Goal: Information Seeking & Learning: Find contact information

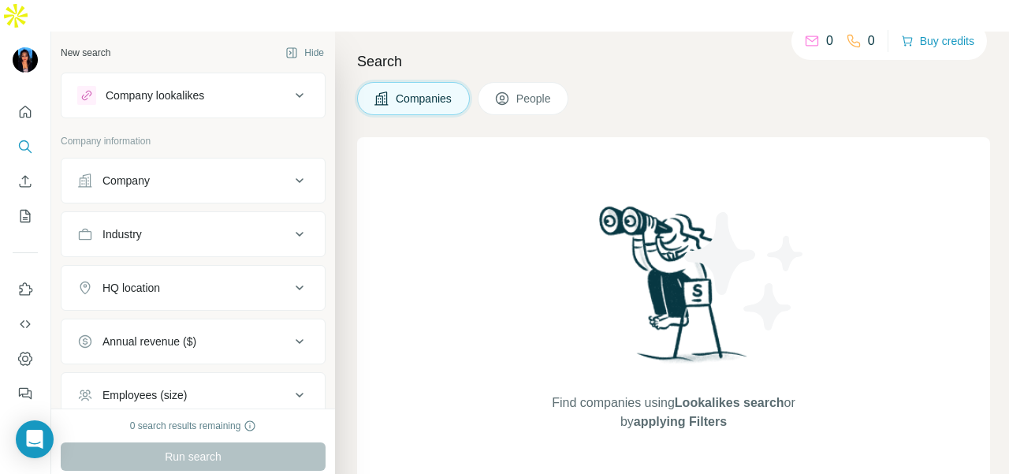
click at [112, 173] on div "Company" at bounding box center [126, 181] width 47 height 16
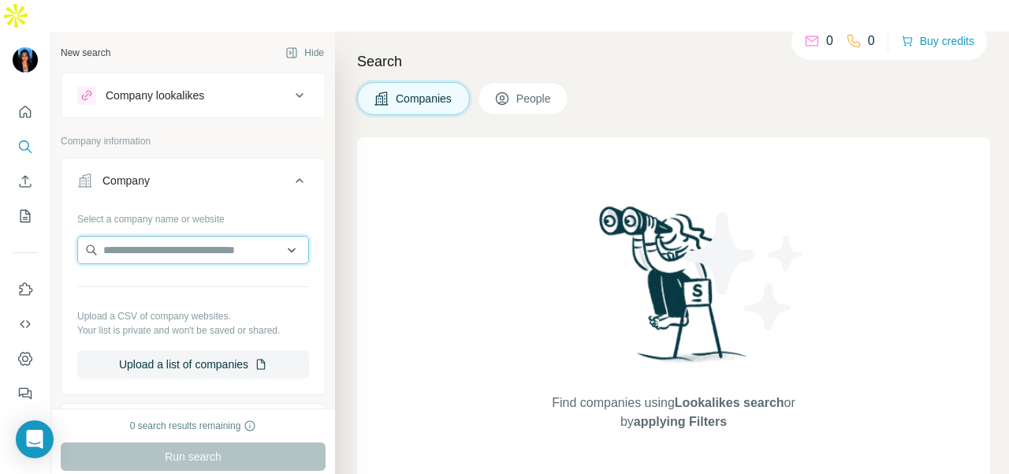
drag, startPoint x: 127, startPoint y: 222, endPoint x: 136, endPoint y: 222, distance: 8.7
paste input "**********"
click at [260, 236] on input "**********" at bounding box center [186, 250] width 219 height 28
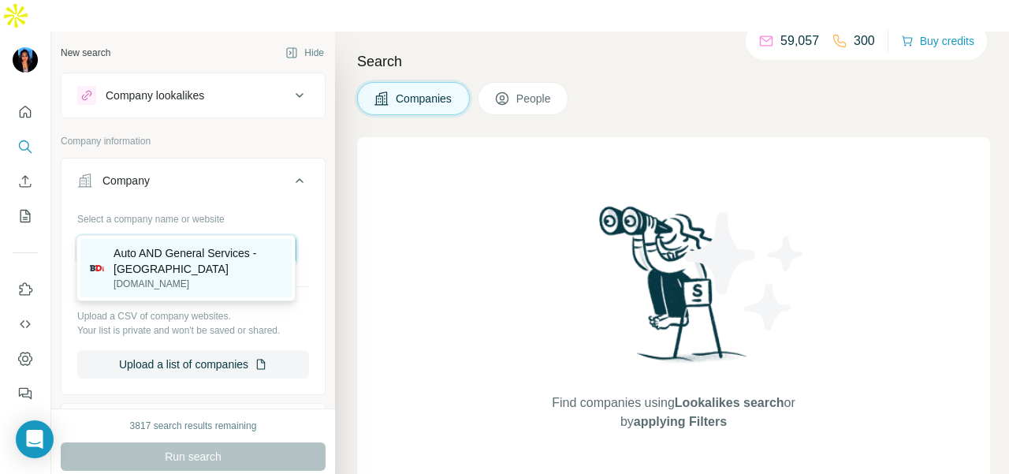
type input "**********"
click at [248, 282] on p "[DOMAIN_NAME]" at bounding box center [198, 284] width 169 height 14
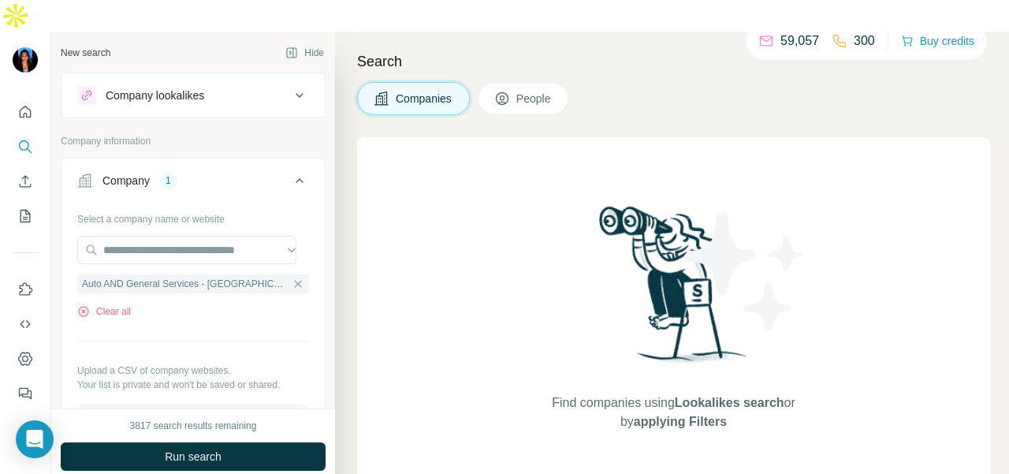
click at [229, 442] on button "Run search" at bounding box center [193, 456] width 265 height 28
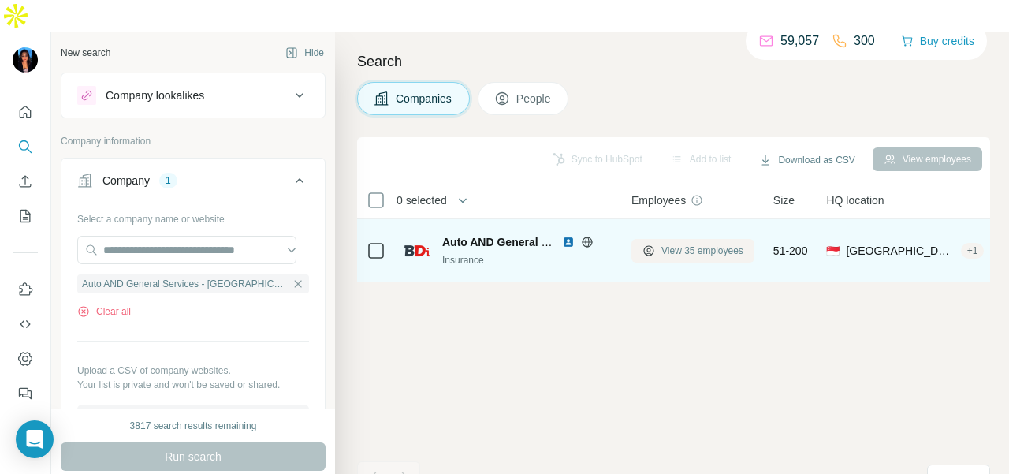
click at [721, 244] on span "View 35 employees" at bounding box center [703, 251] width 82 height 14
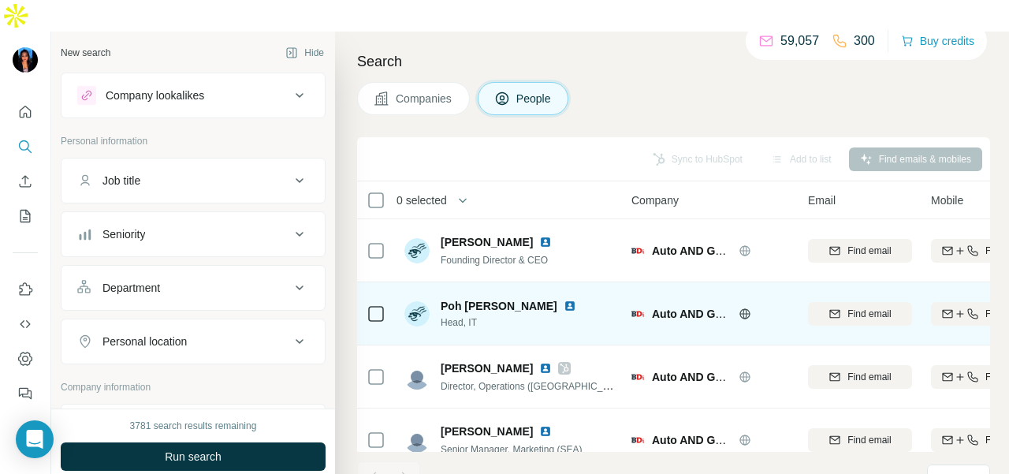
scroll to position [158, 0]
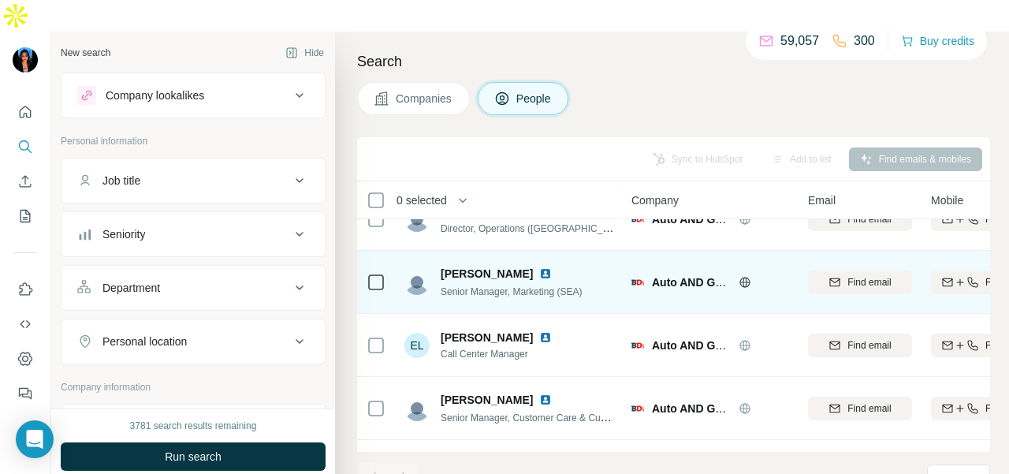
click at [539, 267] on img at bounding box center [545, 273] width 13 height 13
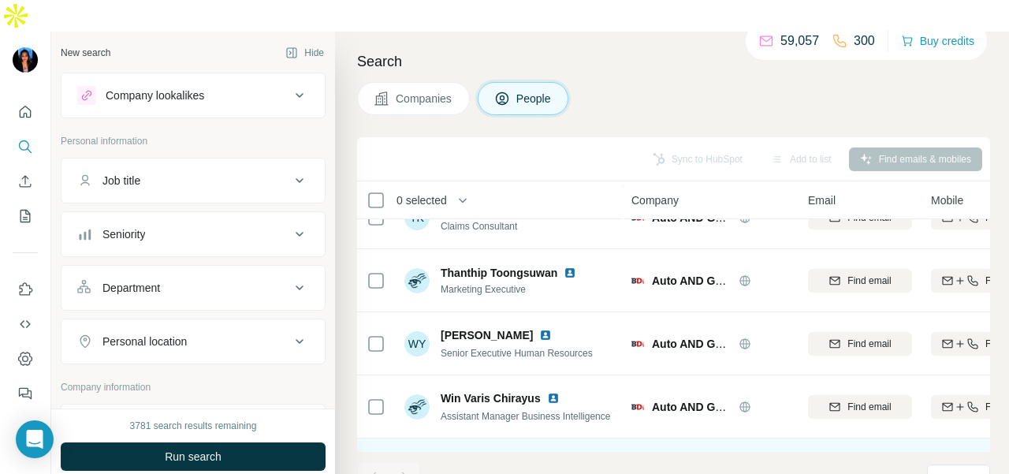
scroll to position [1901, 0]
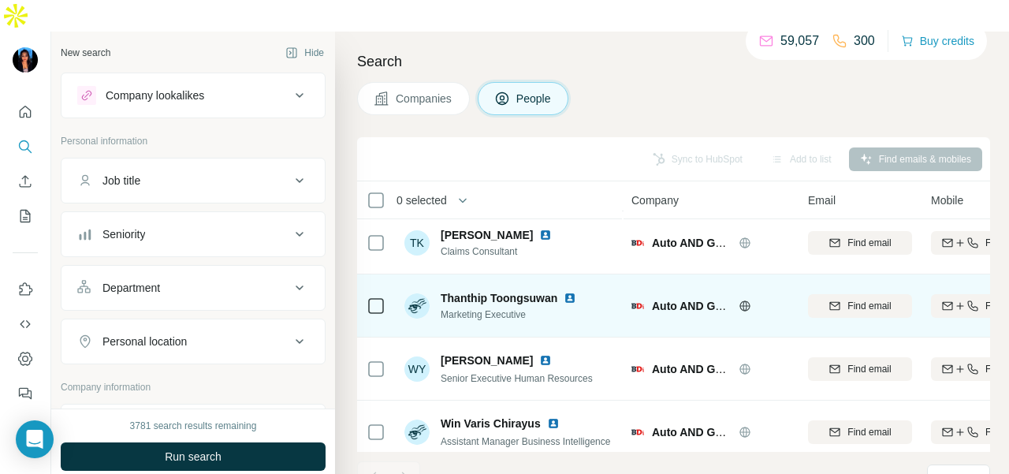
click at [574, 292] on img at bounding box center [570, 298] width 13 height 13
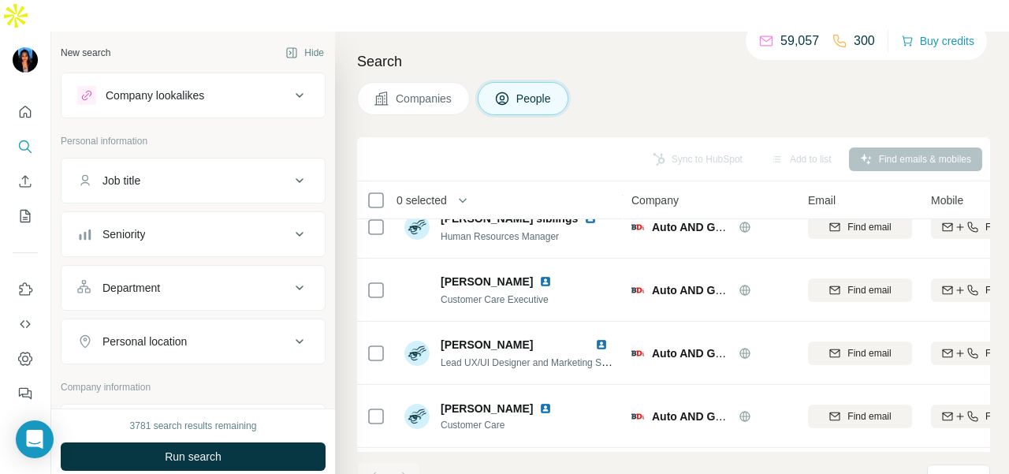
scroll to position [639, 0]
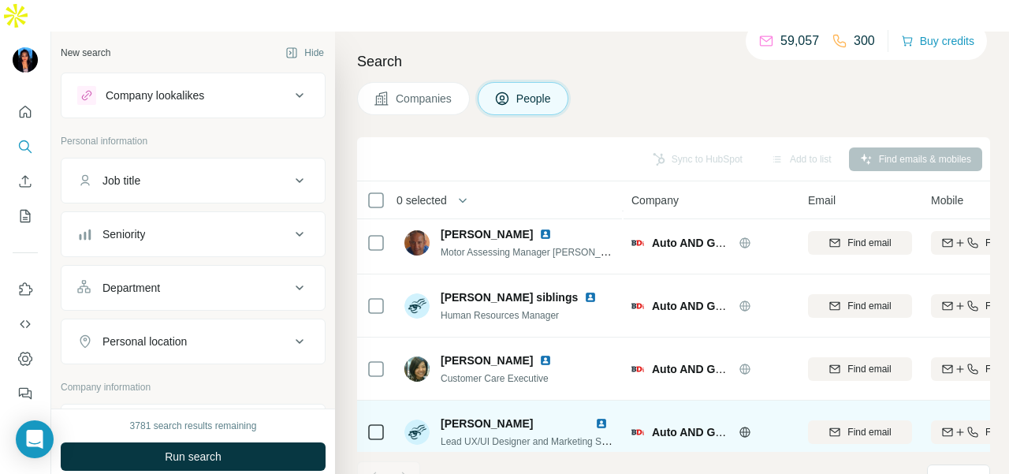
click at [599, 417] on img at bounding box center [601, 423] width 13 height 13
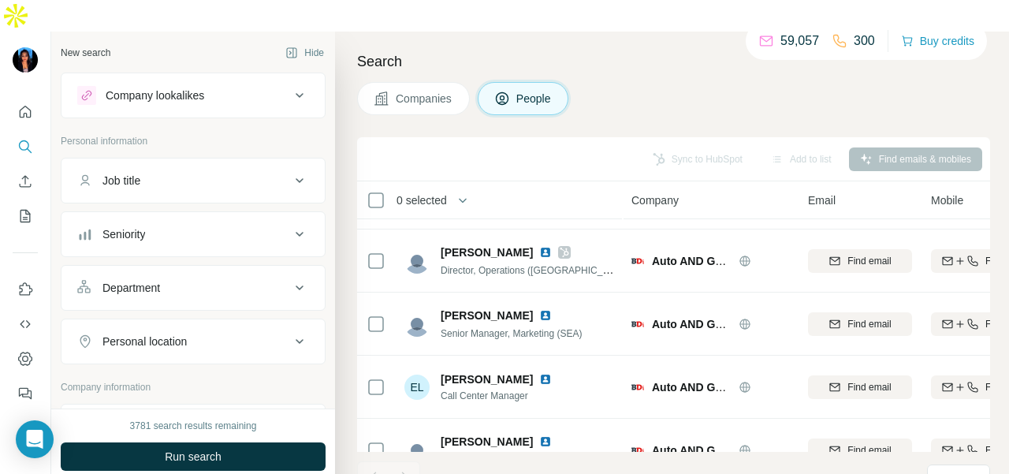
scroll to position [0, 0]
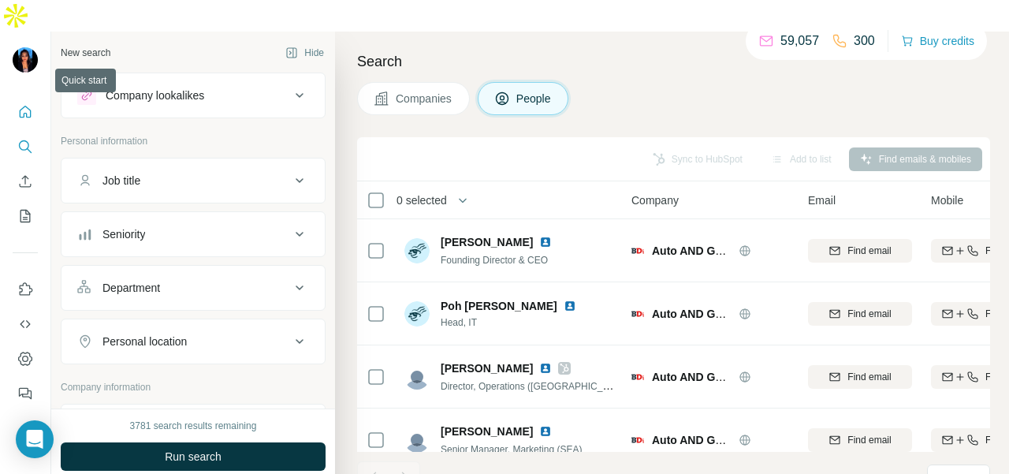
click at [28, 98] on button "Quick start" at bounding box center [25, 112] width 25 height 28
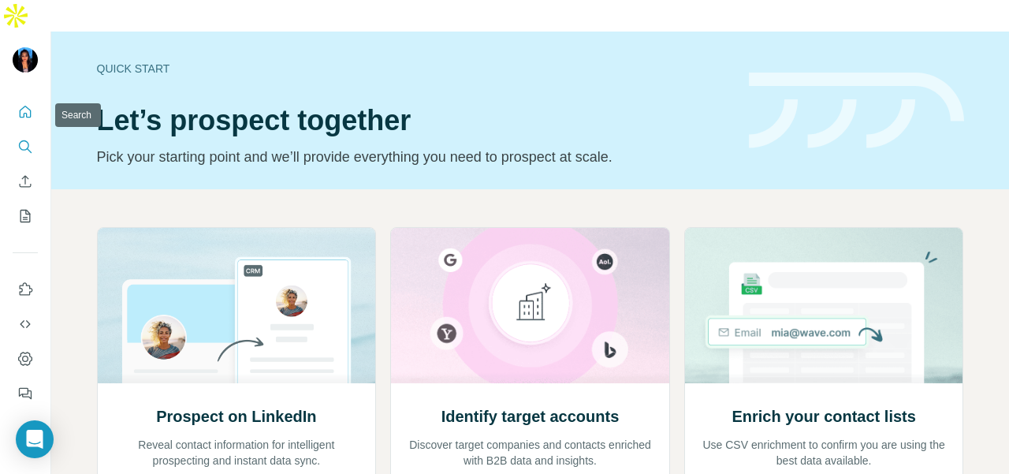
click at [33, 132] on button "Search" at bounding box center [25, 146] width 25 height 28
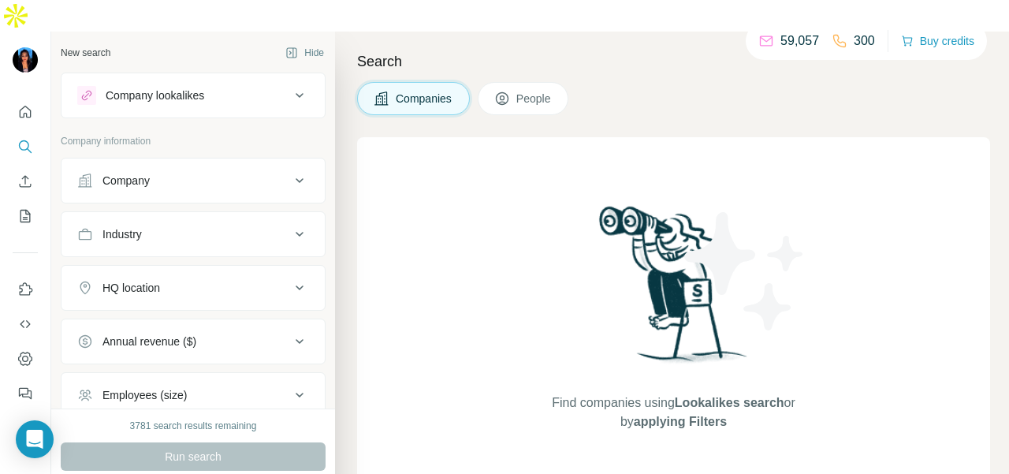
click at [142, 162] on button "Company" at bounding box center [193, 181] width 263 height 38
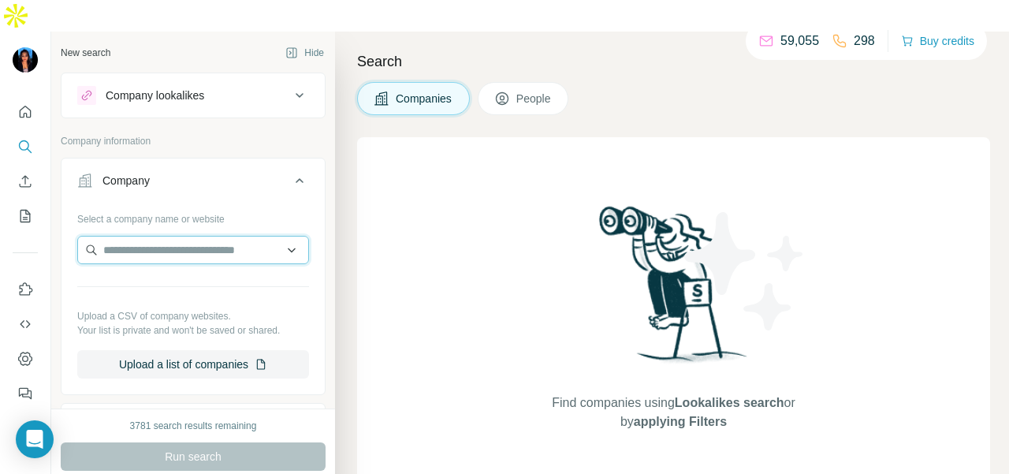
click at [142, 236] on input "text" at bounding box center [193, 250] width 232 height 28
paste input "**********"
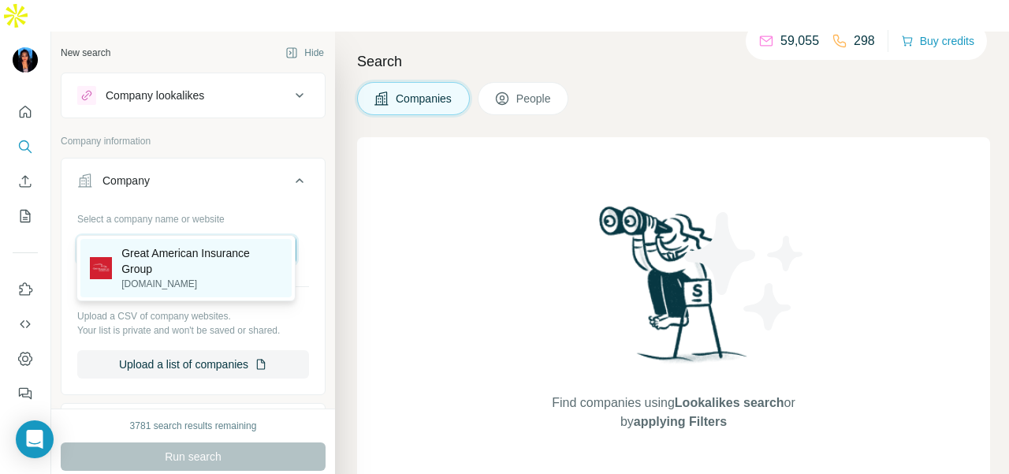
type input "**********"
click at [243, 270] on p "Great American Insurance Group" at bounding box center [201, 261] width 161 height 32
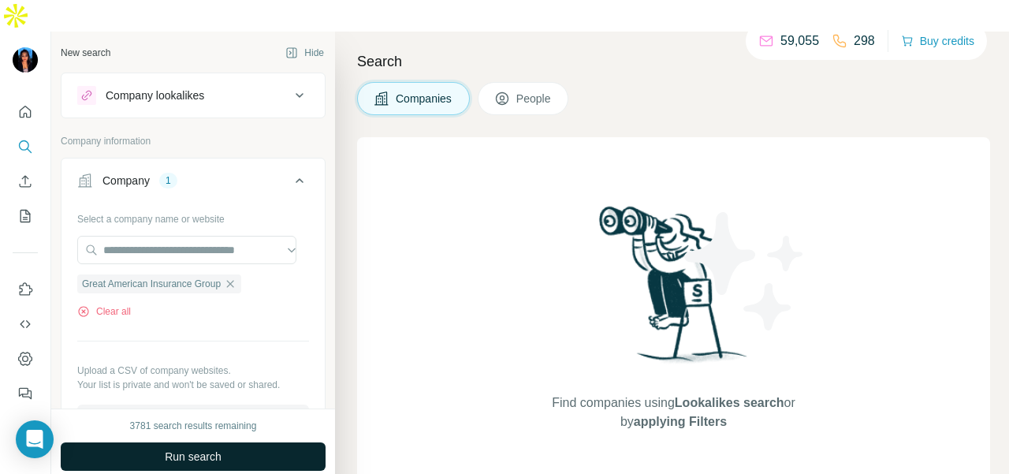
click at [229, 442] on button "Run search" at bounding box center [193, 456] width 265 height 28
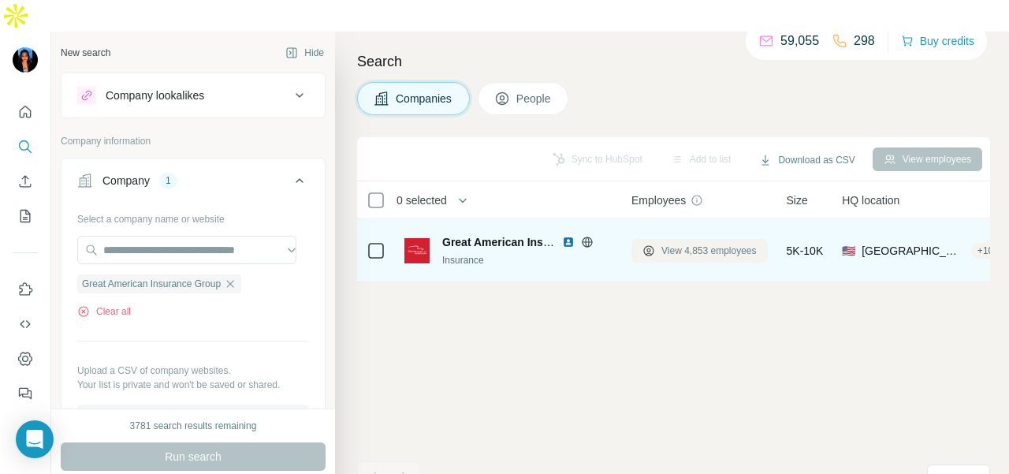
click at [686, 244] on span "View 4,853 employees" at bounding box center [709, 251] width 95 height 14
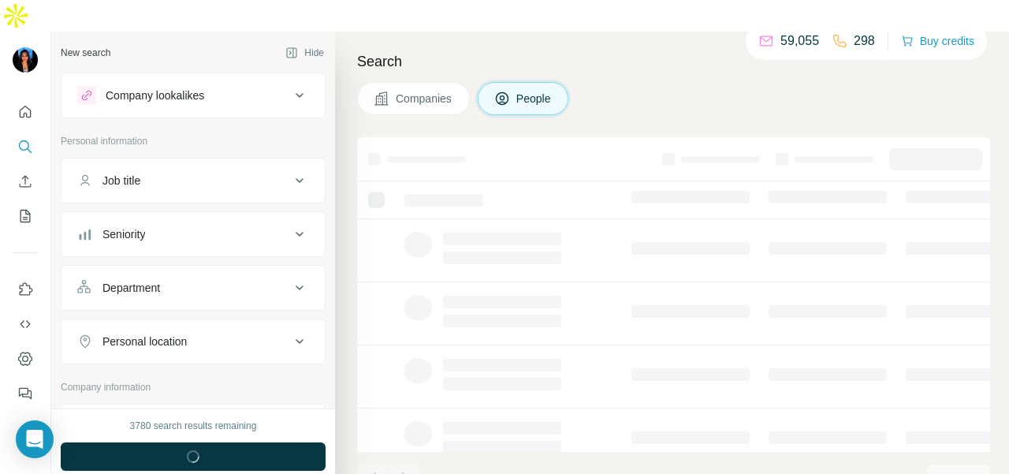
click at [233, 269] on button "Department" at bounding box center [193, 288] width 263 height 38
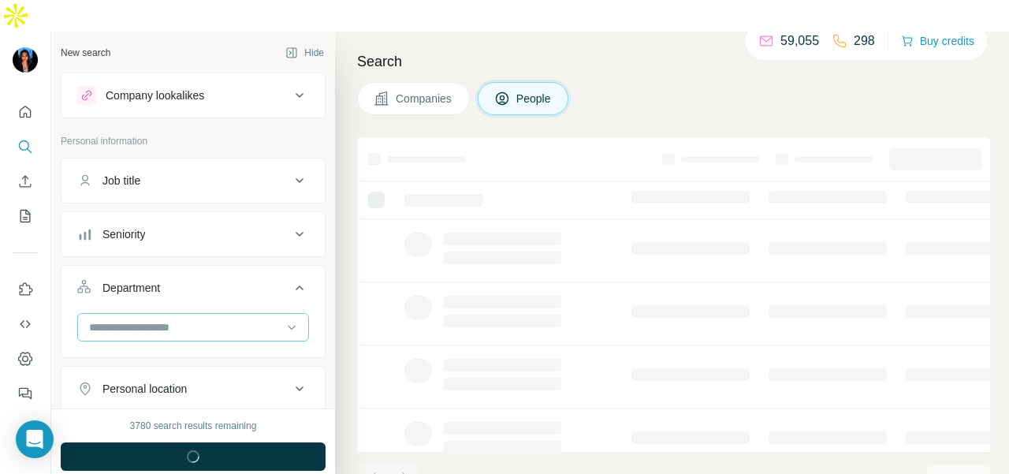
click at [225, 314] on div at bounding box center [185, 327] width 195 height 27
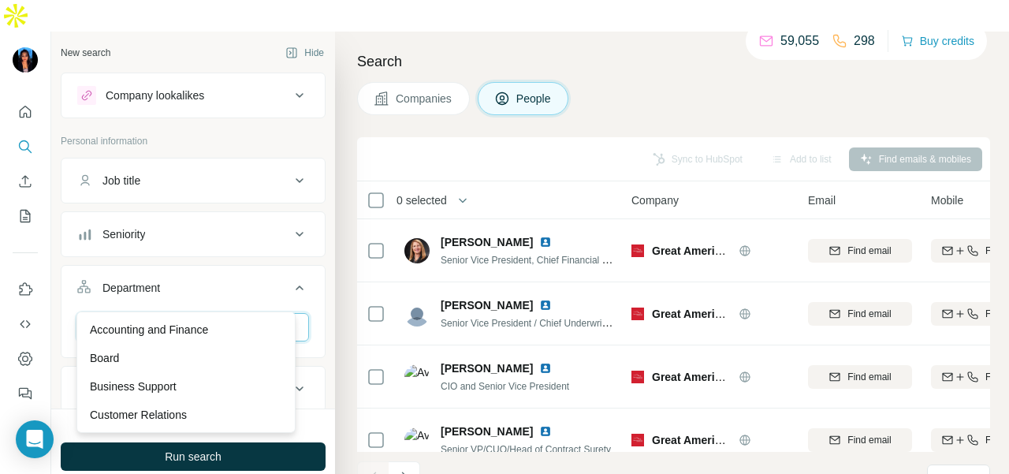
click at [224, 319] on input at bounding box center [185, 327] width 195 height 17
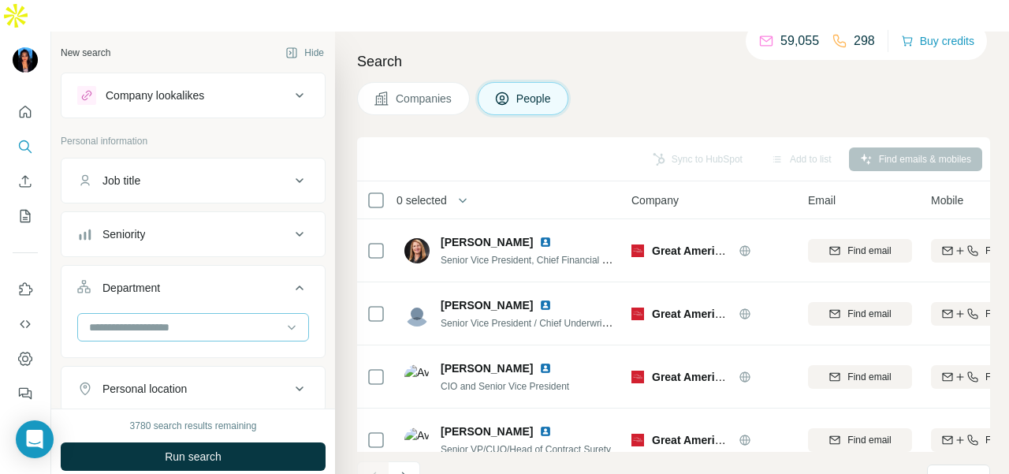
click at [224, 319] on input at bounding box center [185, 327] width 195 height 17
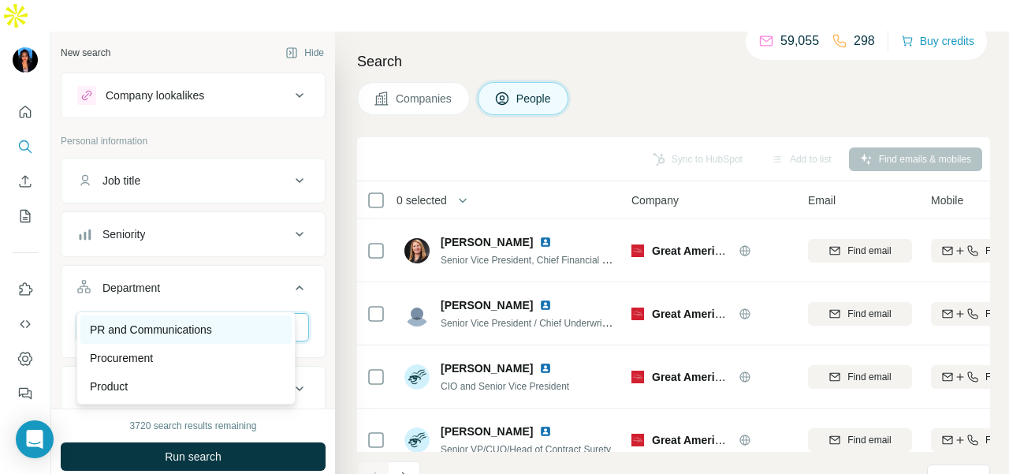
type input "**"
click at [99, 338] on div "PR and Communications" at bounding box center [185, 329] width 211 height 28
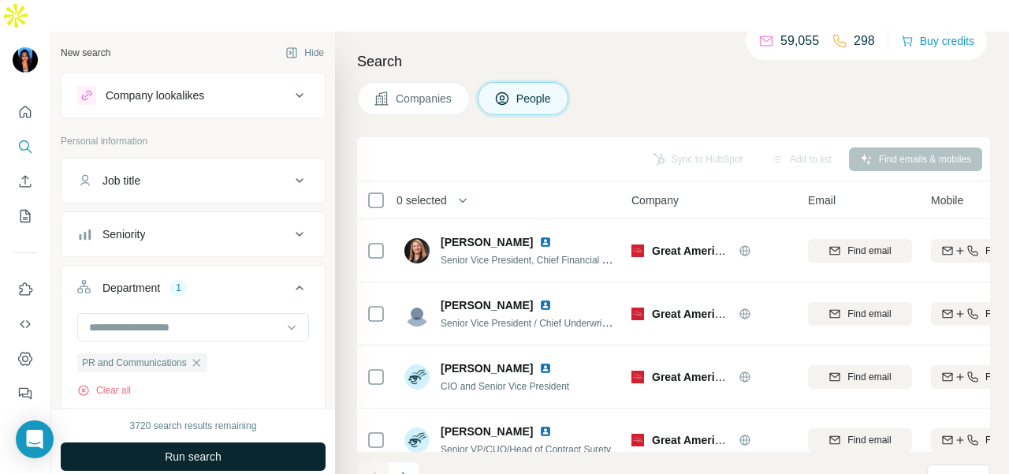
click at [315, 442] on button "Run search" at bounding box center [193, 456] width 265 height 28
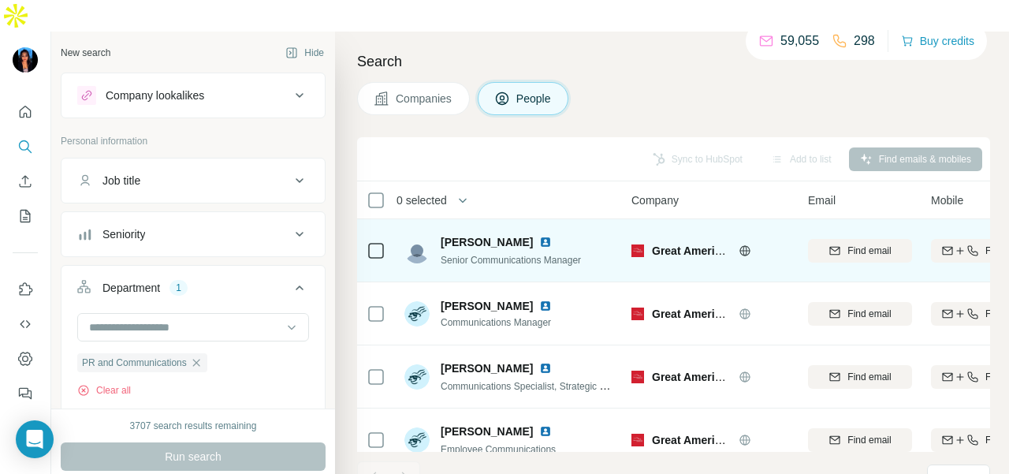
click at [548, 236] on img at bounding box center [545, 242] width 13 height 13
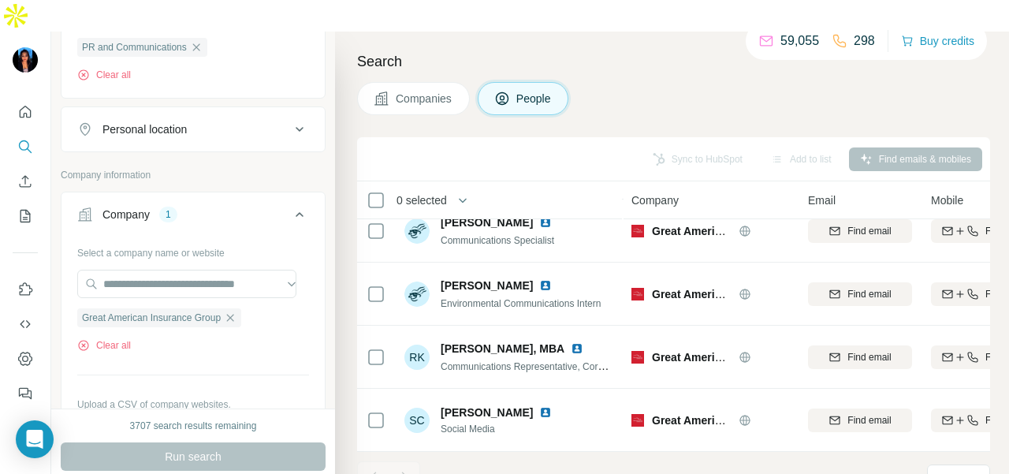
scroll to position [237, 0]
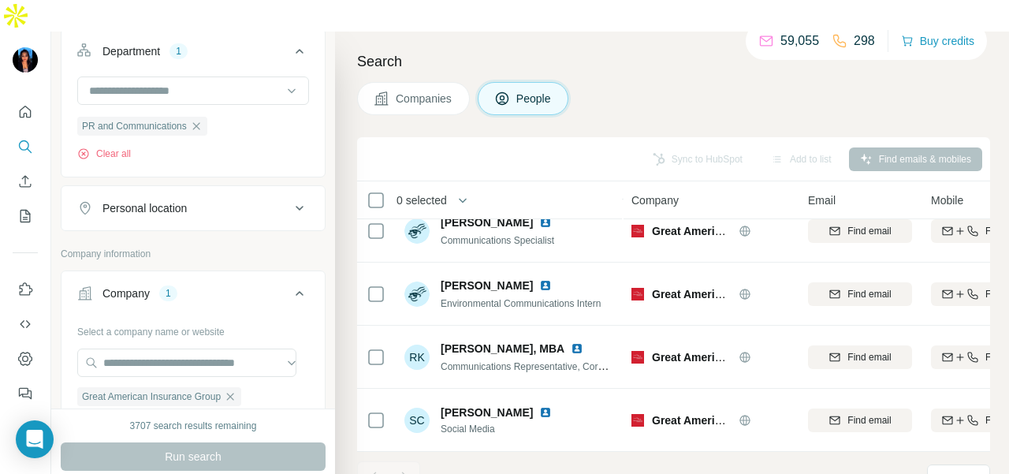
click at [225, 192] on button "Personal location" at bounding box center [193, 208] width 263 height 38
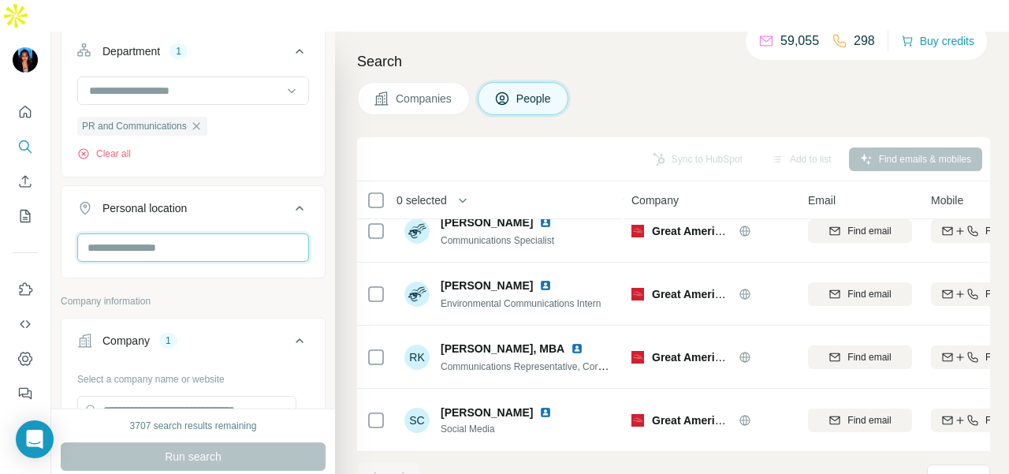
click at [218, 233] on input "text" at bounding box center [193, 247] width 232 height 28
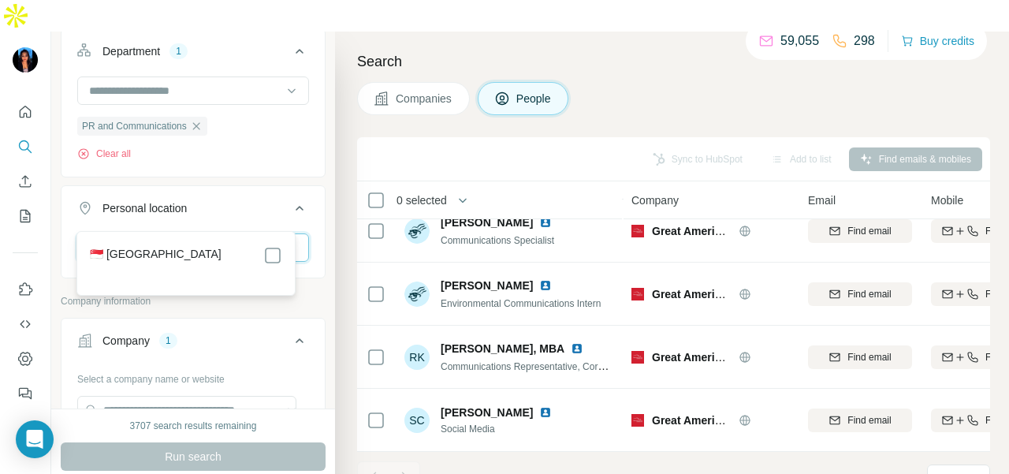
type input "****"
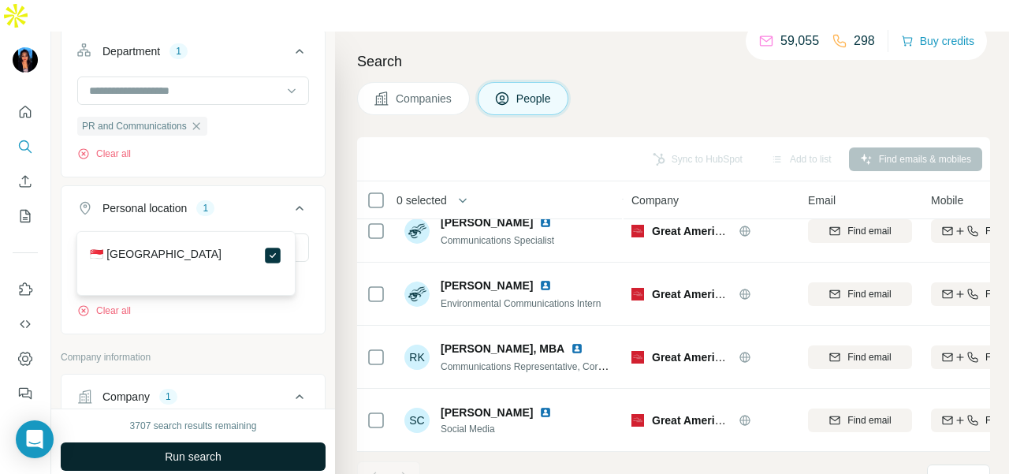
click at [263, 442] on button "Run search" at bounding box center [193, 456] width 265 height 28
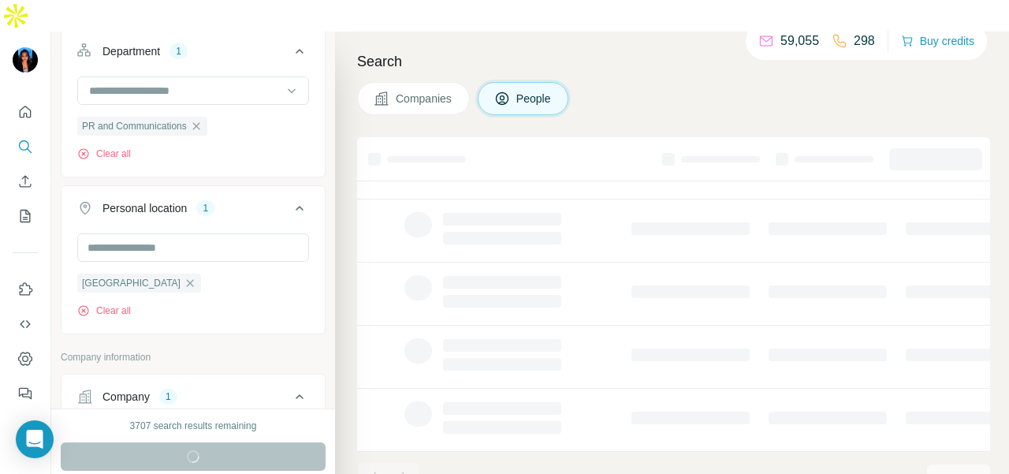
scroll to position [402, 0]
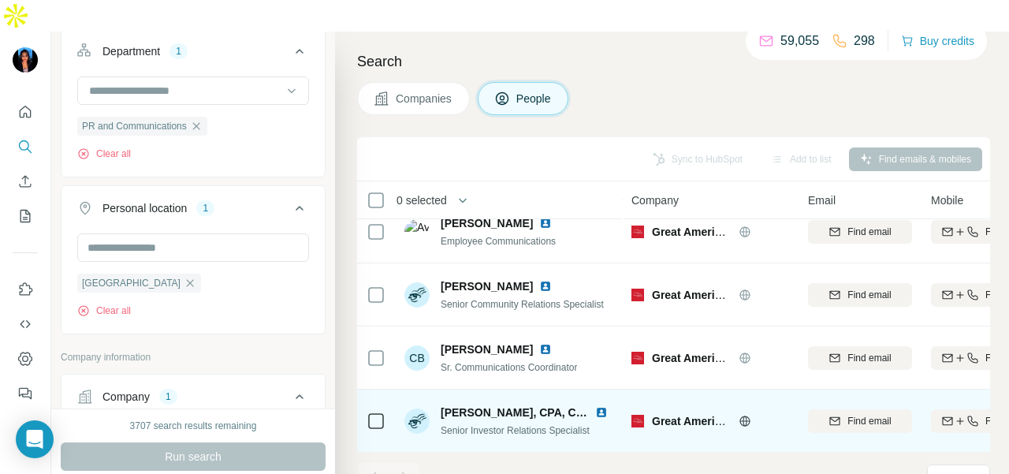
scroll to position [197, 0]
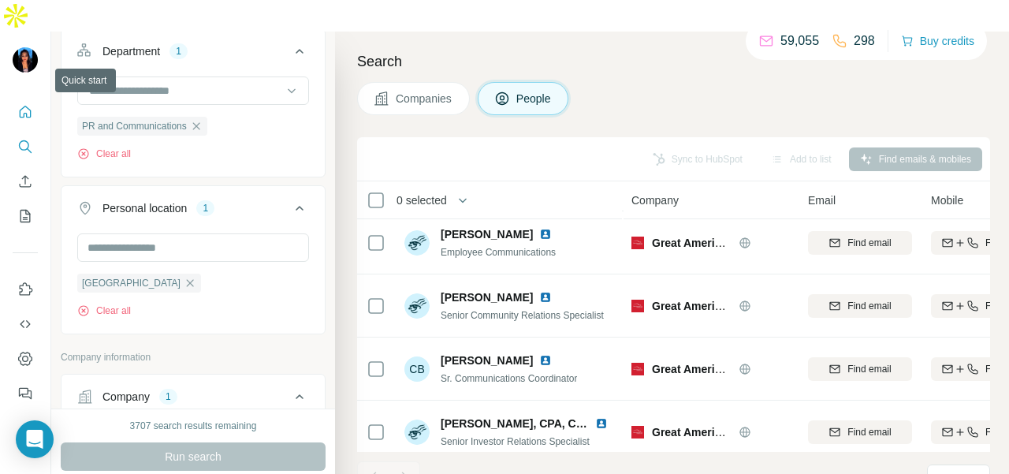
click at [14, 98] on button "Quick start" at bounding box center [25, 112] width 25 height 28
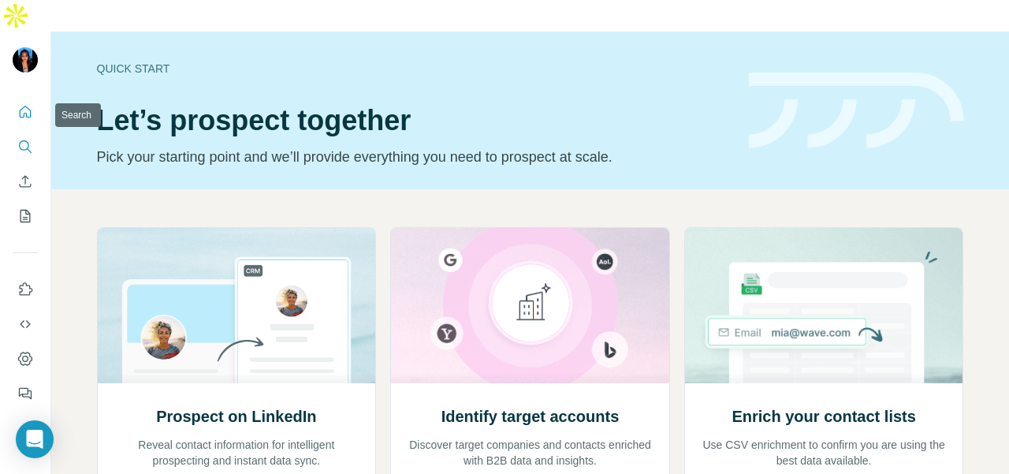
click at [25, 139] on icon "Search" at bounding box center [25, 147] width 16 height 16
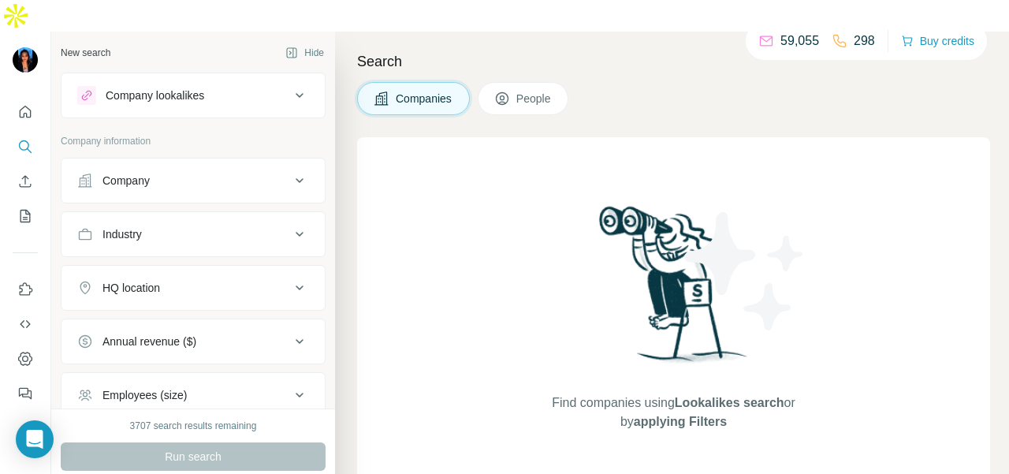
click at [119, 173] on div "Company" at bounding box center [126, 181] width 47 height 16
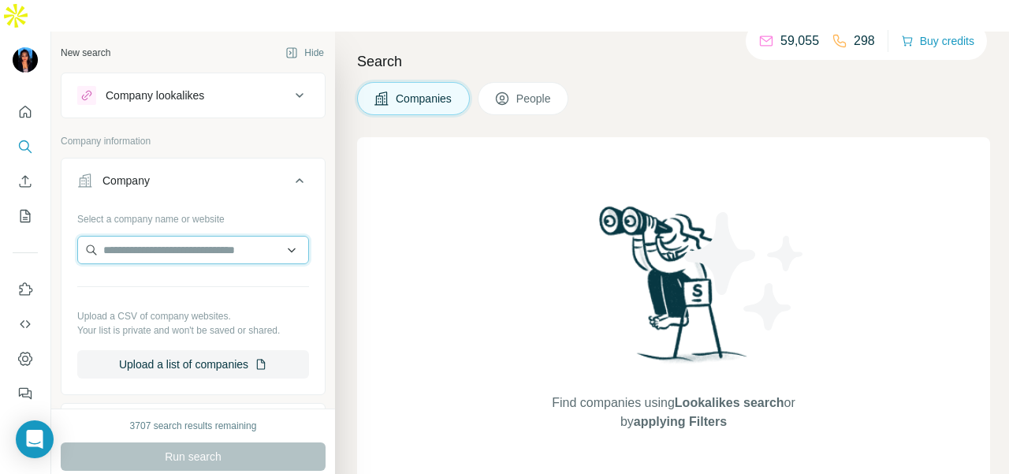
paste input "**********"
click at [259, 236] on input "**********" at bounding box center [193, 250] width 232 height 28
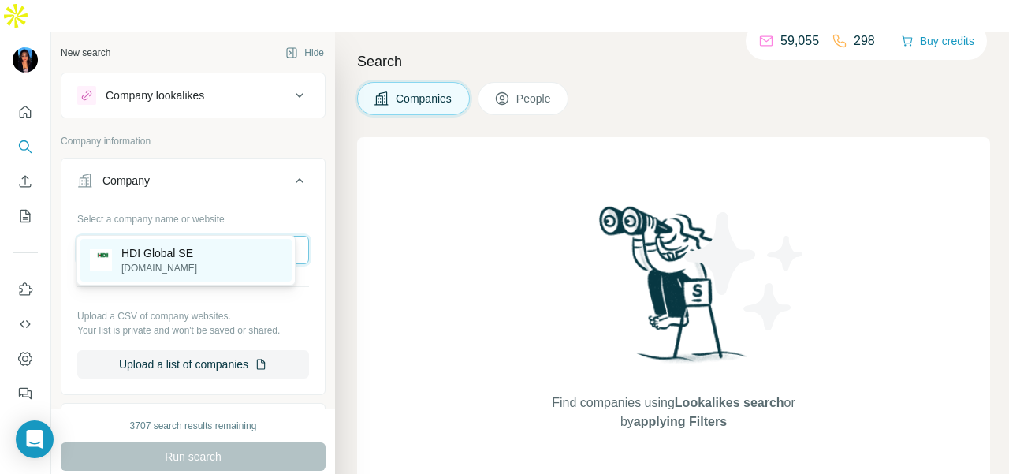
type input "**********"
click at [260, 250] on div "HDI Global SE [DOMAIN_NAME]" at bounding box center [185, 260] width 211 height 43
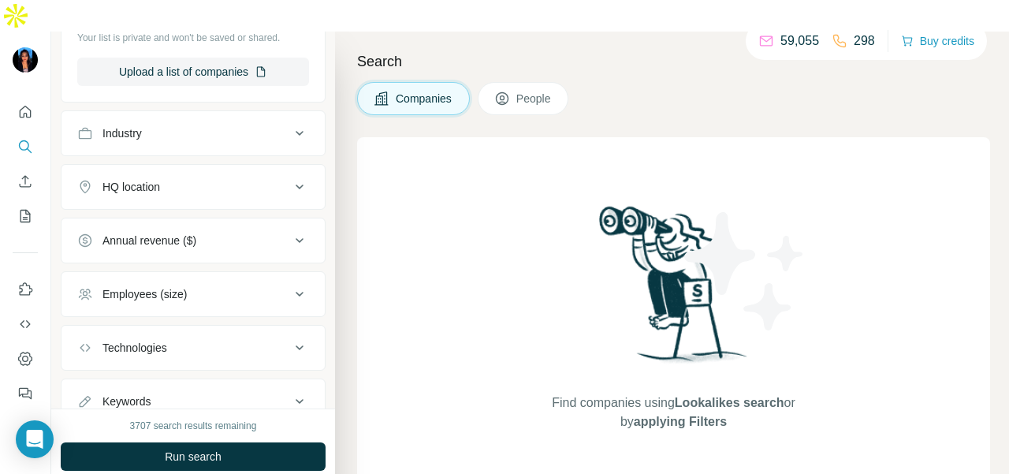
scroll to position [323, 0]
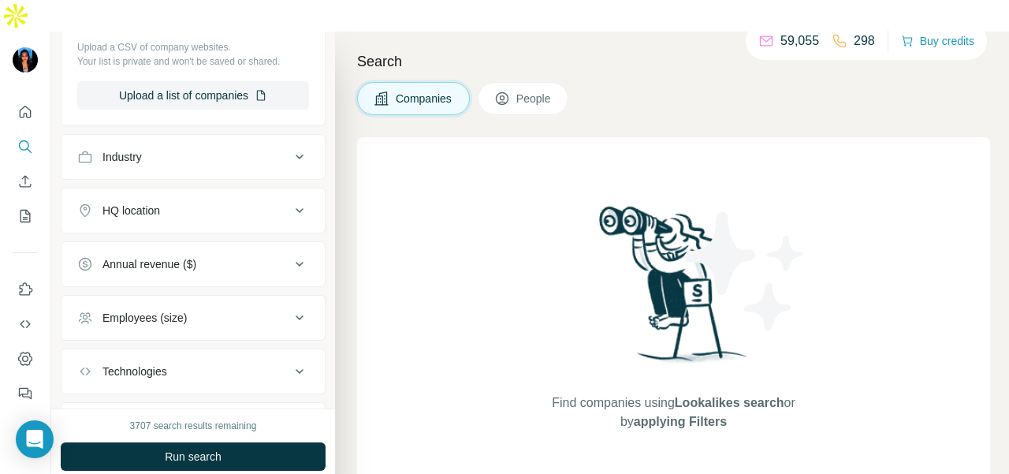
click at [528, 82] on button "People" at bounding box center [523, 98] width 91 height 33
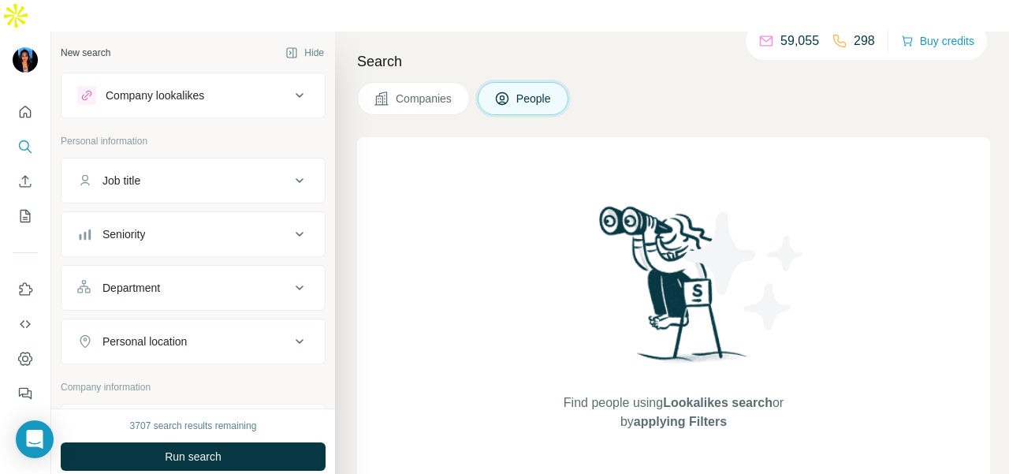
click at [208, 323] on button "Personal location" at bounding box center [193, 342] width 263 height 38
click at [186, 367] on input "text" at bounding box center [193, 381] width 232 height 28
type input "****"
click at [280, 423] on div "🇸🇬 [GEOGRAPHIC_DATA]" at bounding box center [185, 396] width 211 height 57
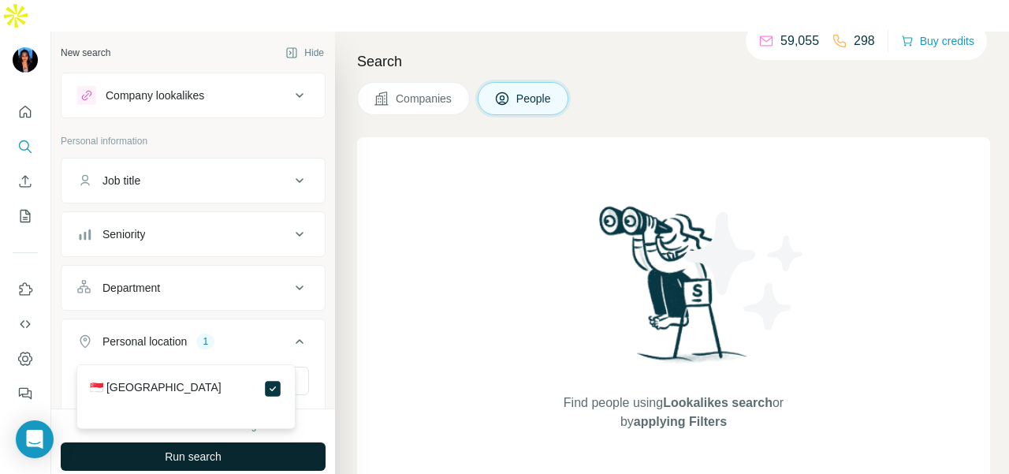
click at [300, 442] on button "Run search" at bounding box center [193, 456] width 265 height 28
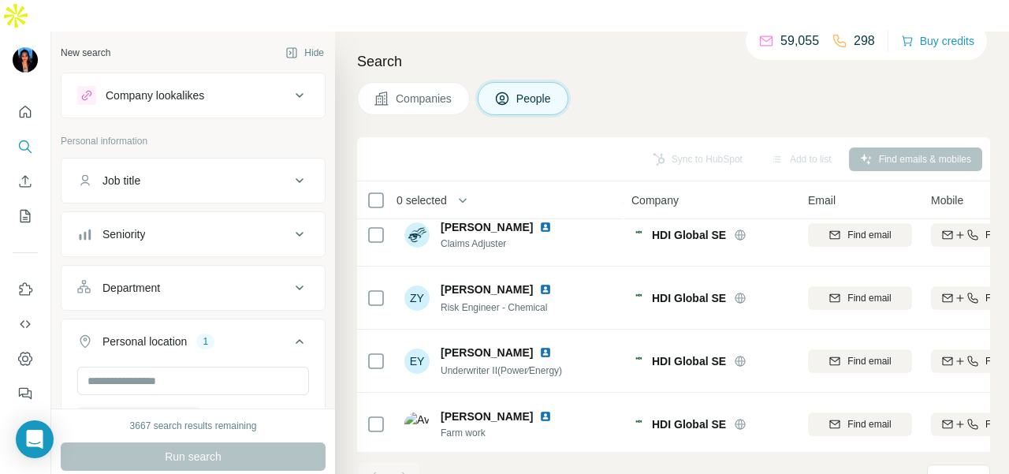
scroll to position [2295, 0]
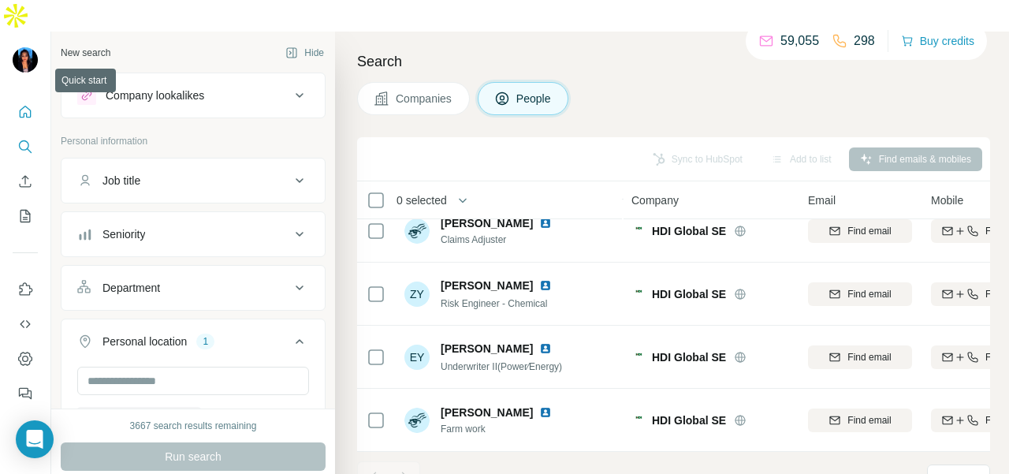
click at [30, 106] on icon "Quick start" at bounding box center [26, 112] width 12 height 12
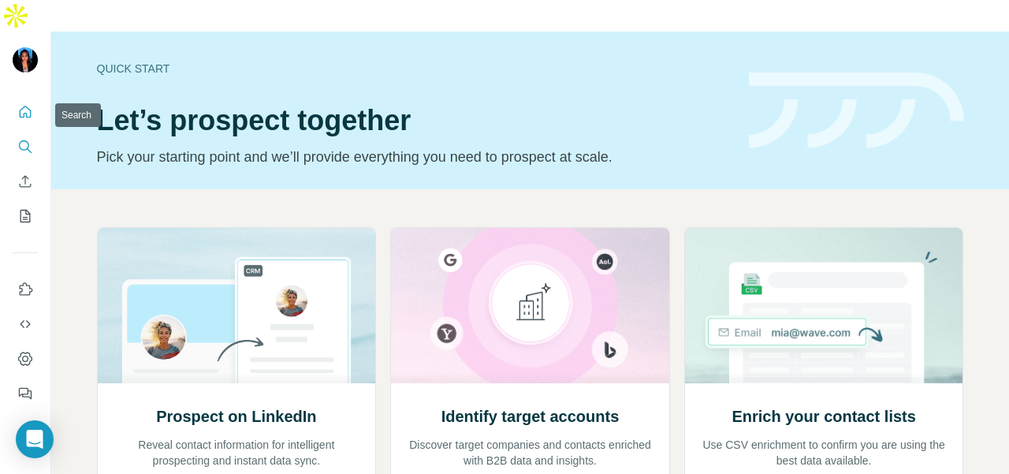
click at [25, 132] on button "Search" at bounding box center [25, 146] width 25 height 28
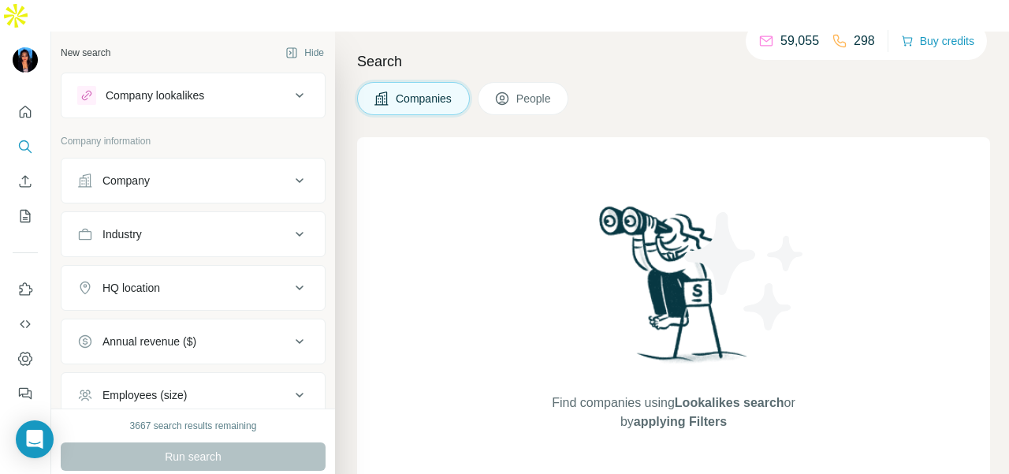
click at [100, 173] on div "Company" at bounding box center [183, 181] width 213 height 16
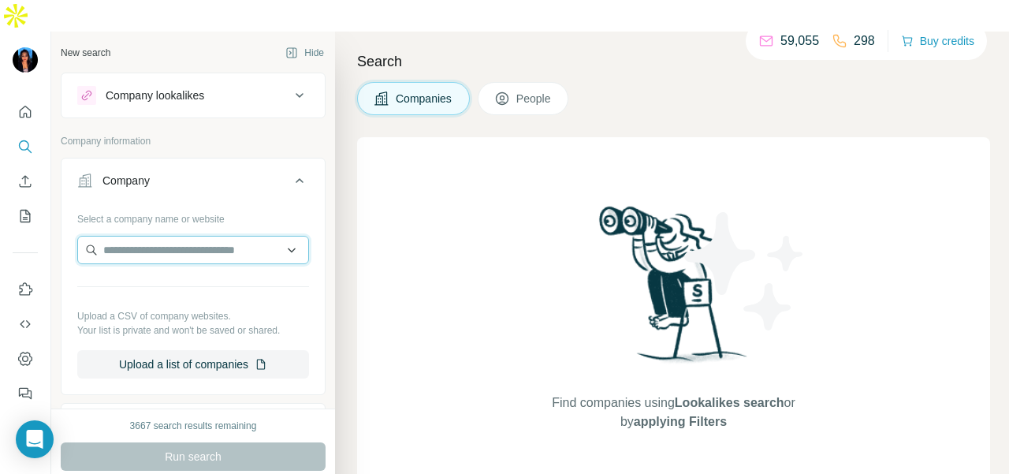
click at [117, 236] on input "text" at bounding box center [193, 250] width 232 height 28
paste input "**********"
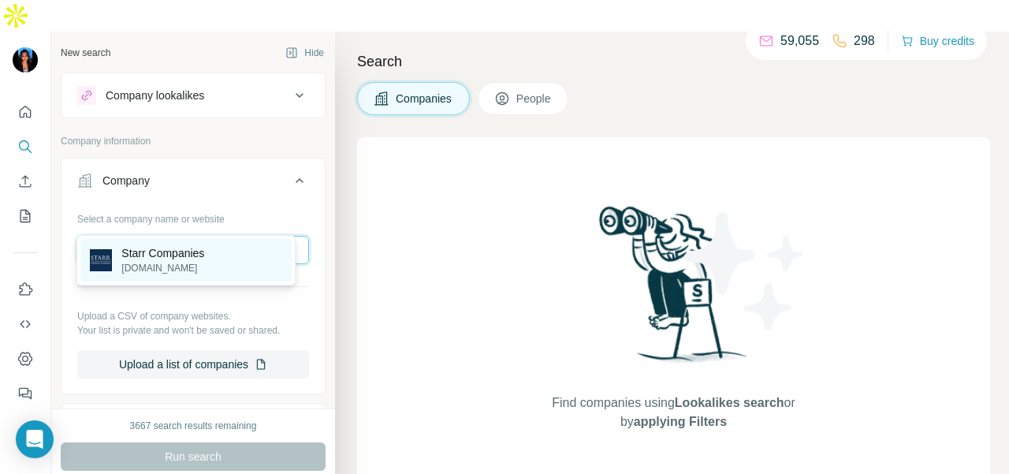
type input "**********"
click at [279, 259] on div "Starr Companies [DOMAIN_NAME]" at bounding box center [185, 260] width 211 height 43
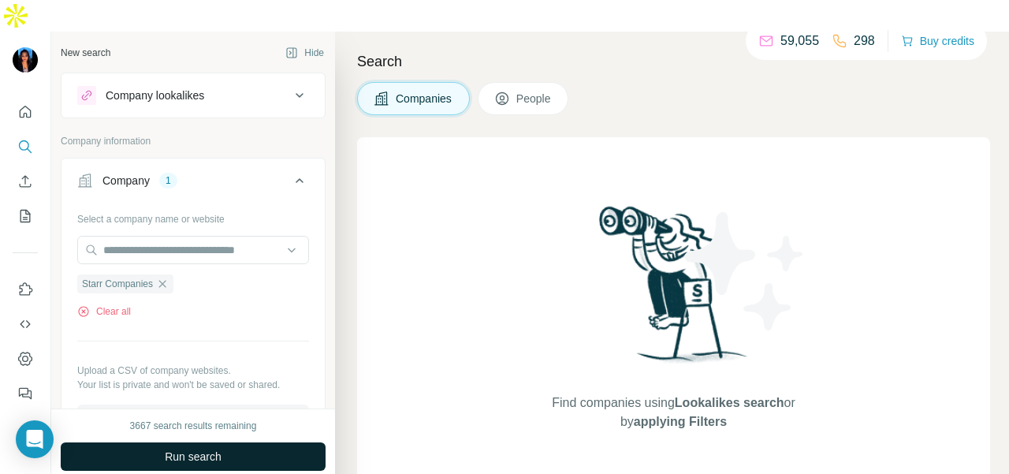
click at [249, 442] on button "Run search" at bounding box center [193, 456] width 265 height 28
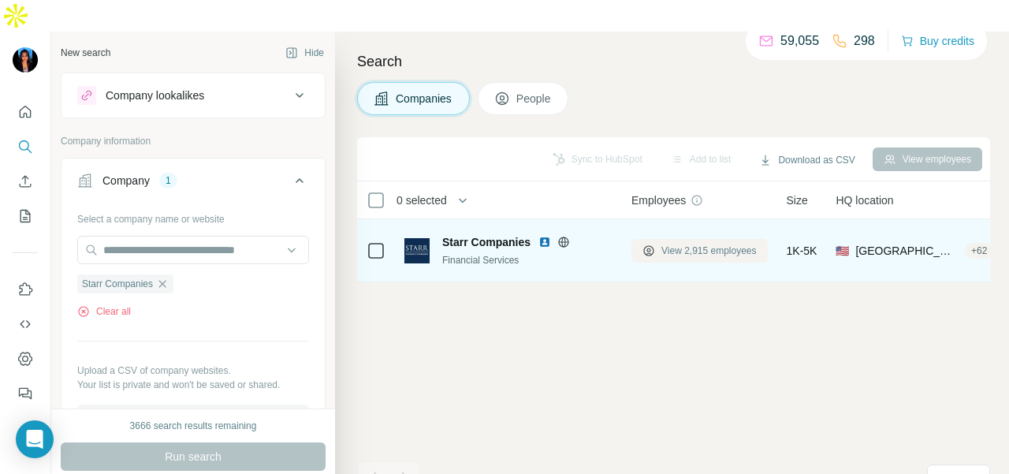
click at [694, 244] on span "View 2,915 employees" at bounding box center [709, 251] width 95 height 14
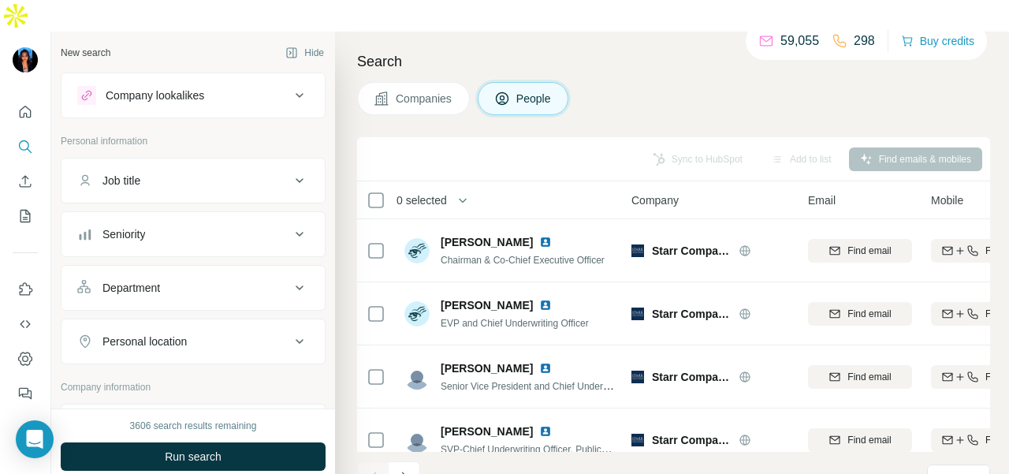
click at [254, 280] on div "Department" at bounding box center [183, 288] width 213 height 16
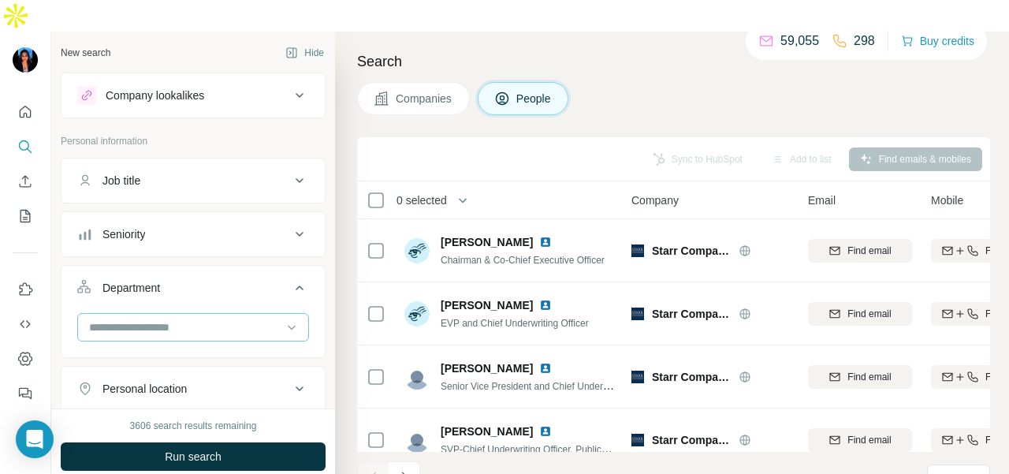
click at [231, 319] on input at bounding box center [185, 327] width 195 height 17
type input "*"
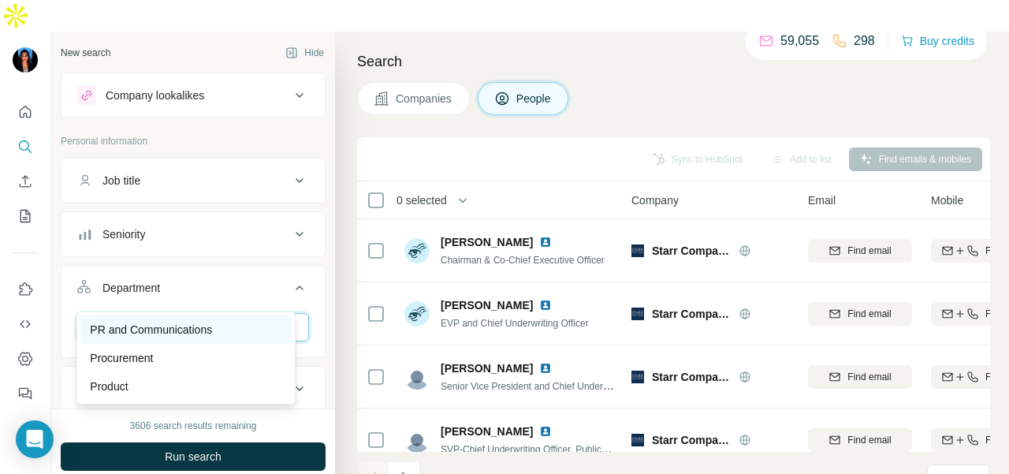
type input "**"
click at [227, 326] on div "PR and Communications" at bounding box center [186, 330] width 192 height 16
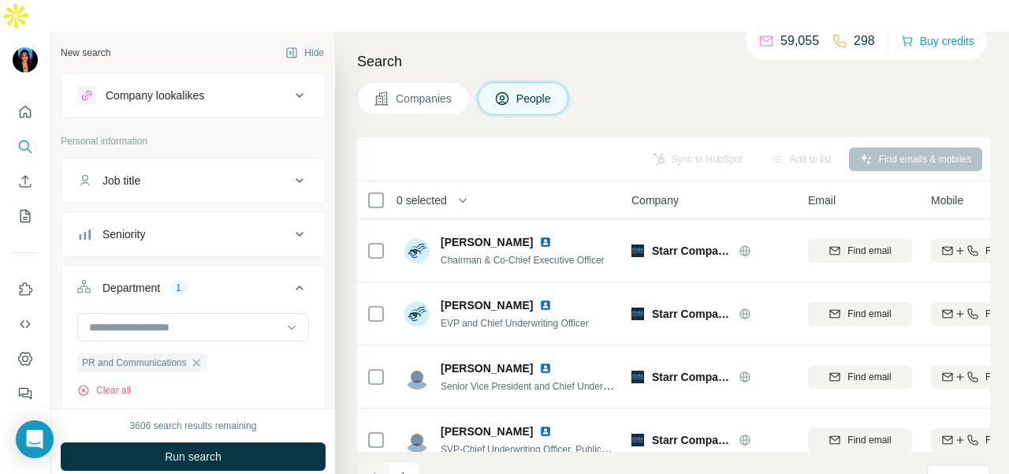
click at [207, 449] on span "Run search" at bounding box center [193, 457] width 57 height 16
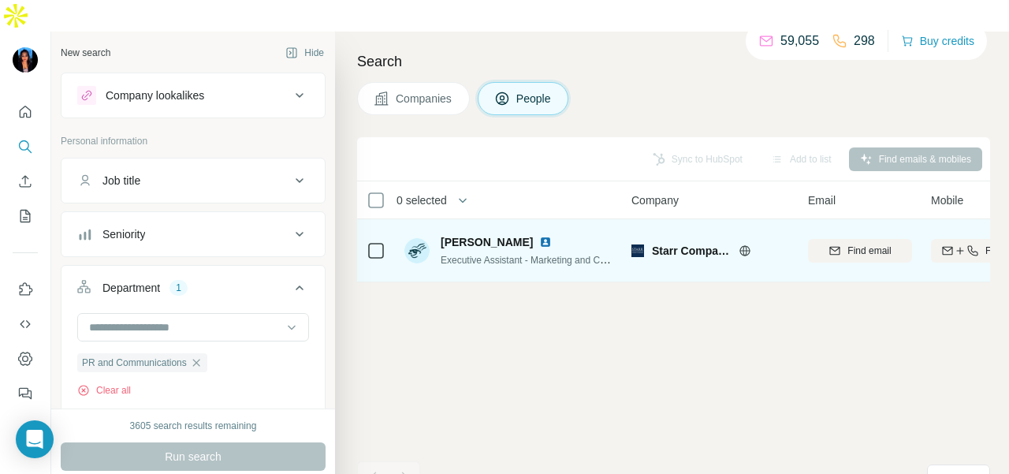
click at [539, 236] on img at bounding box center [545, 242] width 13 height 13
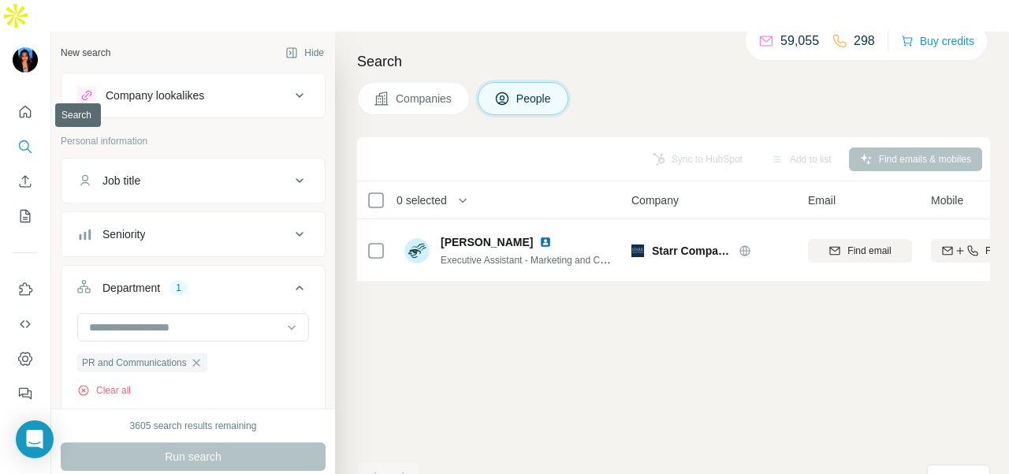
click at [30, 98] on nav at bounding box center [25, 164] width 25 height 132
click at [29, 106] on icon "Quick start" at bounding box center [26, 112] width 12 height 12
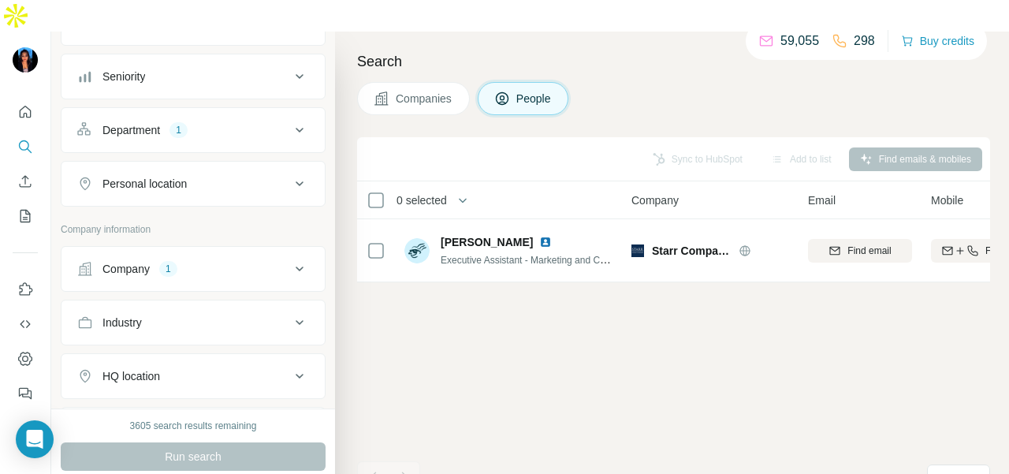
scroll to position [237, 0]
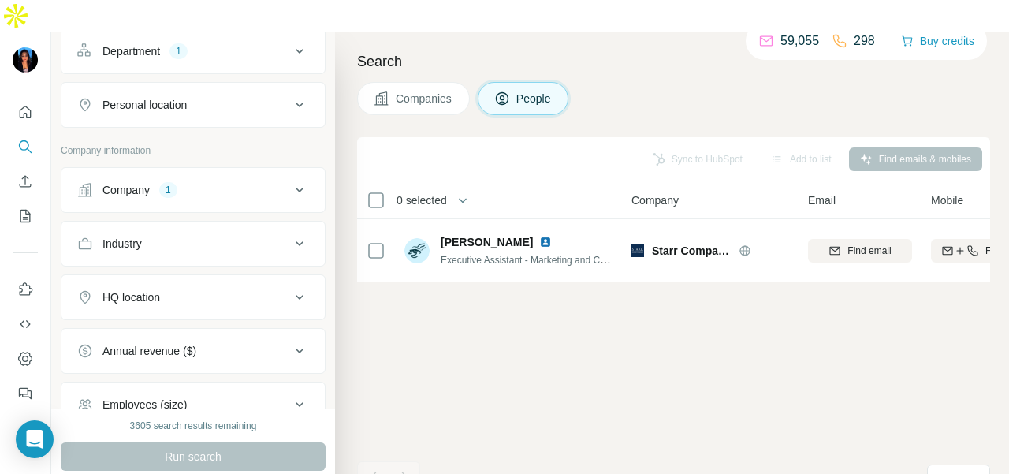
click at [265, 43] on div "Department 1" at bounding box center [183, 51] width 213 height 16
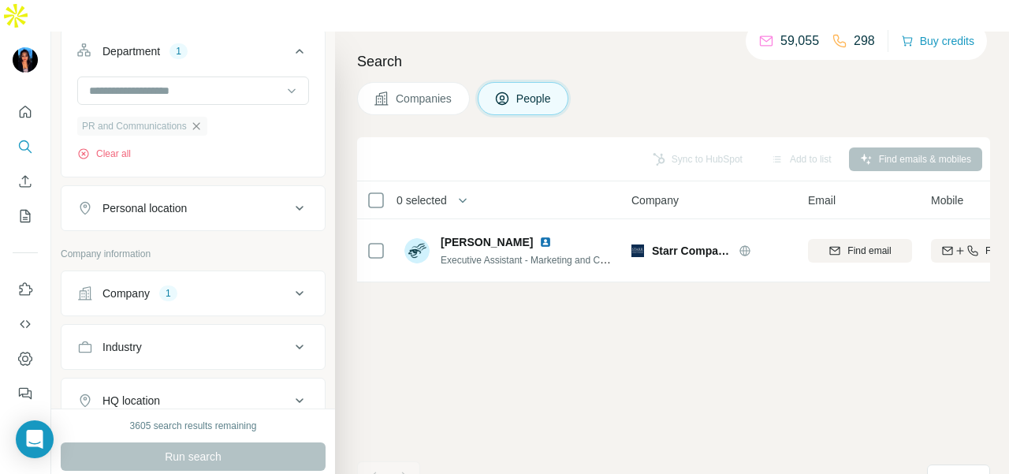
click at [196, 120] on icon "button" at bounding box center [196, 126] width 13 height 13
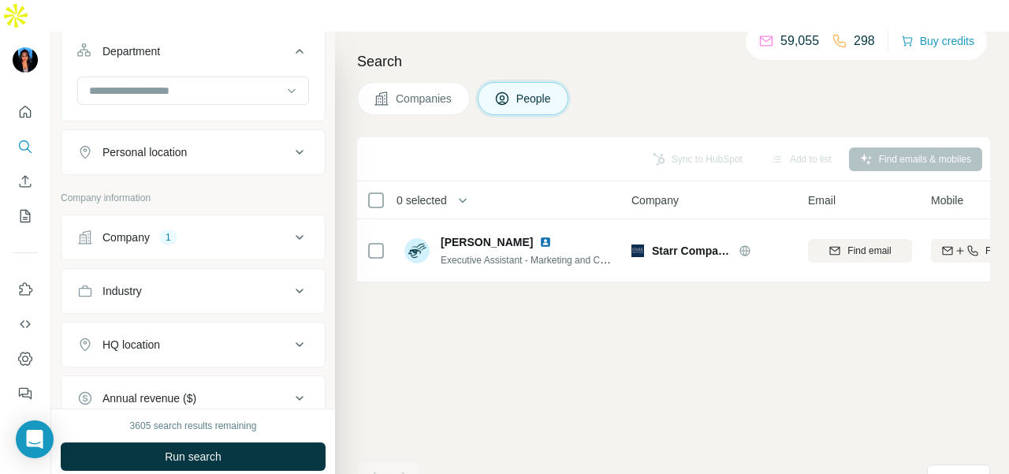
click at [204, 144] on div "Personal location" at bounding box center [183, 152] width 213 height 16
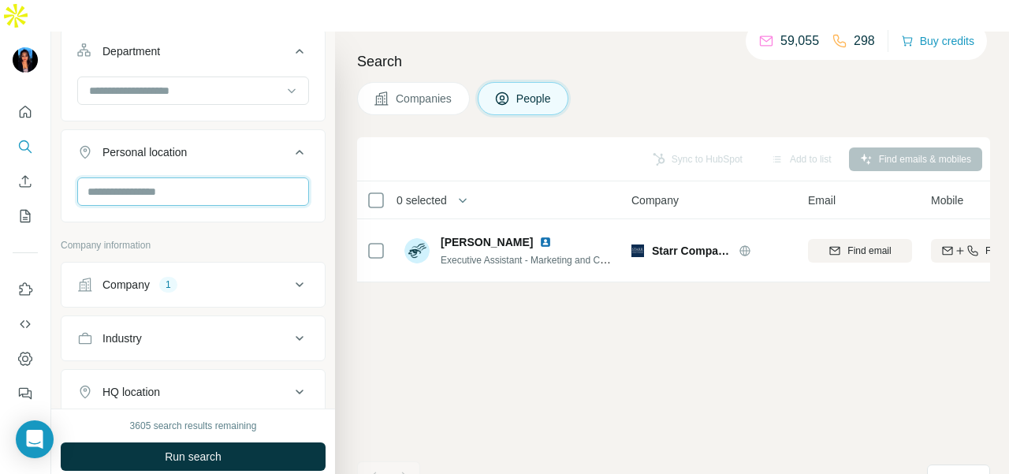
click at [185, 177] on input "text" at bounding box center [193, 191] width 232 height 28
type input "****"
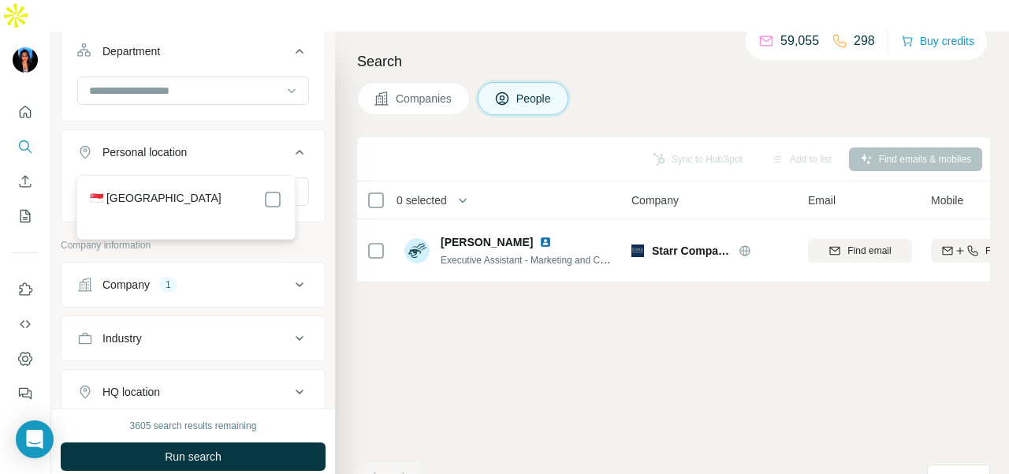
click at [289, 188] on div "🇸🇬 [GEOGRAPHIC_DATA]" at bounding box center [185, 207] width 211 height 57
click at [283, 196] on div "🇸🇬 [GEOGRAPHIC_DATA]" at bounding box center [185, 207] width 211 height 57
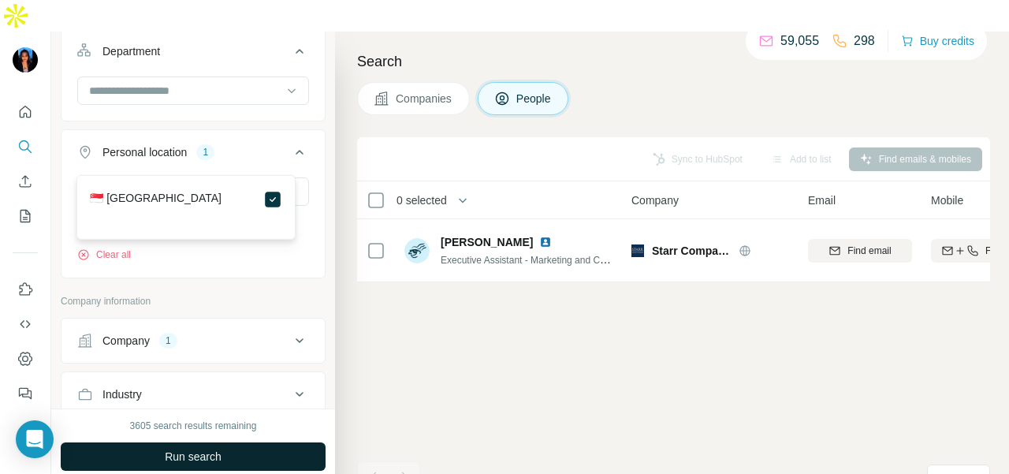
click at [298, 442] on button "Run search" at bounding box center [193, 456] width 265 height 28
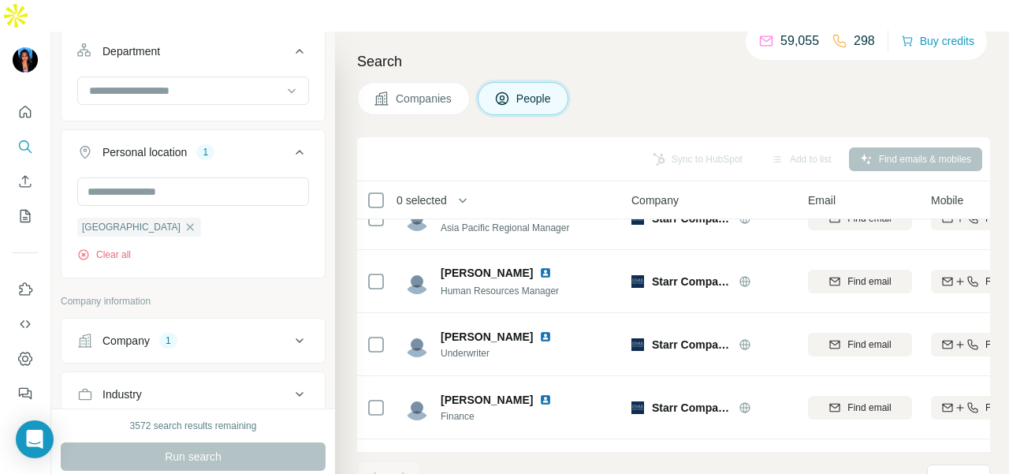
scroll to position [828, 0]
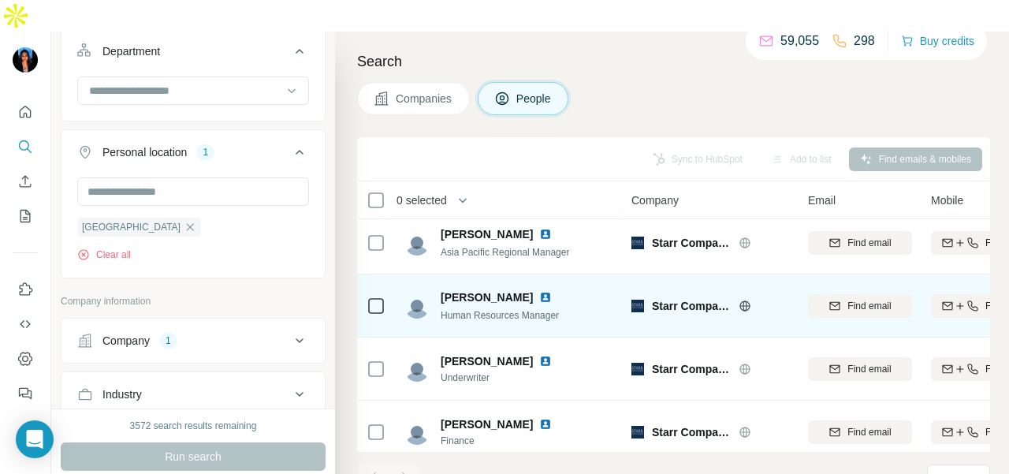
click at [541, 291] on img at bounding box center [545, 297] width 13 height 13
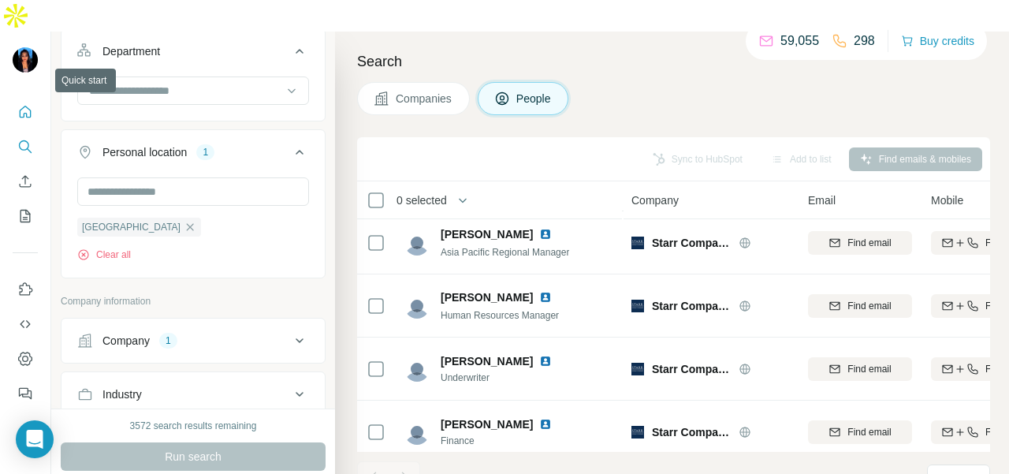
click at [29, 104] on icon "Quick start" at bounding box center [25, 112] width 16 height 16
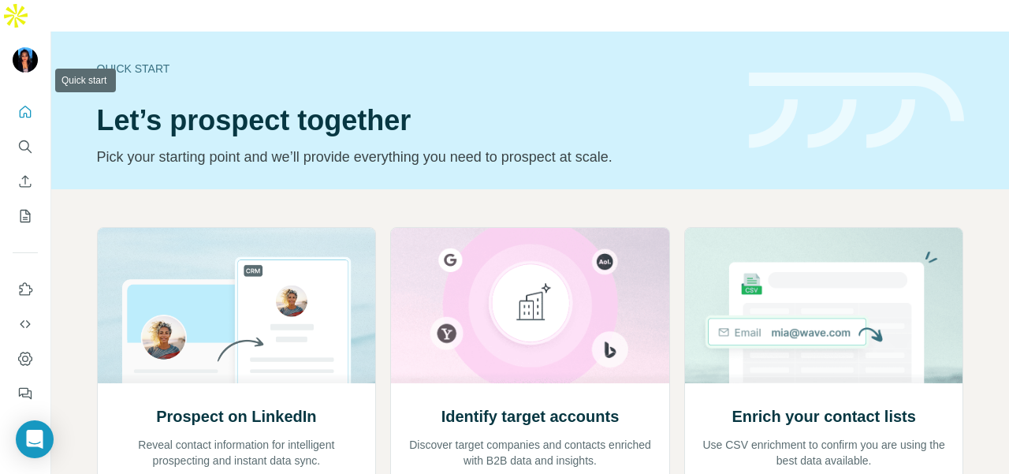
click at [29, 104] on icon "Quick start" at bounding box center [25, 112] width 16 height 16
click at [20, 139] on icon "Search" at bounding box center [25, 147] width 16 height 16
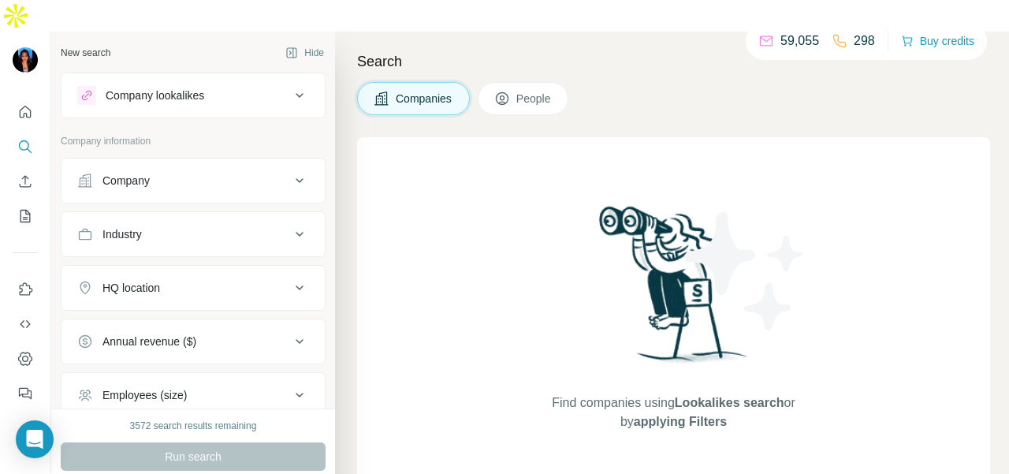
drag, startPoint x: 142, startPoint y: 155, endPoint x: 141, endPoint y: 171, distance: 16.6
click at [142, 173] on div "Company" at bounding box center [126, 181] width 47 height 16
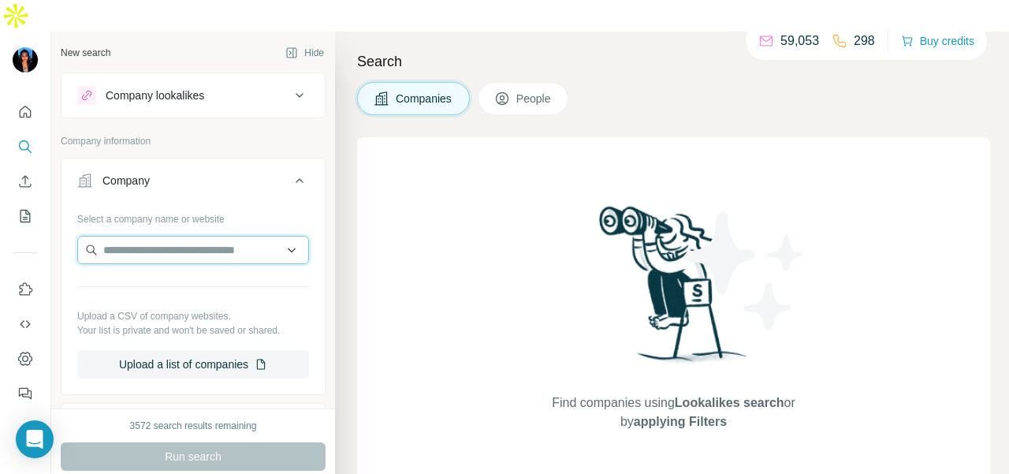
click at [141, 236] on input "text" at bounding box center [193, 250] width 232 height 28
paste input "**********"
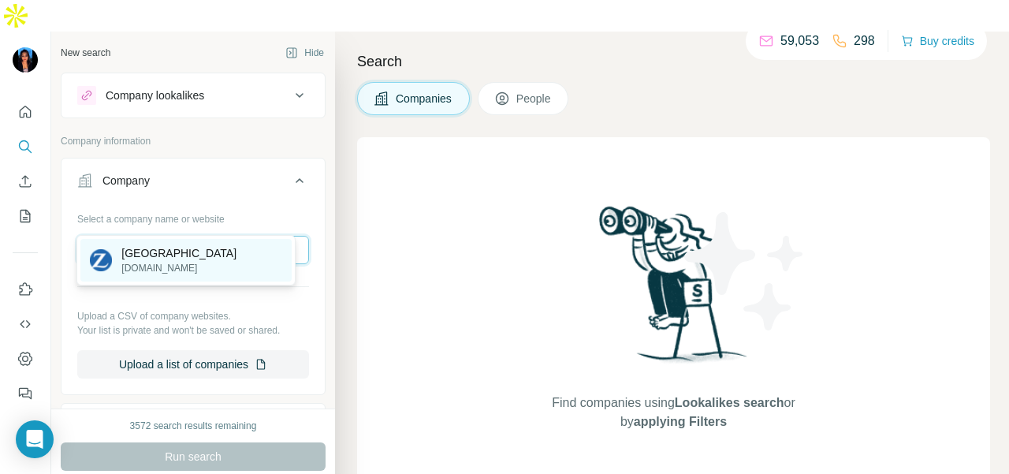
type input "**********"
click at [237, 259] on div "Zurich [DOMAIN_NAME]" at bounding box center [185, 260] width 211 height 43
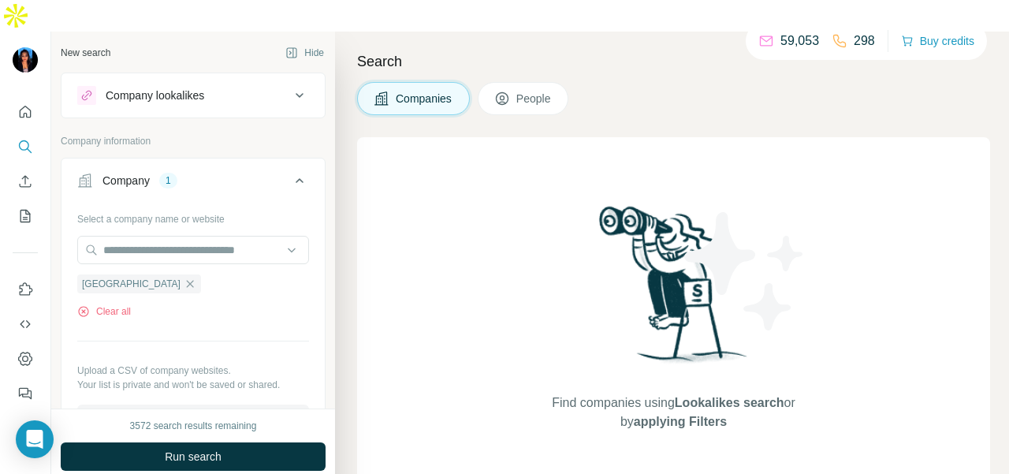
click at [532, 91] on span "People" at bounding box center [535, 99] width 36 height 16
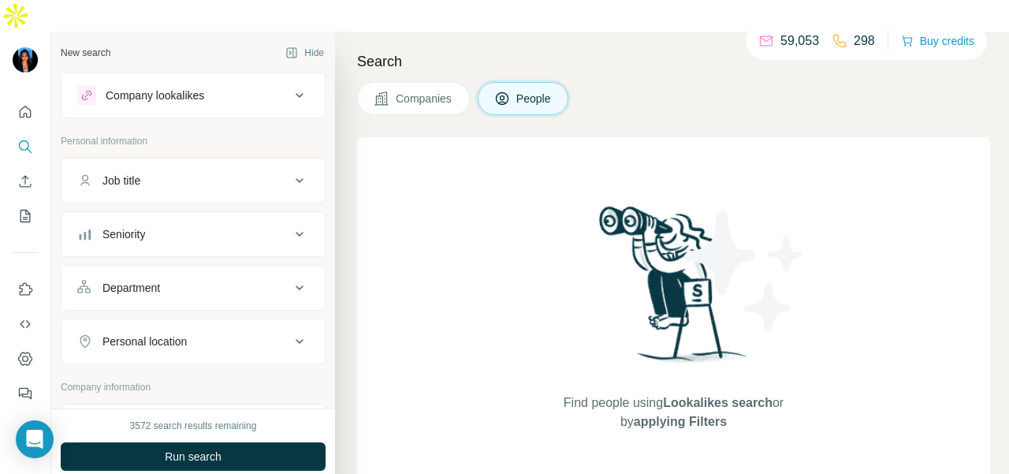
click at [198, 280] on div "Department" at bounding box center [183, 288] width 213 height 16
click at [216, 215] on button "Seniority" at bounding box center [193, 234] width 263 height 38
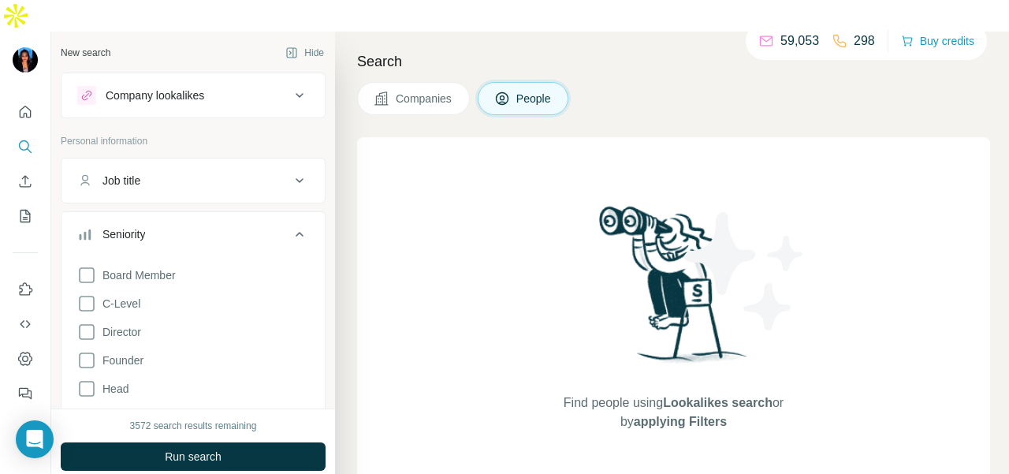
click at [225, 162] on button "Job title" at bounding box center [193, 181] width 263 height 38
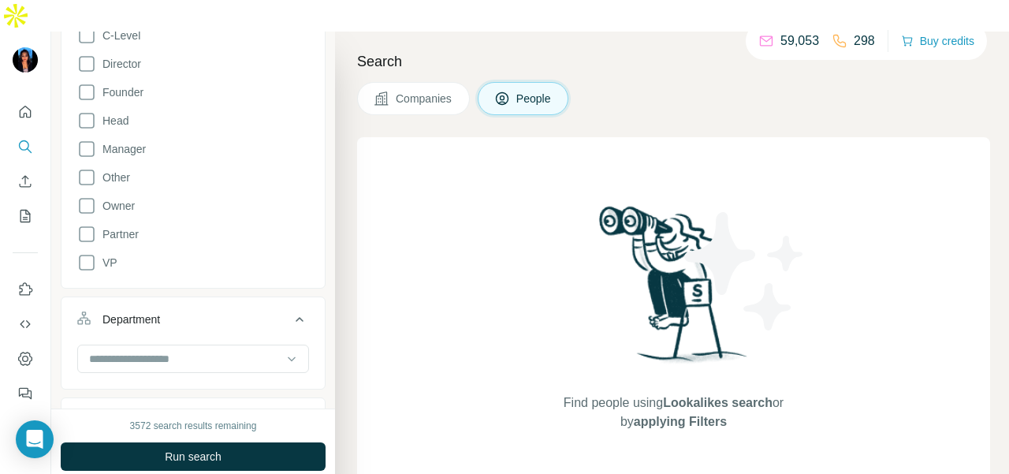
scroll to position [473, 0]
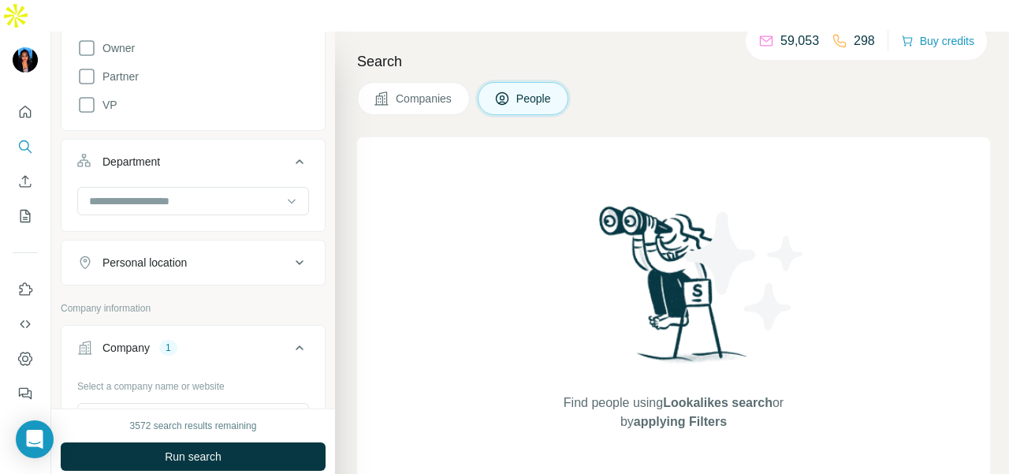
click at [219, 188] on div at bounding box center [185, 201] width 195 height 27
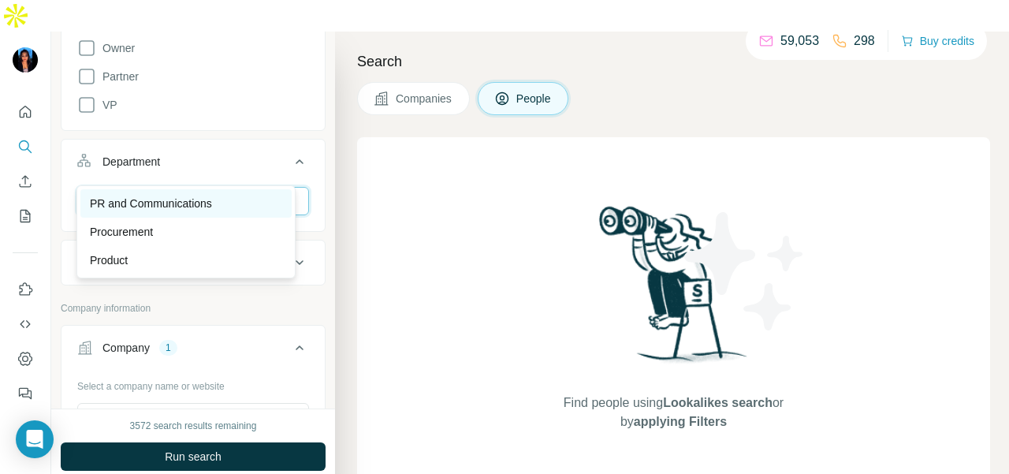
type input "**"
click at [223, 198] on div "PR and Communications" at bounding box center [186, 204] width 192 height 16
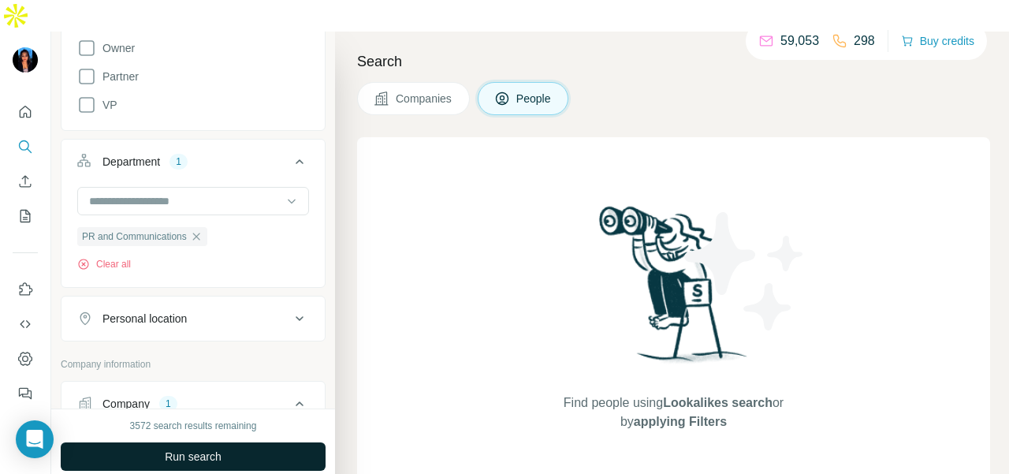
click at [203, 449] on span "Run search" at bounding box center [193, 457] width 57 height 16
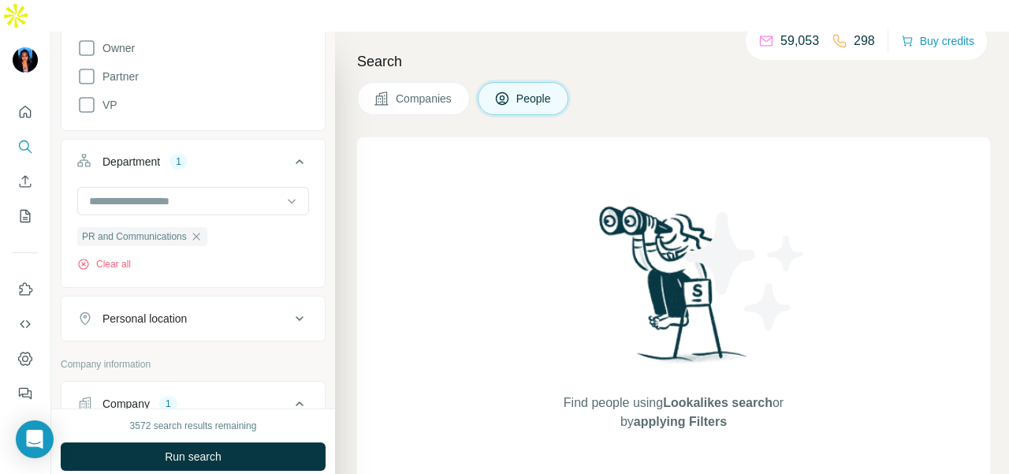
scroll to position [946, 0]
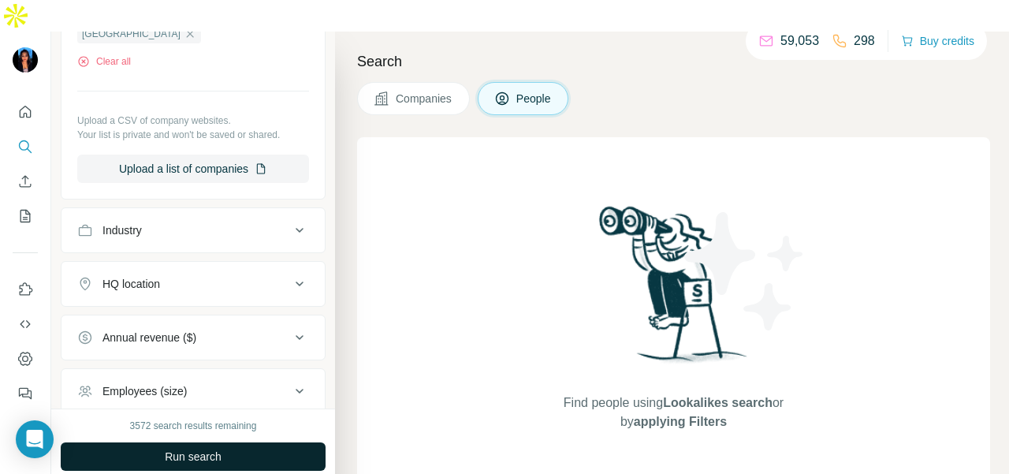
drag, startPoint x: 222, startPoint y: 420, endPoint x: 219, endPoint y: 427, distance: 8.2
click at [219, 449] on span "Run search" at bounding box center [193, 457] width 57 height 16
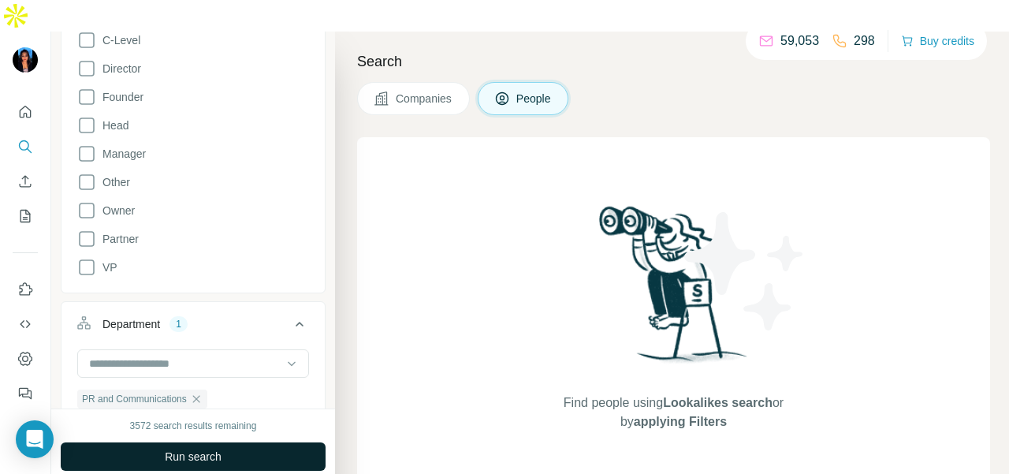
scroll to position [473, 0]
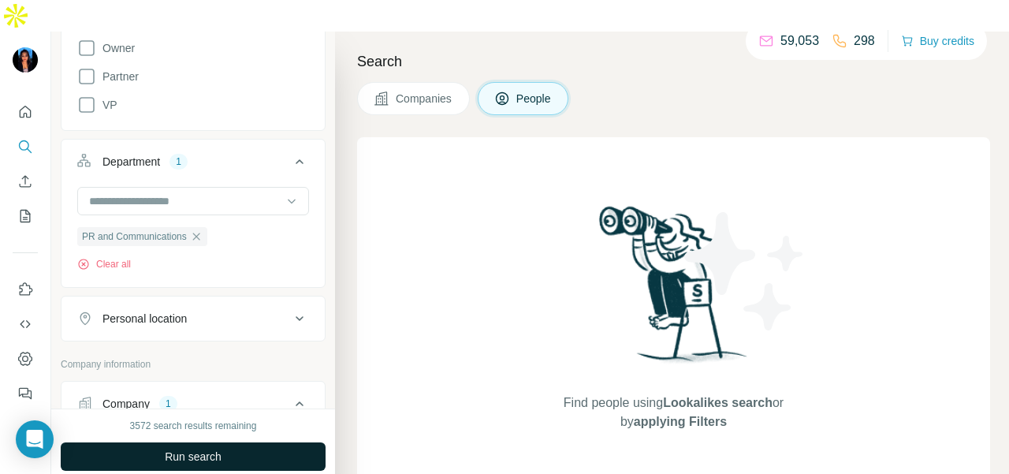
click at [162, 442] on button "Run search" at bounding box center [193, 456] width 265 height 28
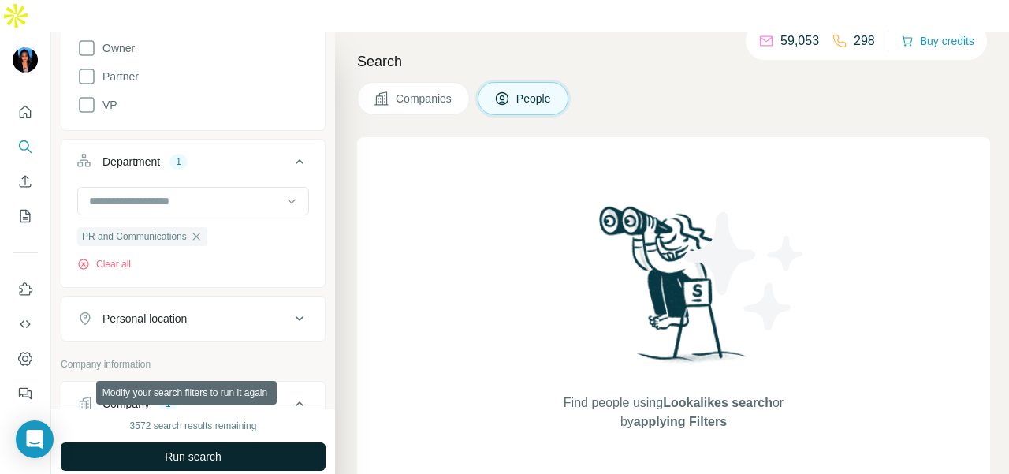
click at [162, 442] on button "Run search" at bounding box center [193, 456] width 265 height 28
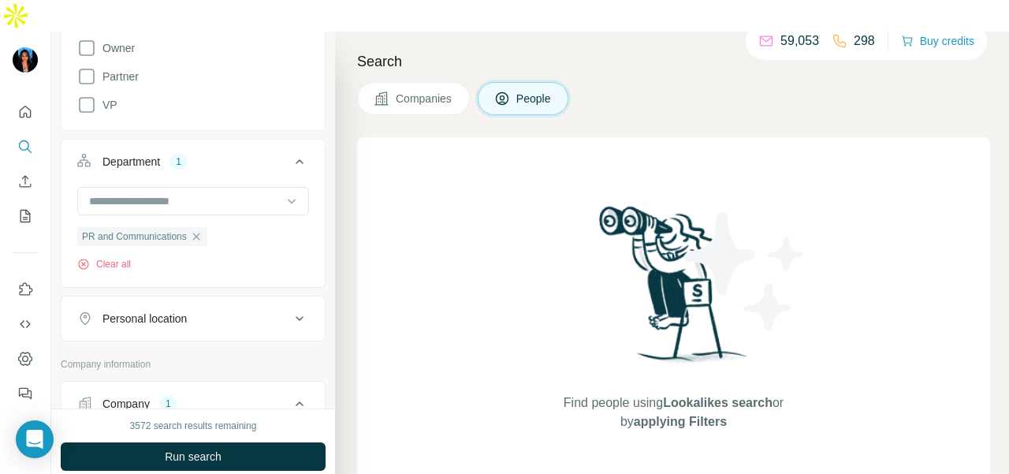
scroll to position [0, 0]
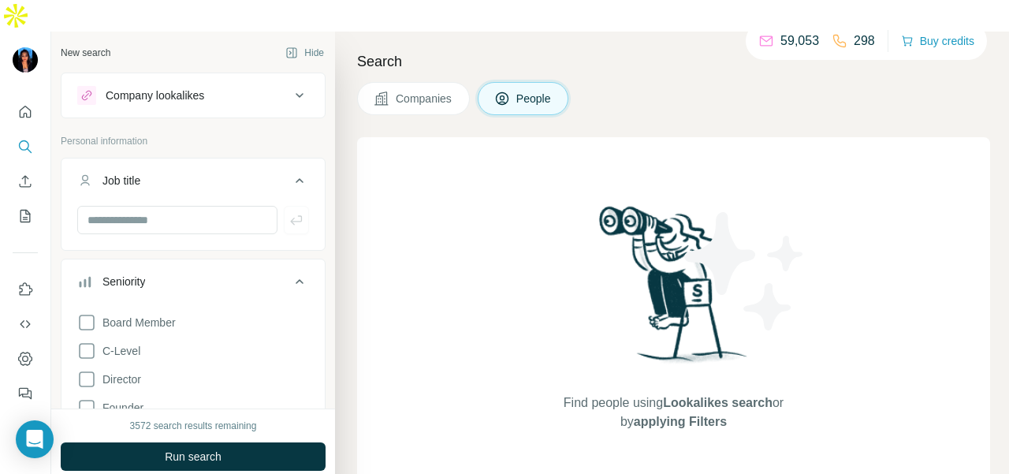
click at [17, 98] on button "Quick start" at bounding box center [25, 112] width 25 height 28
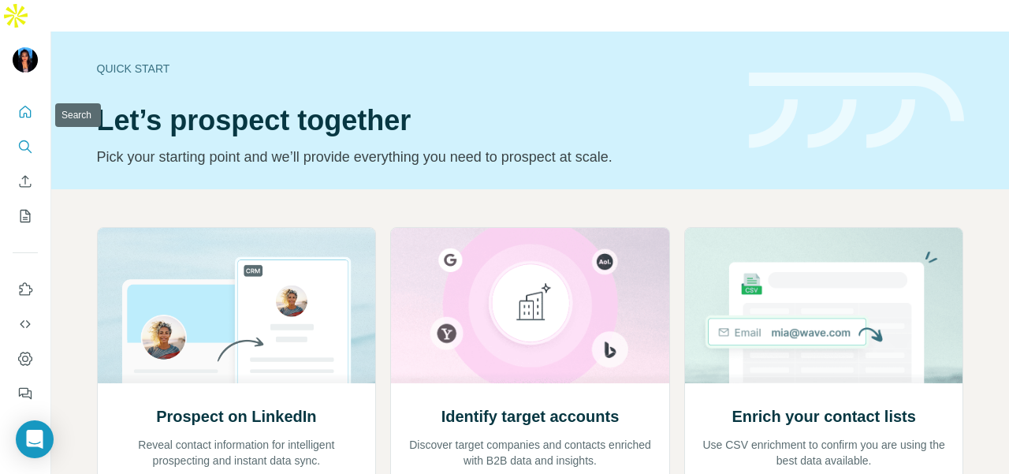
click at [35, 132] on button "Search" at bounding box center [25, 146] width 25 height 28
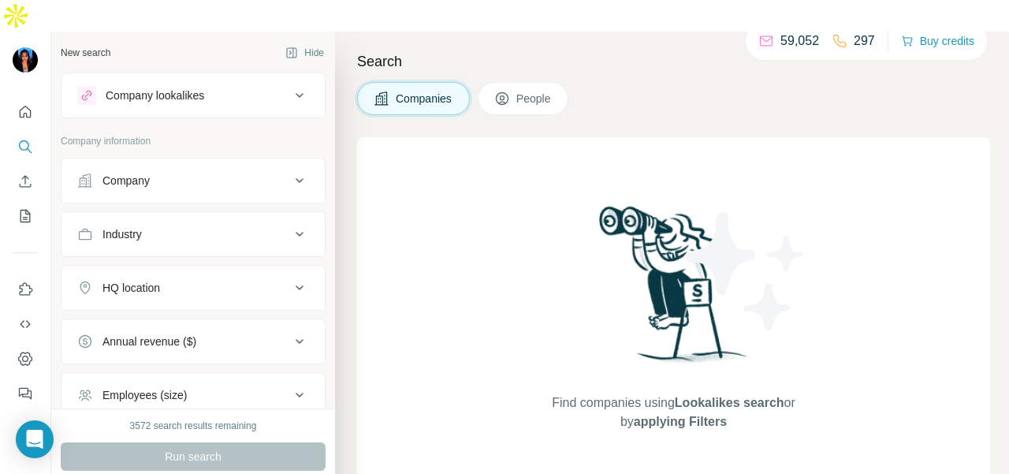
drag, startPoint x: 187, startPoint y: 152, endPoint x: 187, endPoint y: 172, distance: 19.7
click at [187, 162] on button "Company" at bounding box center [193, 181] width 263 height 38
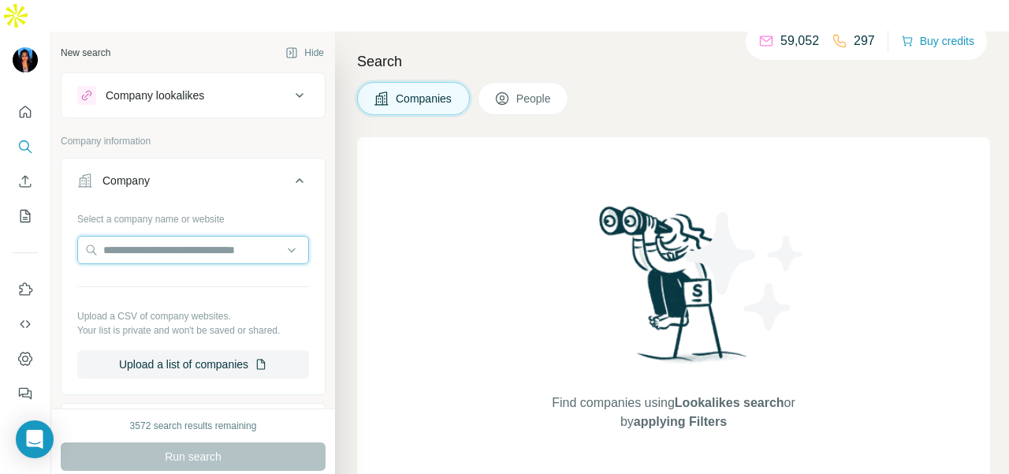
click at [180, 236] on input "text" at bounding box center [193, 250] width 232 height 28
paste input "**********"
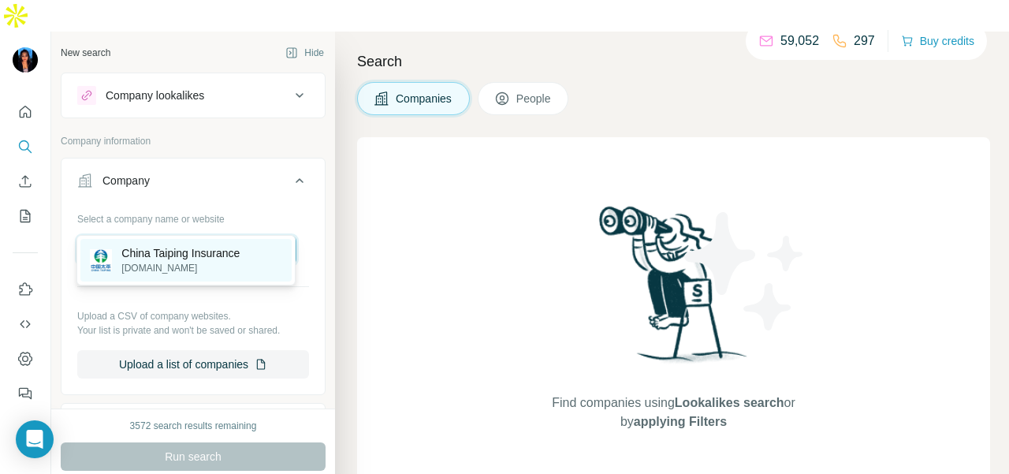
type input "**********"
click at [213, 259] on p "China Taiping Insurance" at bounding box center [180, 253] width 118 height 16
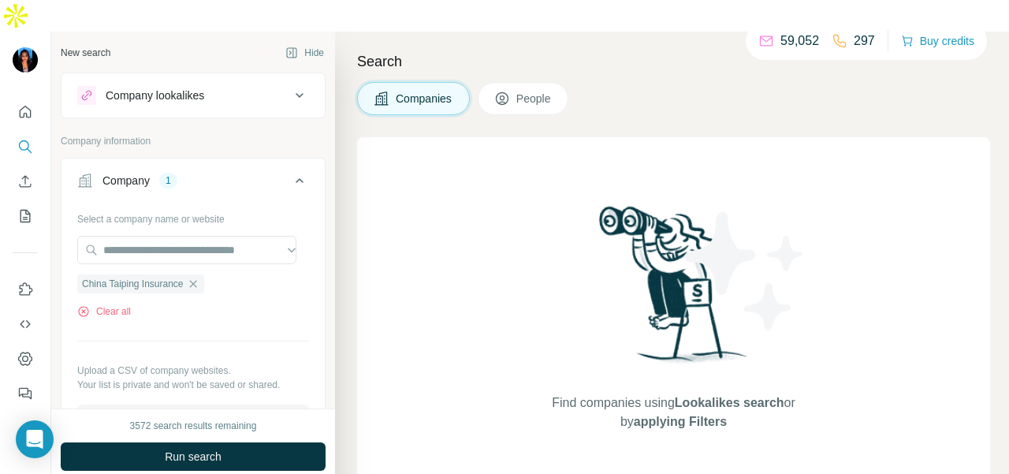
scroll to position [0, 0]
click at [535, 91] on span "People" at bounding box center [535, 99] width 36 height 16
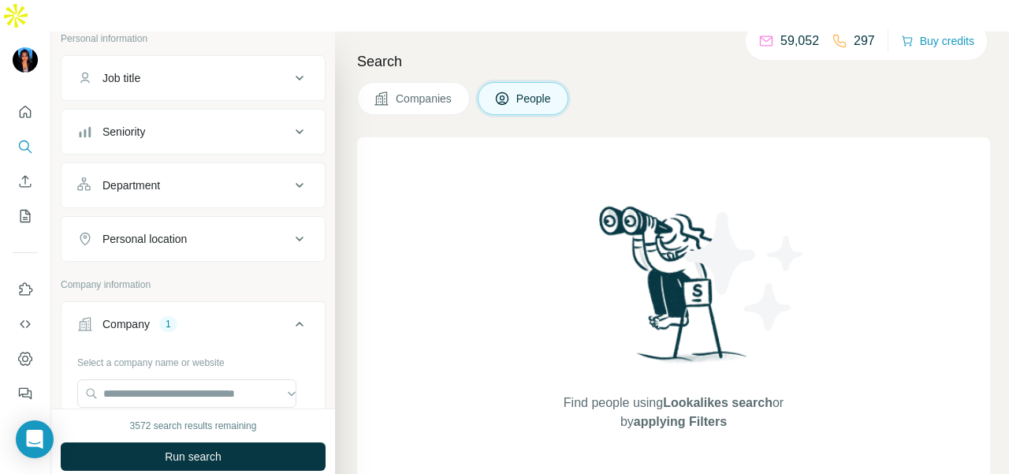
scroll to position [237, 0]
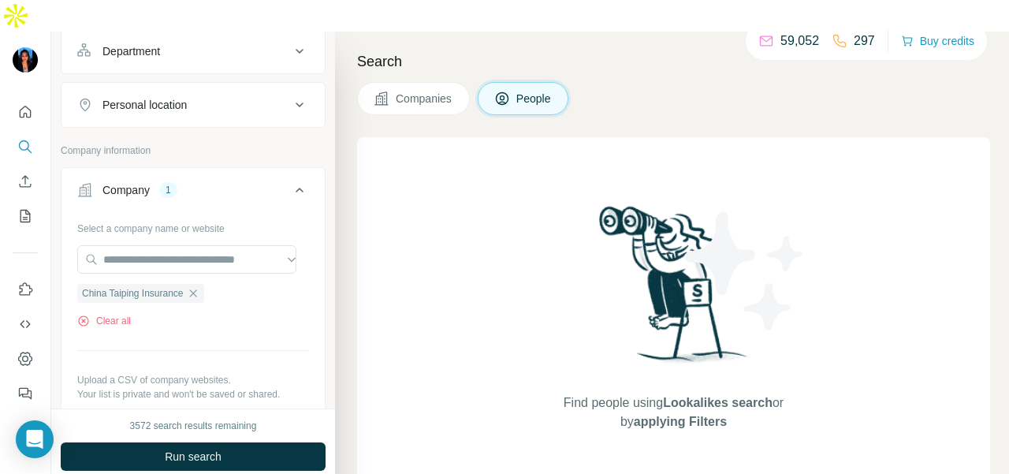
click at [211, 35] on button "Department" at bounding box center [193, 51] width 263 height 38
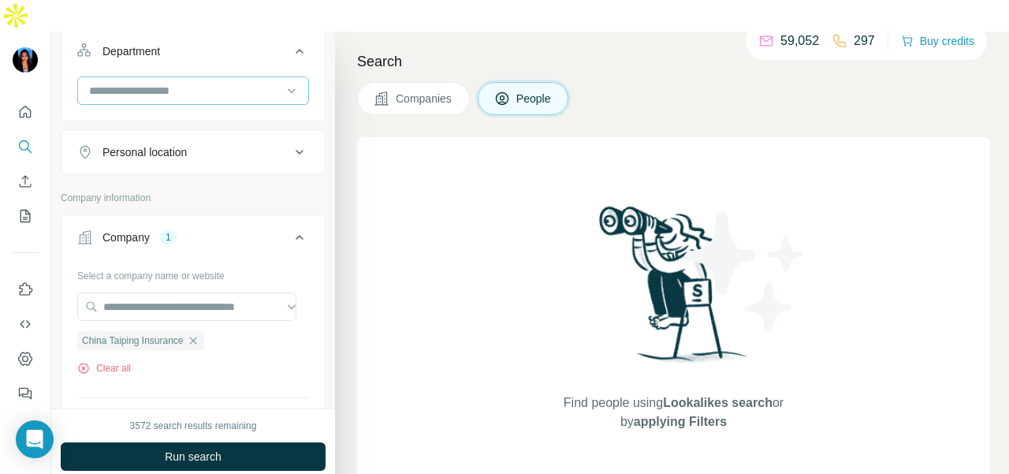
click at [213, 82] on input at bounding box center [185, 90] width 195 height 17
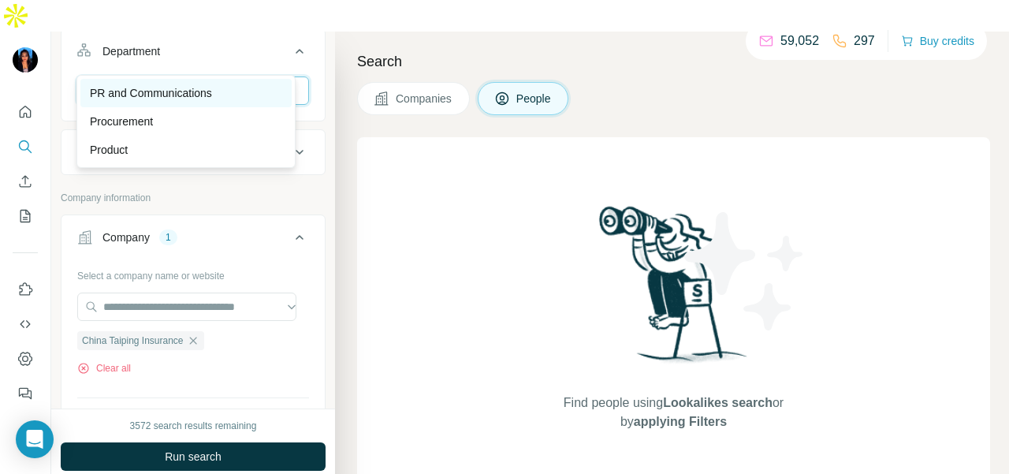
type input "**"
click at [233, 85] on div "PR and Communications" at bounding box center [186, 93] width 192 height 16
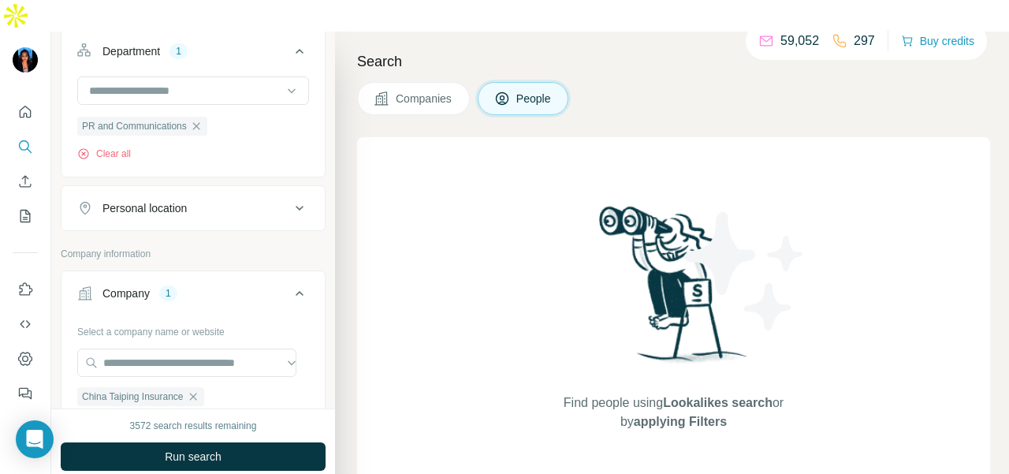
click at [214, 195] on div "Personal location" at bounding box center [193, 208] width 265 height 46
click at [219, 189] on button "Personal location" at bounding box center [193, 208] width 263 height 38
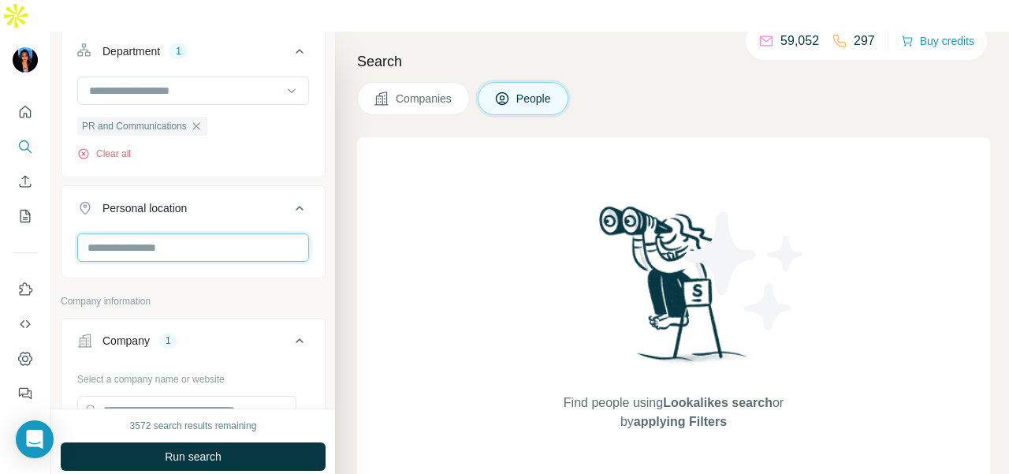
click at [259, 233] on input "text" at bounding box center [193, 247] width 232 height 28
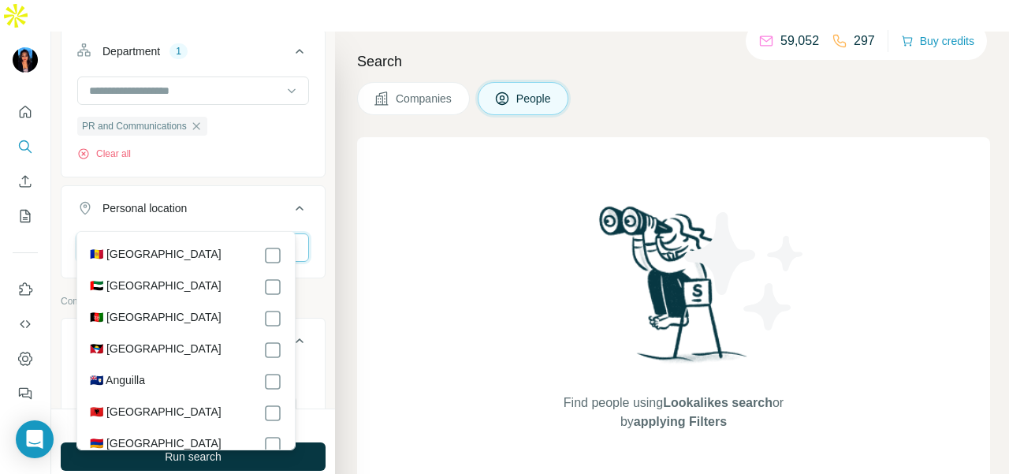
click at [260, 233] on input "text" at bounding box center [193, 247] width 232 height 28
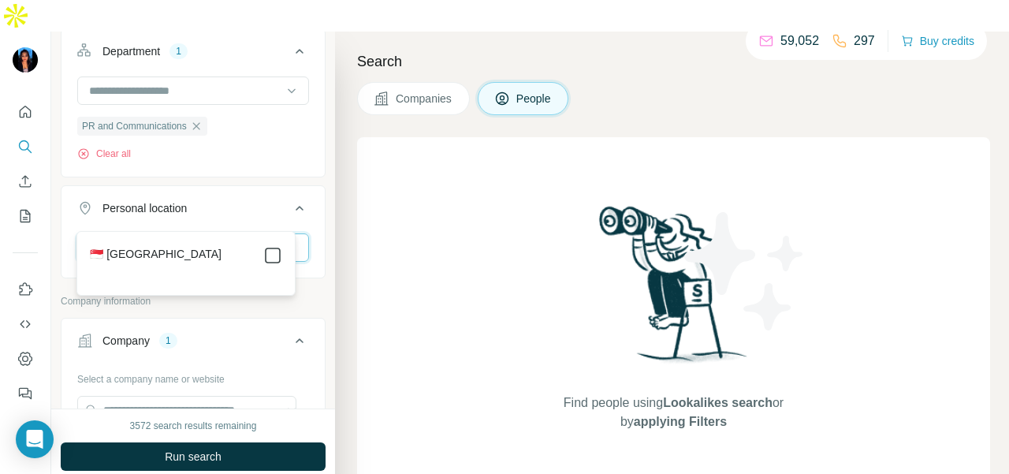
type input "*********"
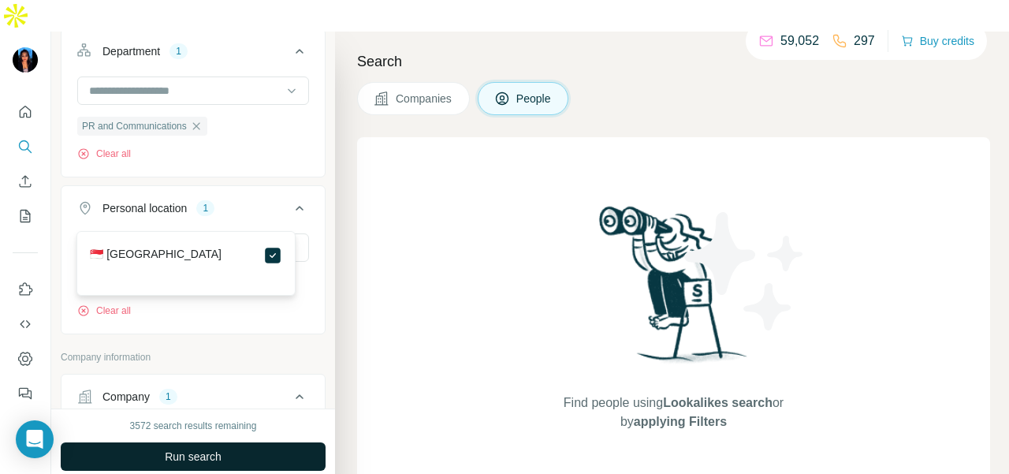
click at [266, 442] on button "Run search" at bounding box center [193, 456] width 265 height 28
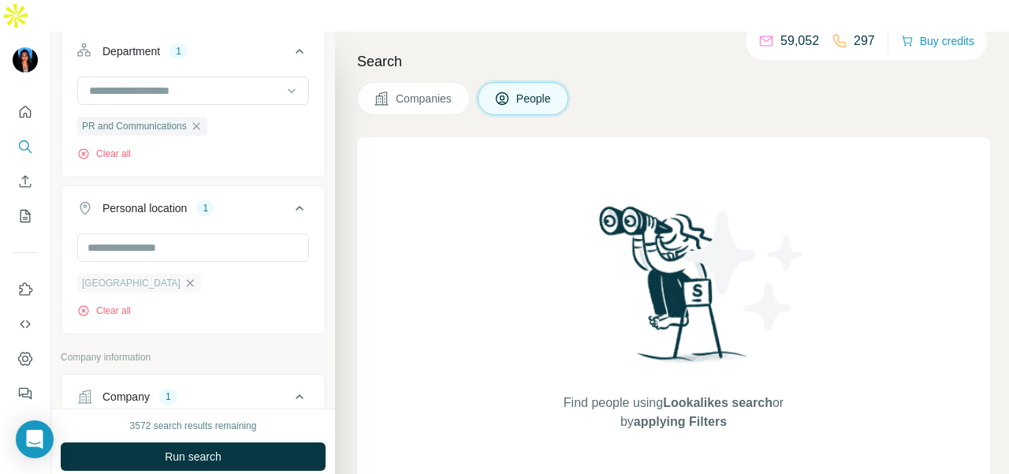
click at [184, 277] on icon "button" at bounding box center [190, 283] width 13 height 13
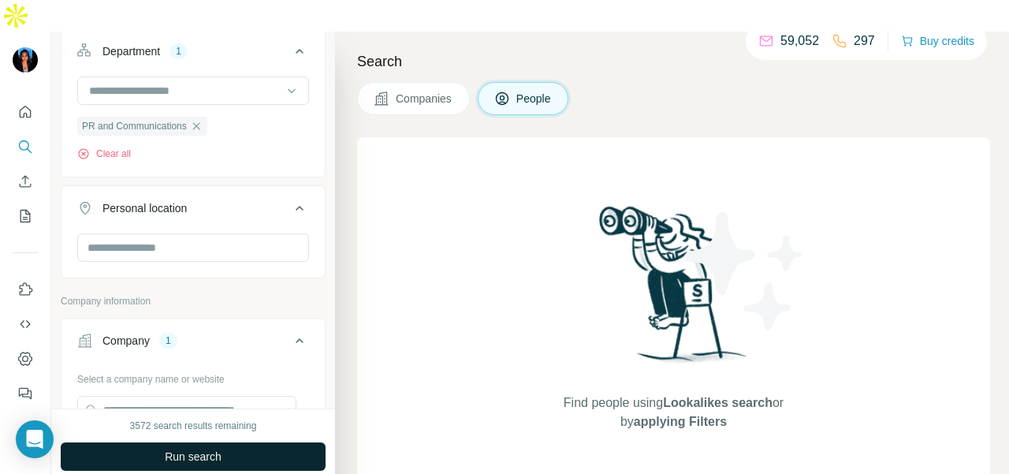
click at [263, 442] on button "Run search" at bounding box center [193, 456] width 265 height 28
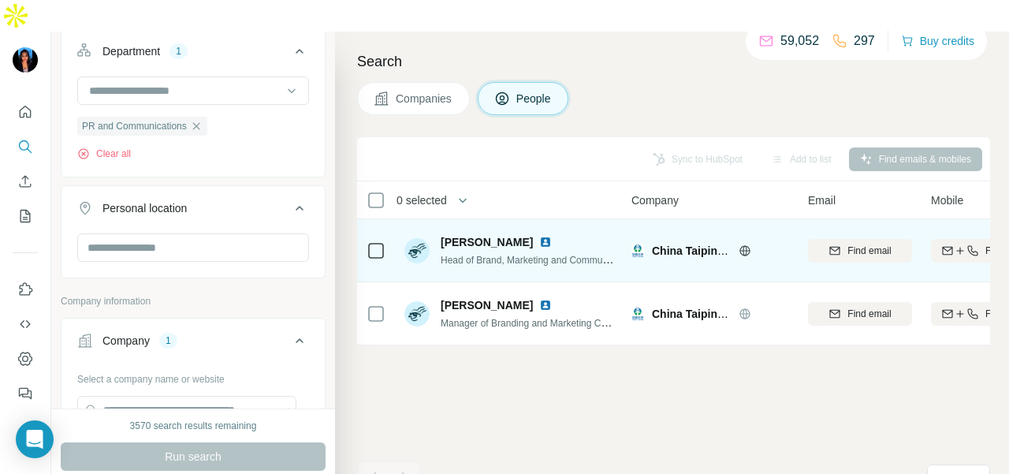
click at [547, 236] on img at bounding box center [545, 242] width 13 height 13
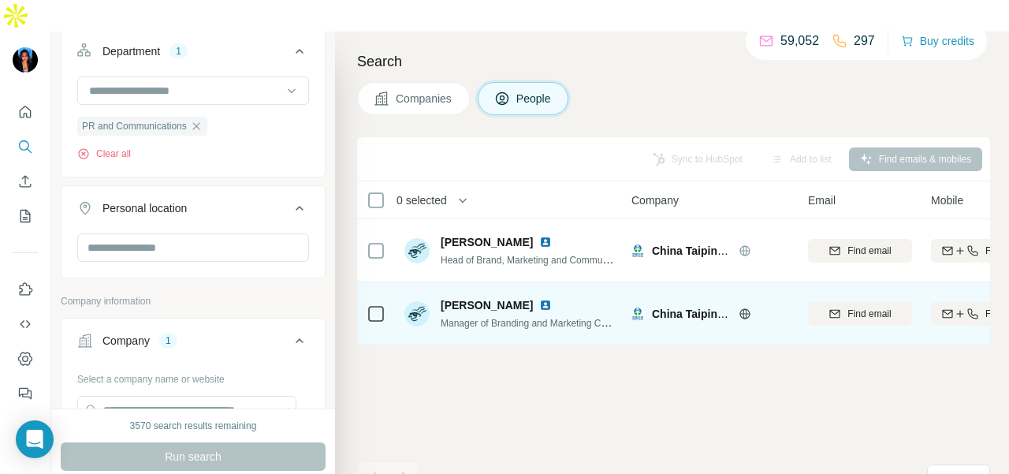
click at [539, 299] on img at bounding box center [545, 305] width 13 height 13
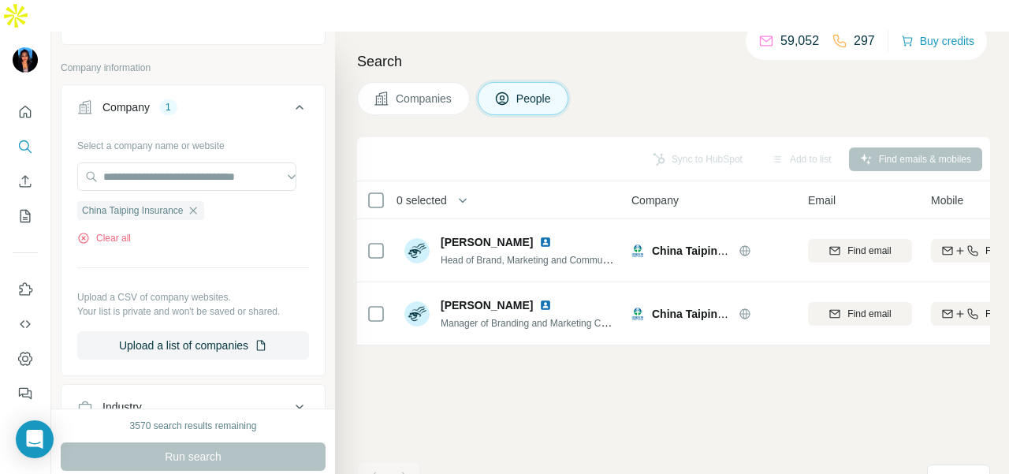
scroll to position [473, 0]
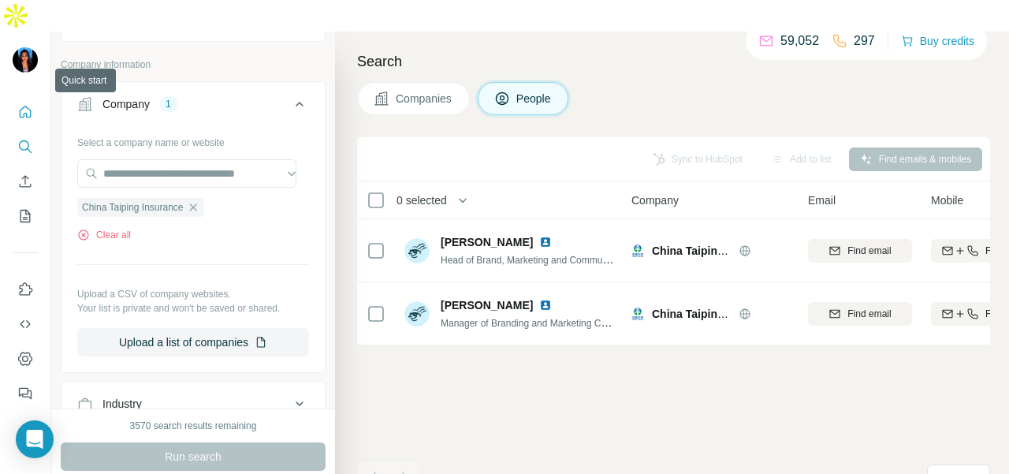
click at [28, 104] on icon "Quick start" at bounding box center [25, 112] width 16 height 16
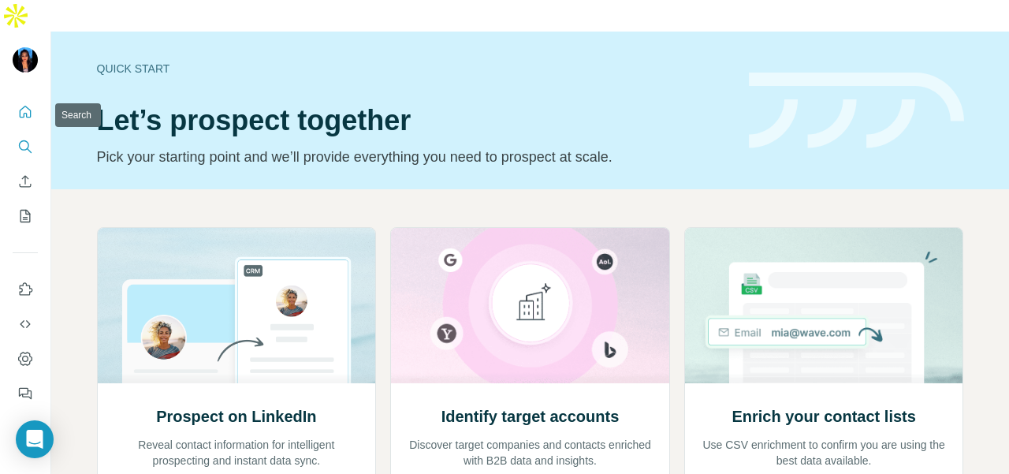
click at [22, 139] on icon "Search" at bounding box center [25, 147] width 16 height 16
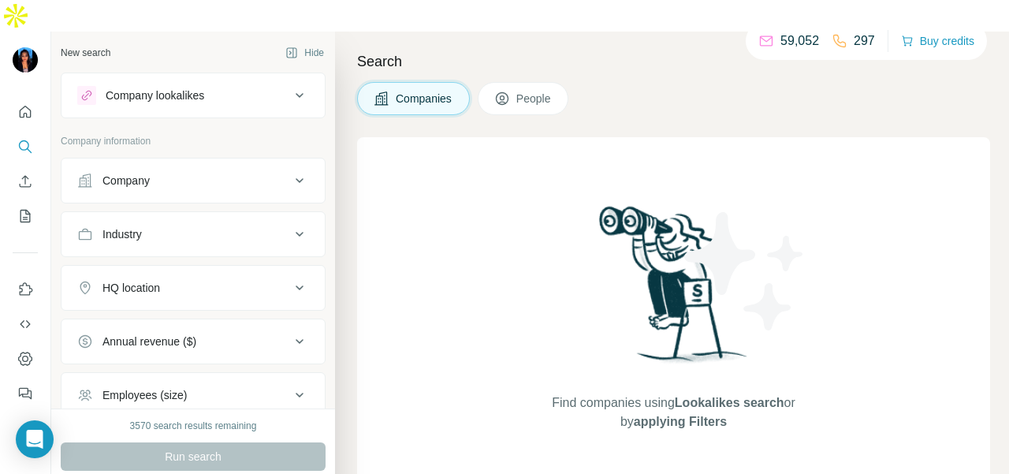
click at [129, 173] on div "Company" at bounding box center [126, 181] width 47 height 16
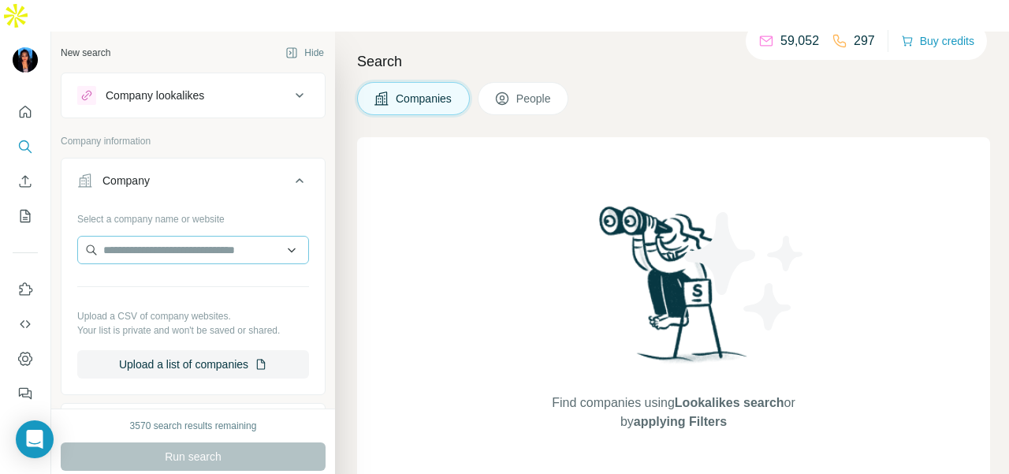
drag, startPoint x: 125, startPoint y: 200, endPoint x: 126, endPoint y: 209, distance: 8.8
click at [125, 206] on div "Select a company name or website Upload a CSV of company websites. Your list is…" at bounding box center [193, 292] width 232 height 173
click at [125, 236] on input "text" at bounding box center [193, 250] width 232 height 28
paste input "**********"
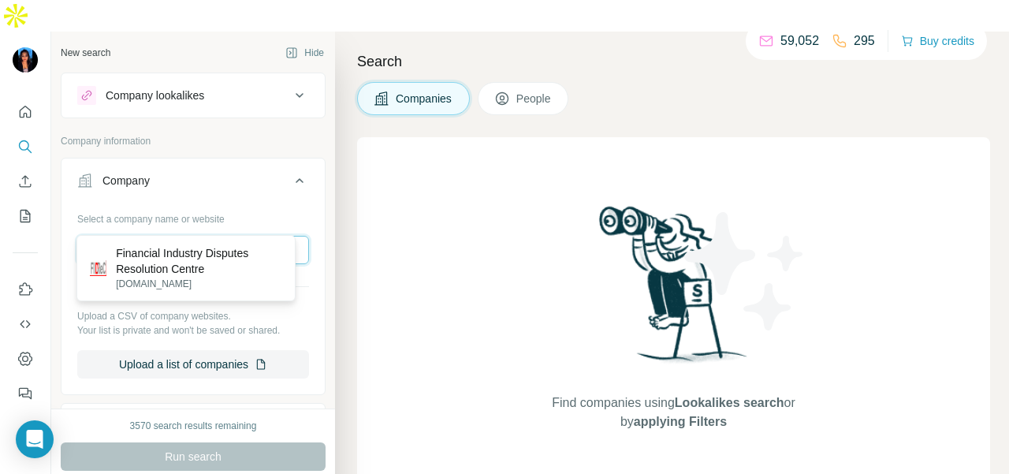
type input "**********"
click at [192, 253] on p "Financial Industry Disputes Resolution Centre" at bounding box center [199, 261] width 166 height 32
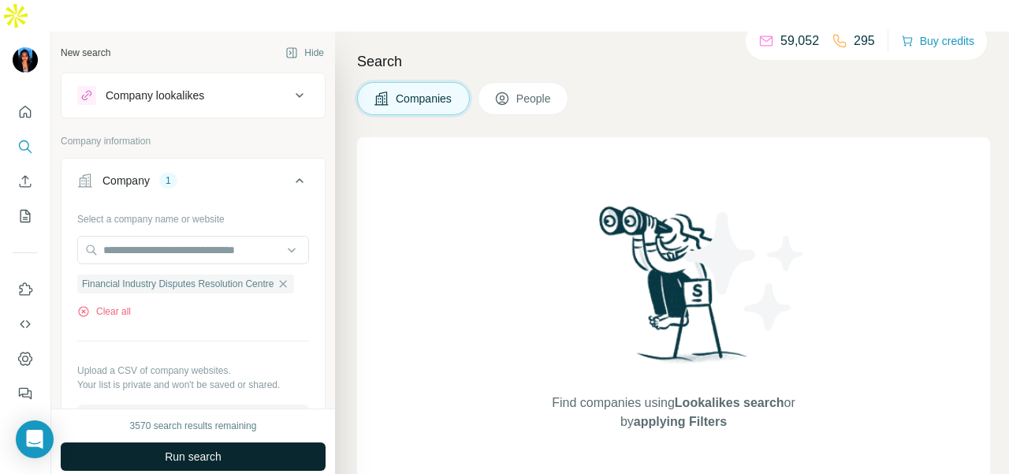
click at [267, 442] on button "Run search" at bounding box center [193, 456] width 265 height 28
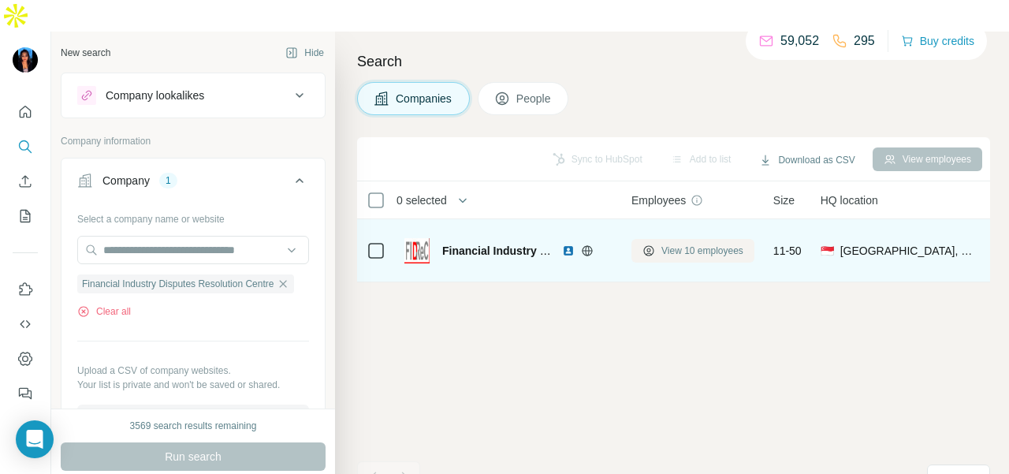
click at [700, 244] on span "View 10 employees" at bounding box center [703, 251] width 82 height 14
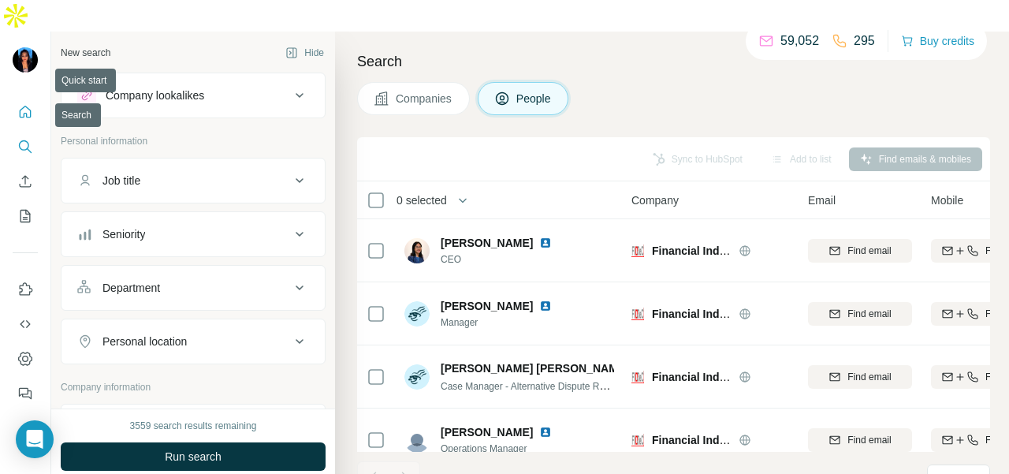
click at [19, 98] on button "Quick start" at bounding box center [25, 112] width 25 height 28
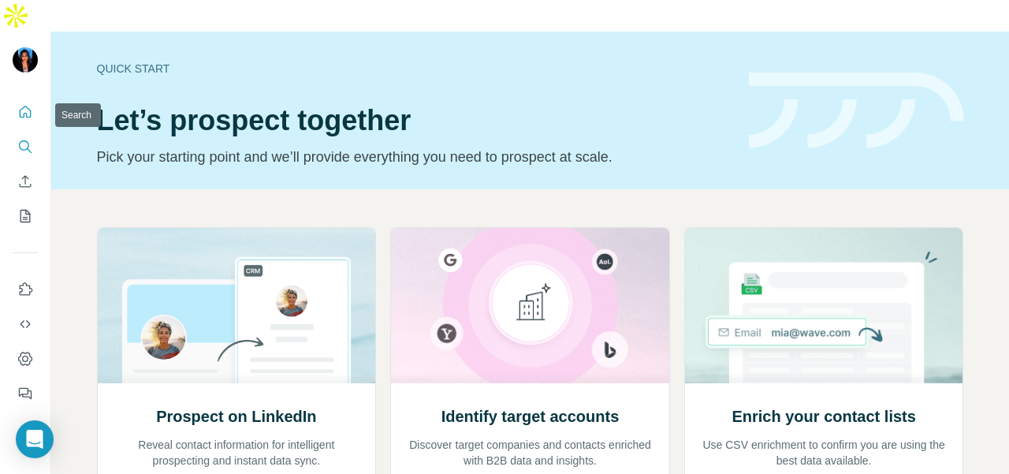
click at [27, 139] on icon "Search" at bounding box center [25, 147] width 16 height 16
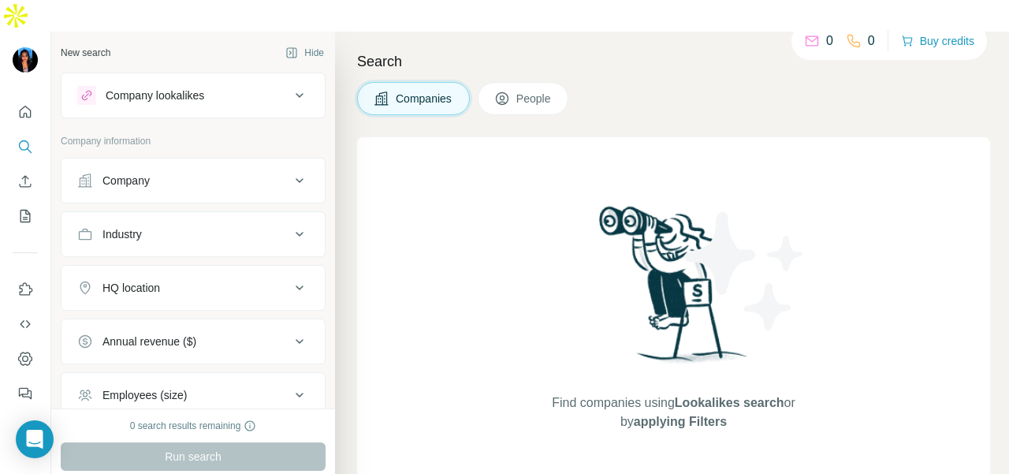
click at [92, 162] on button "Company" at bounding box center [193, 181] width 263 height 38
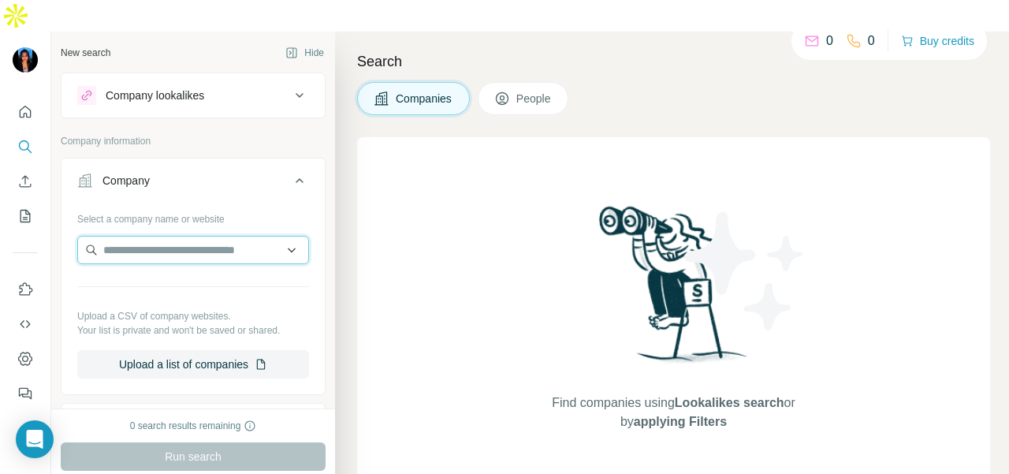
click at [105, 236] on input "text" at bounding box center [193, 250] width 232 height 28
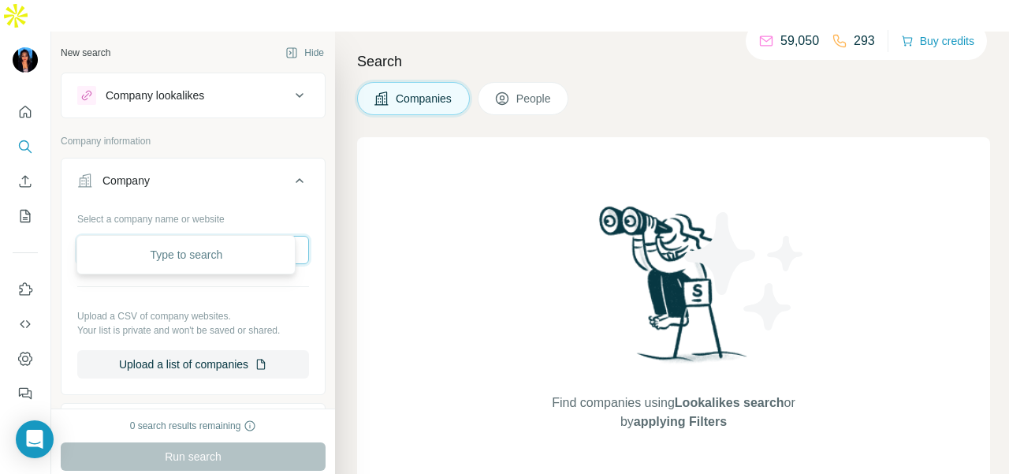
paste input "**********"
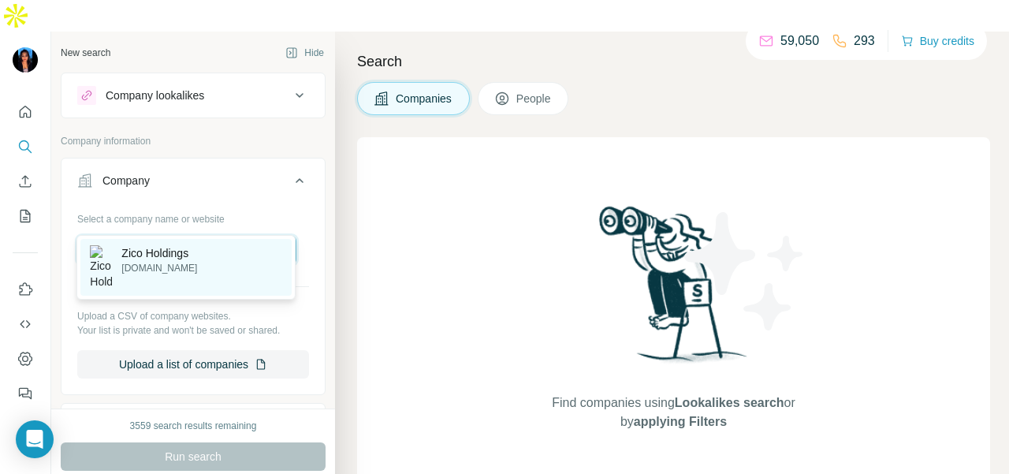
type input "**********"
click at [196, 272] on p "[DOMAIN_NAME]" at bounding box center [159, 268] width 76 height 14
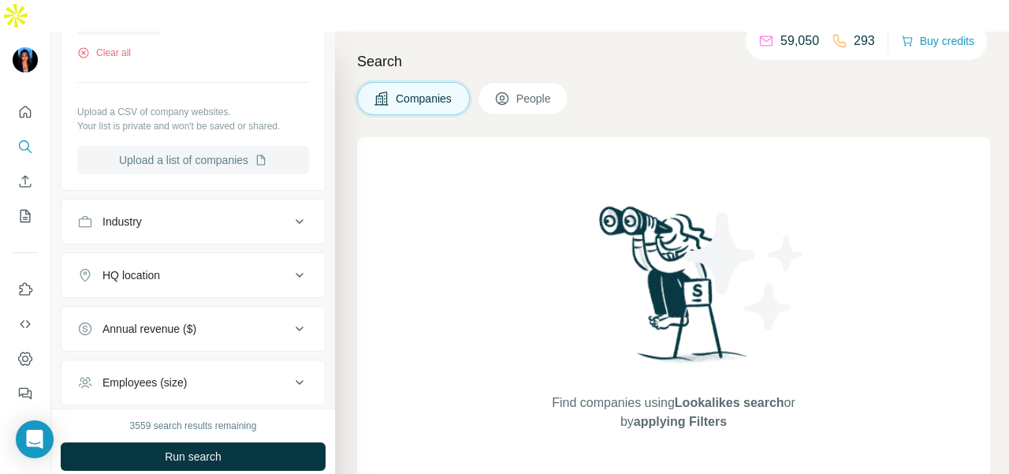
scroll to position [315, 0]
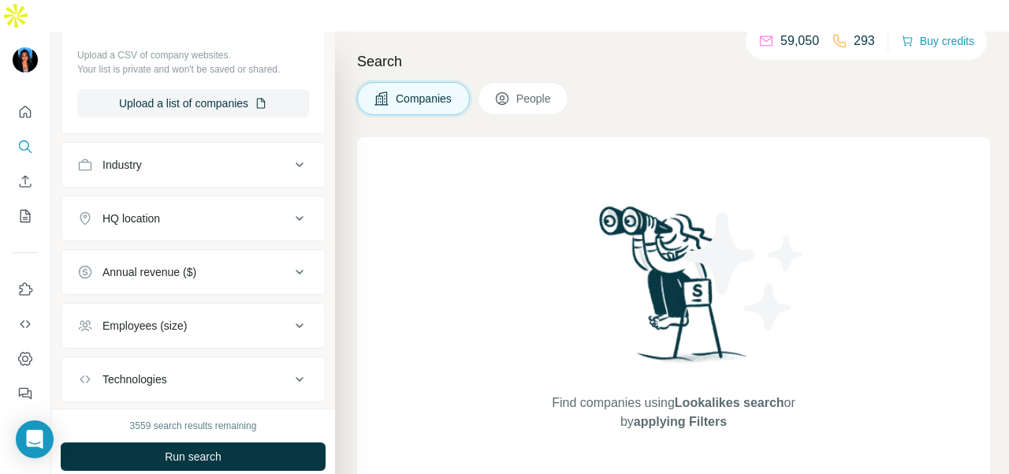
click at [517, 82] on button "People" at bounding box center [523, 98] width 91 height 33
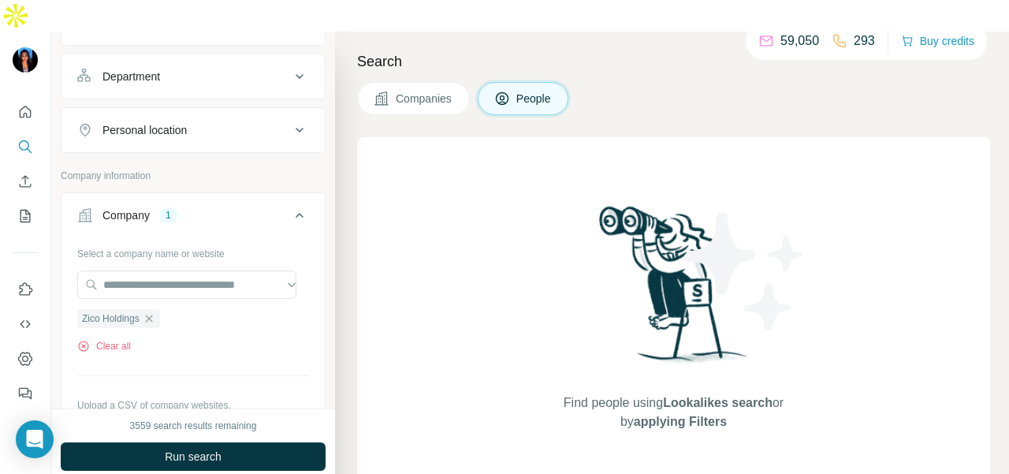
scroll to position [79, 0]
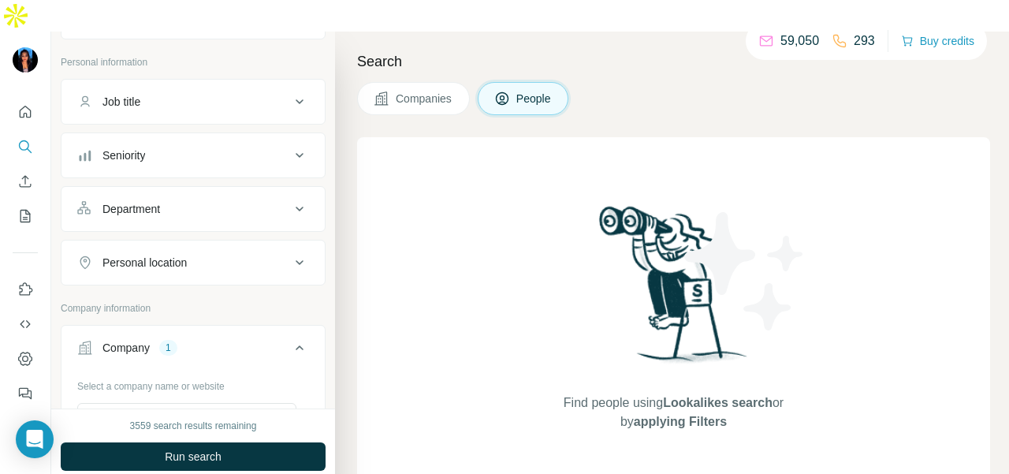
drag, startPoint x: 222, startPoint y: 179, endPoint x: 214, endPoint y: 194, distance: 17.3
click at [218, 201] on div "Department" at bounding box center [183, 209] width 213 height 16
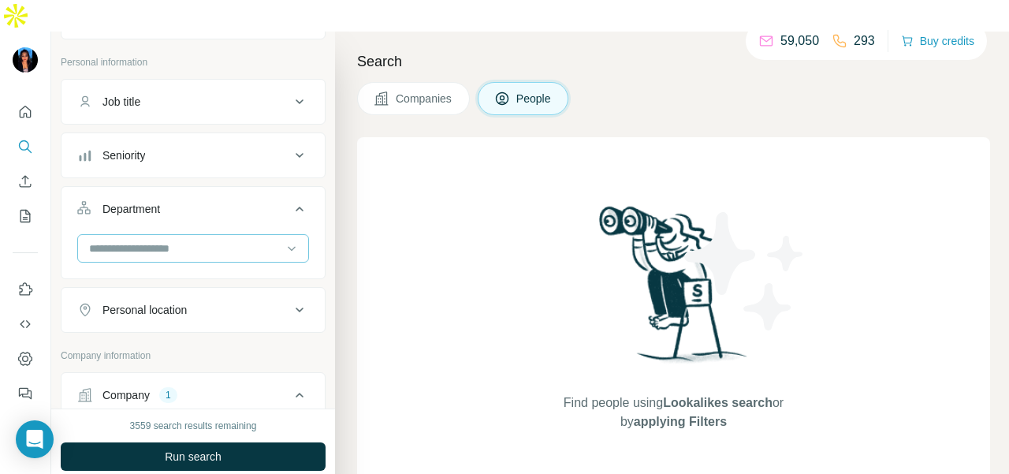
click at [210, 240] on input at bounding box center [185, 248] width 195 height 17
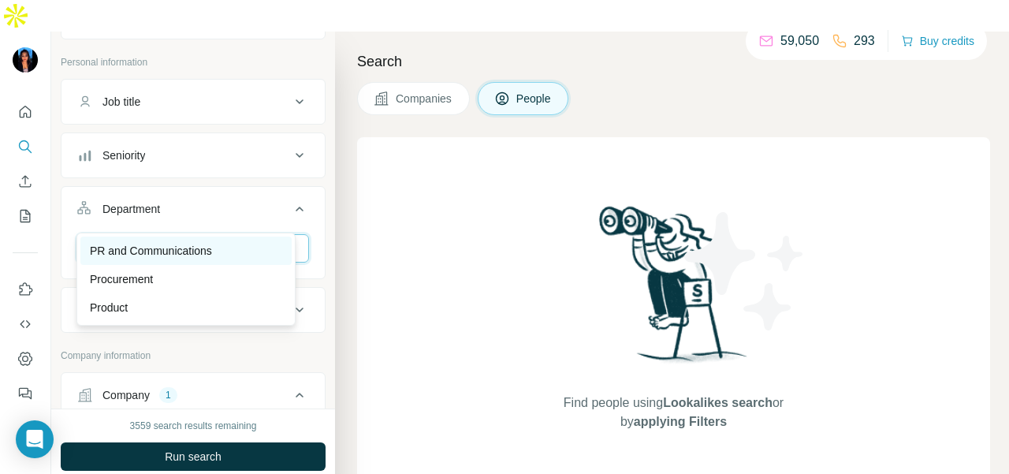
type input "**"
click at [205, 250] on p "PR and Communications" at bounding box center [151, 251] width 122 height 16
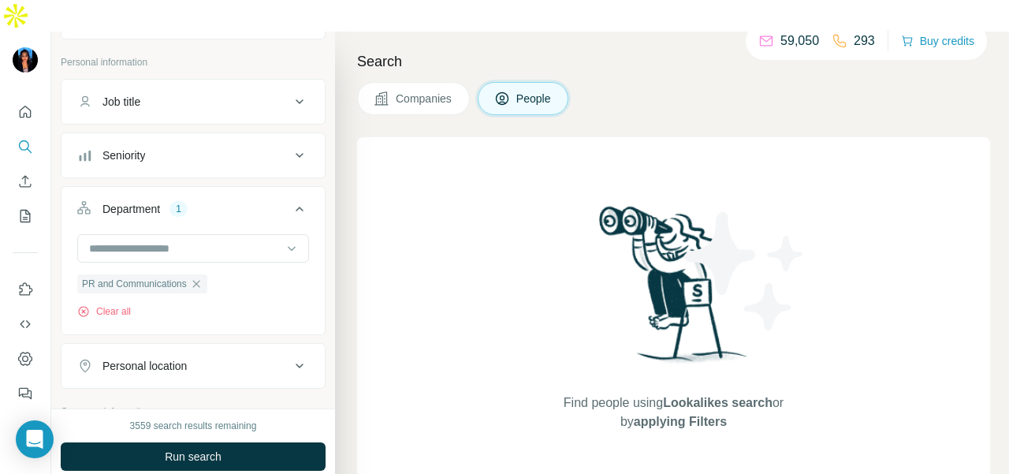
click at [295, 442] on button "Run search" at bounding box center [193, 456] width 265 height 28
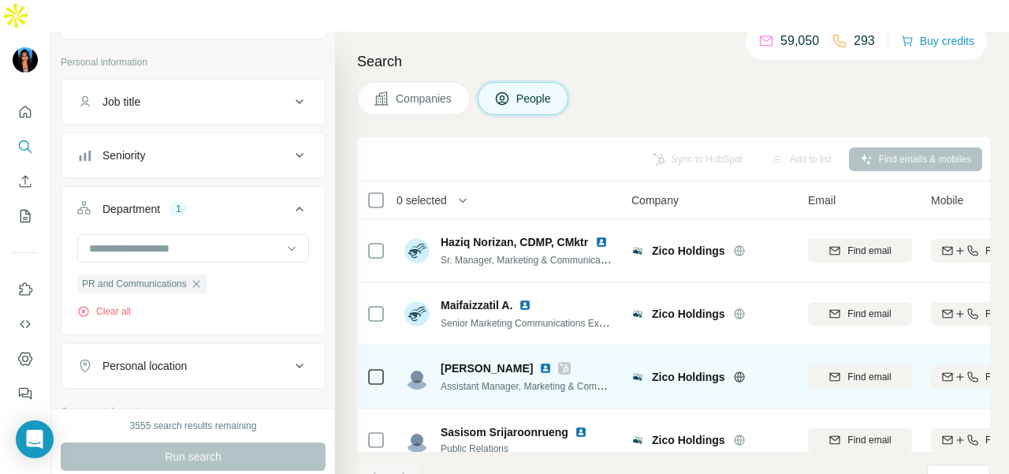
click at [539, 362] on img at bounding box center [545, 368] width 13 height 13
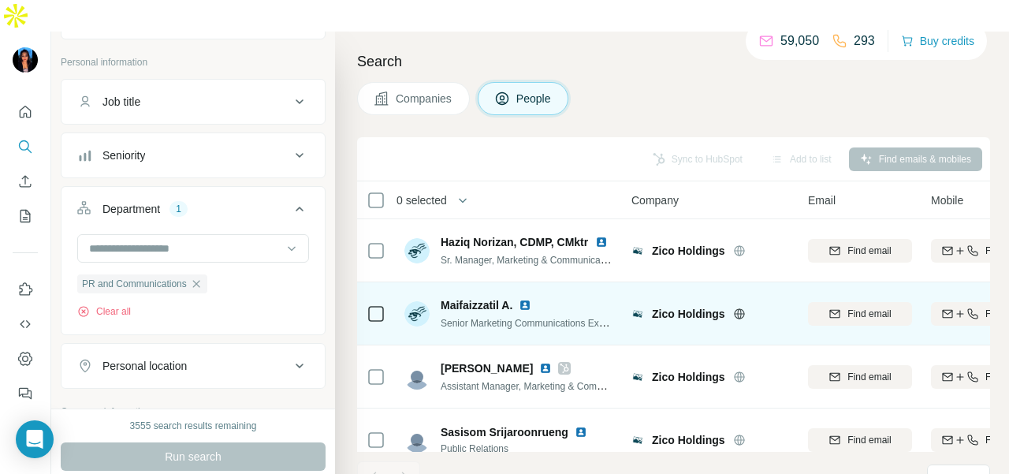
click at [524, 299] on img at bounding box center [525, 305] width 13 height 13
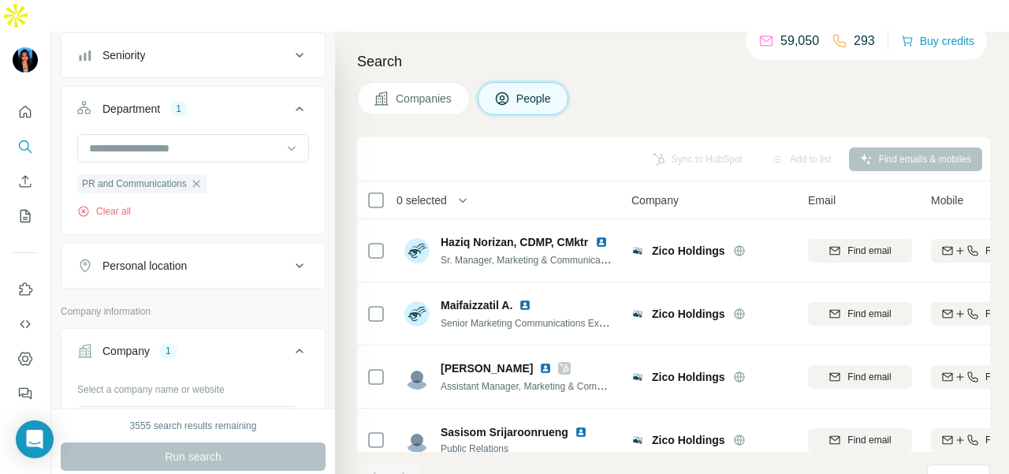
scroll to position [237, 0]
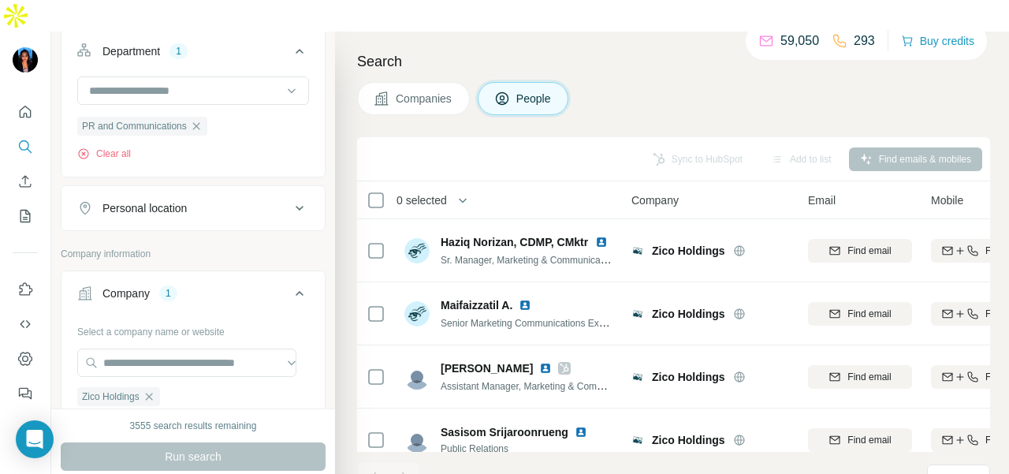
click at [194, 196] on div "Personal location" at bounding box center [193, 208] width 265 height 46
click at [208, 189] on button "Personal location" at bounding box center [193, 208] width 263 height 38
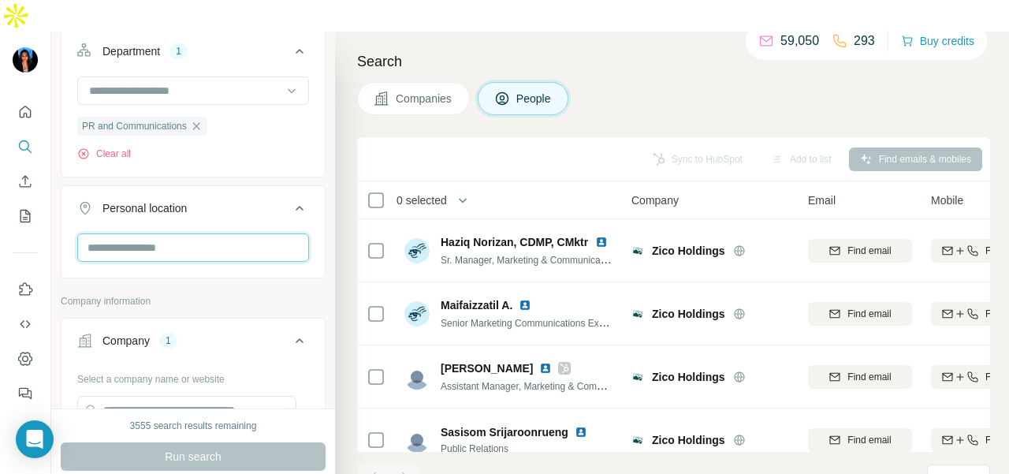
click at [221, 233] on input "text" at bounding box center [193, 247] width 232 height 28
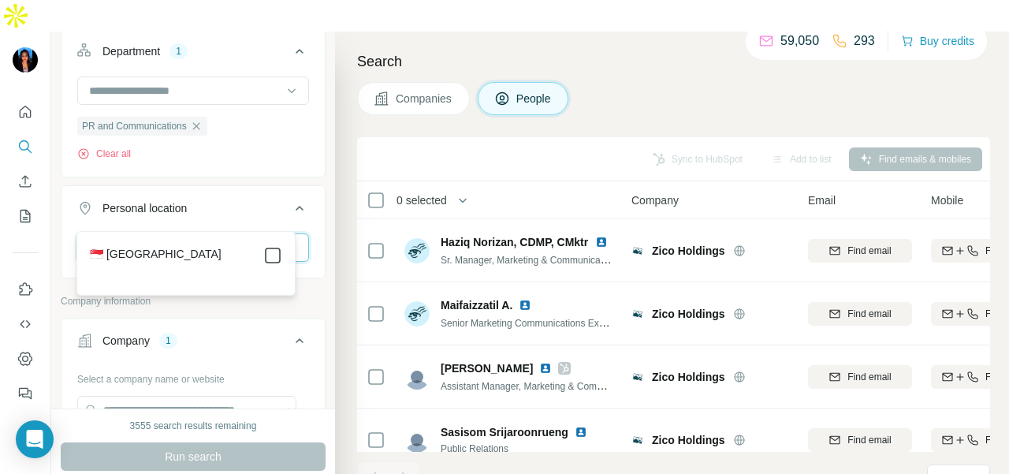
type input "****"
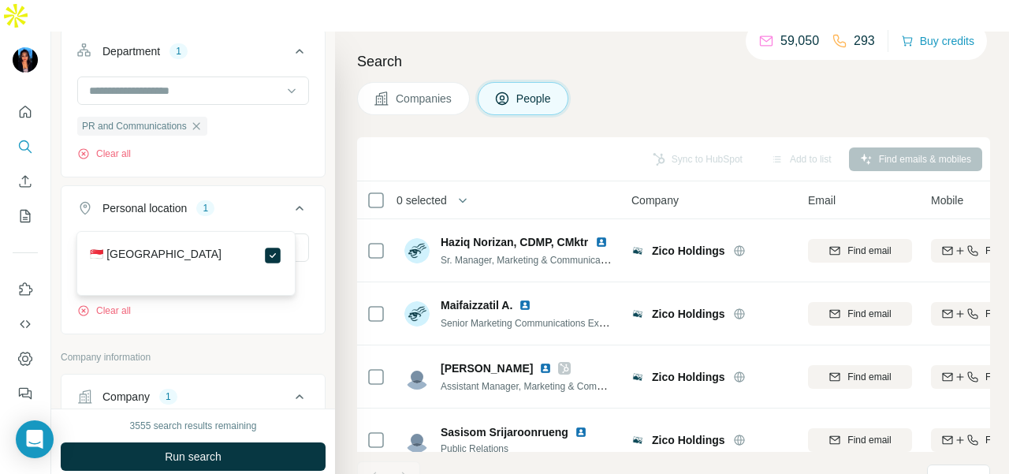
click at [282, 409] on div "3555 search results remaining Run search Clear Save search Share filters" at bounding box center [193, 456] width 284 height 97
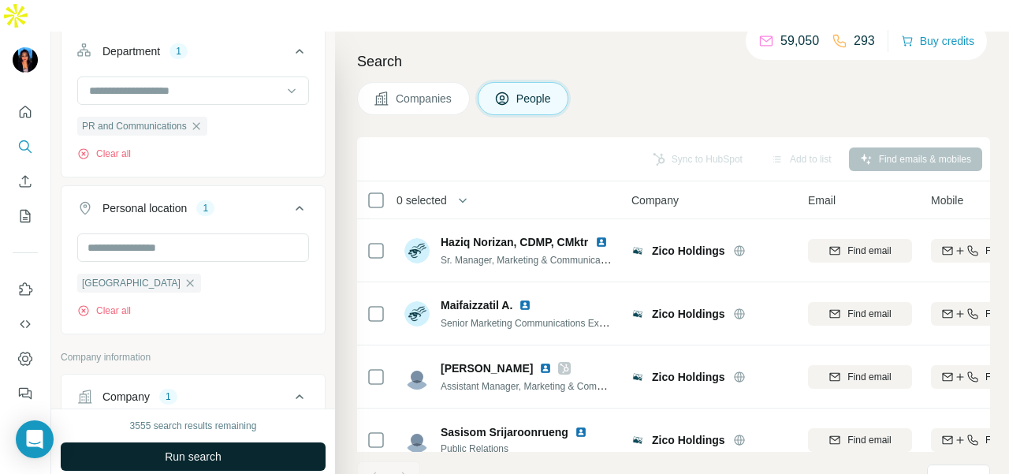
click at [282, 442] on button "Run search" at bounding box center [193, 456] width 265 height 28
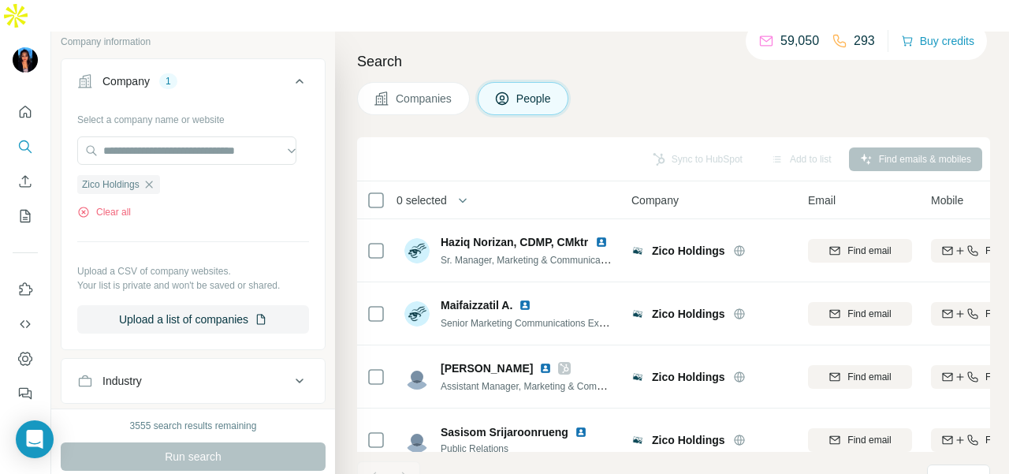
scroll to position [965, 0]
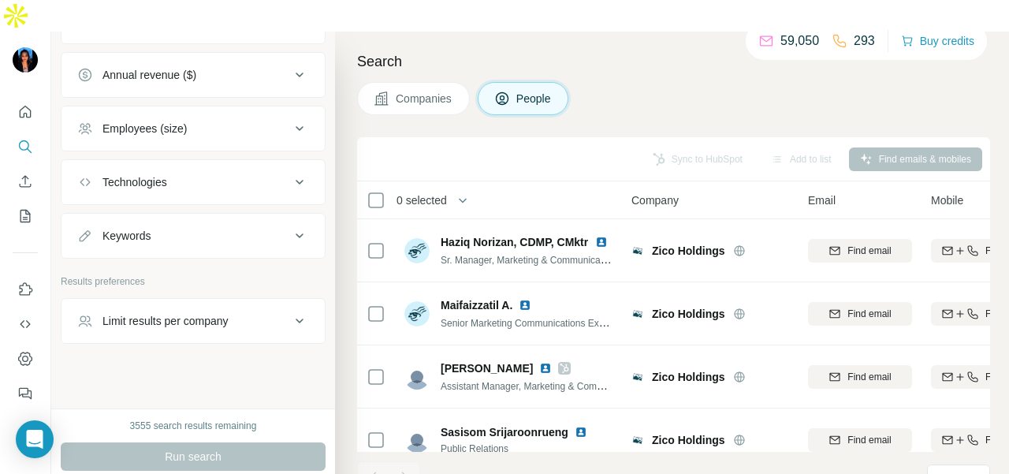
click at [244, 302] on button "Limit results per company" at bounding box center [193, 321] width 263 height 38
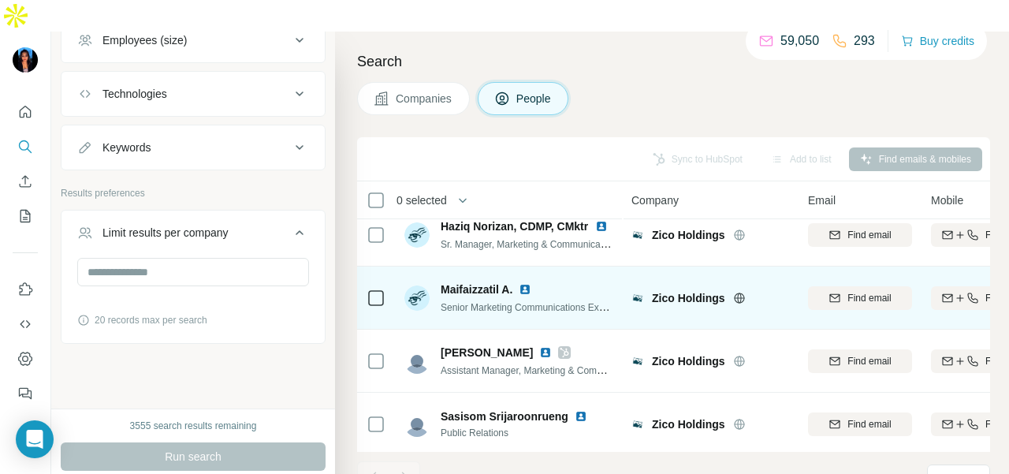
scroll to position [24, 0]
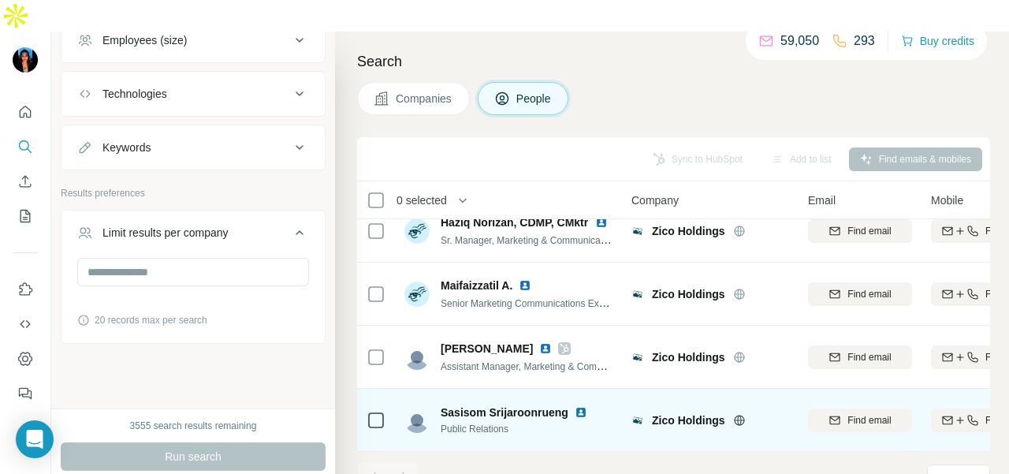
click at [580, 406] on img at bounding box center [581, 412] width 13 height 13
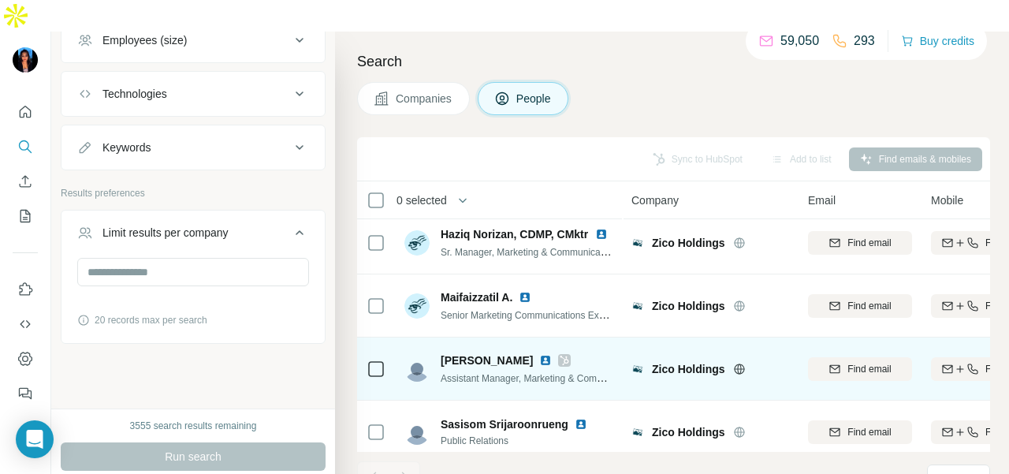
scroll to position [0, 0]
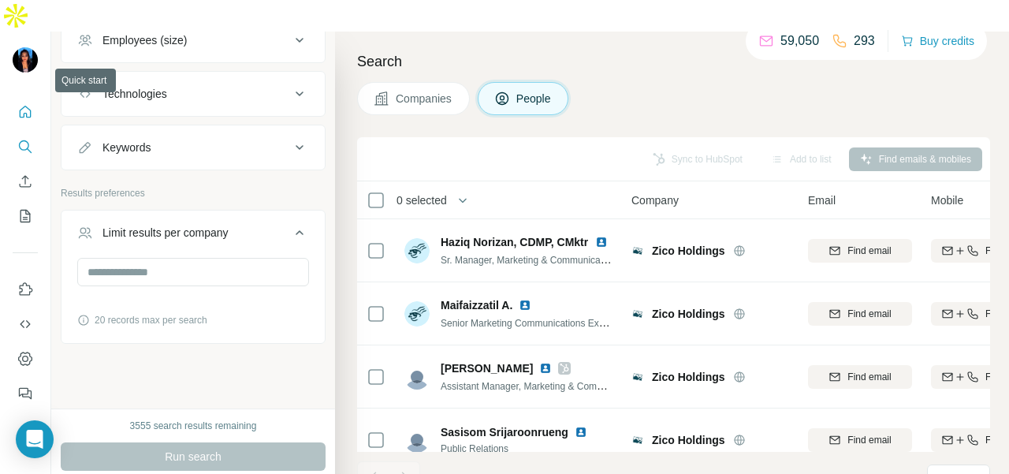
click at [14, 98] on button "Quick start" at bounding box center [25, 112] width 25 height 28
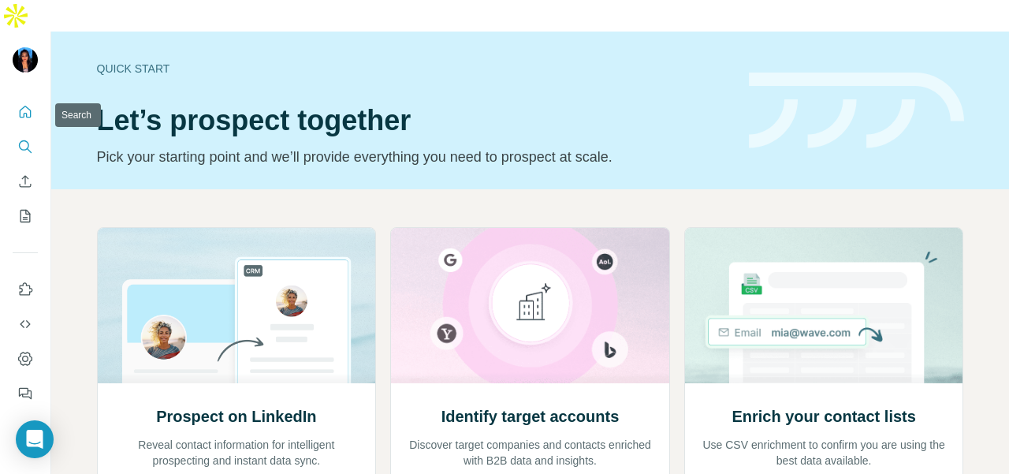
click at [30, 132] on button "Search" at bounding box center [25, 146] width 25 height 28
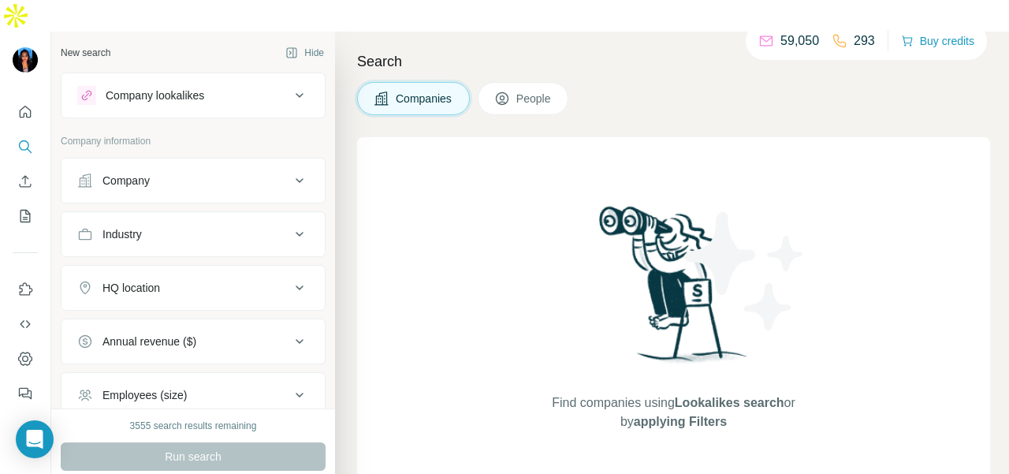
click at [140, 173] on div "Company" at bounding box center [126, 181] width 47 height 16
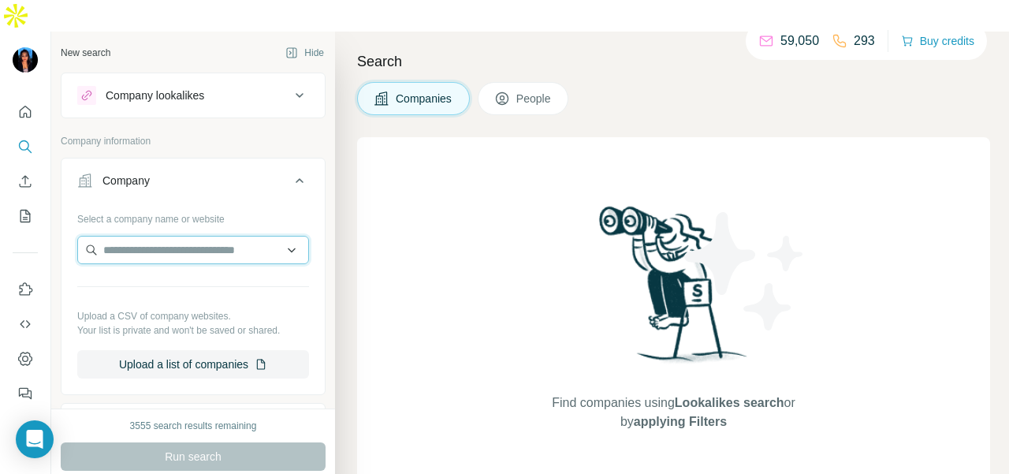
click at [145, 236] on input "text" at bounding box center [193, 250] width 232 height 28
paste input "**********"
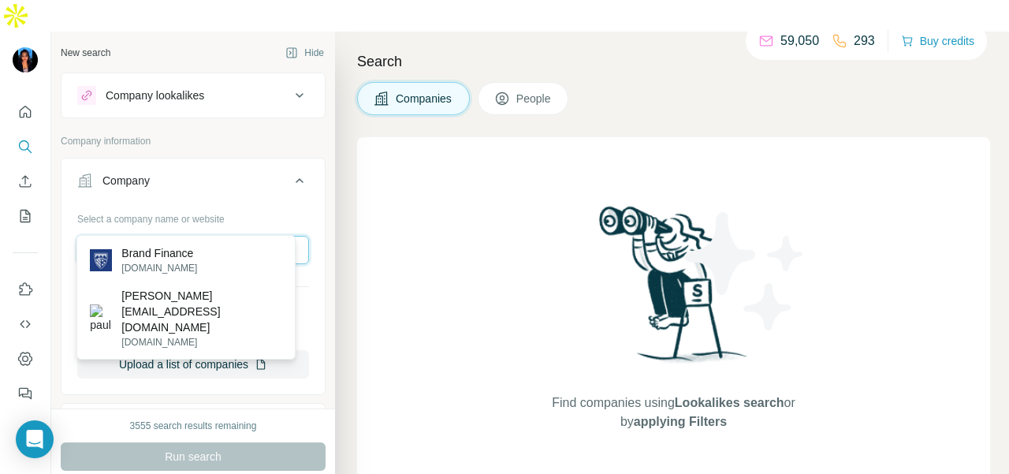
type input "**********"
click at [213, 248] on div "Brand Finance [DOMAIN_NAME]" at bounding box center [185, 260] width 211 height 43
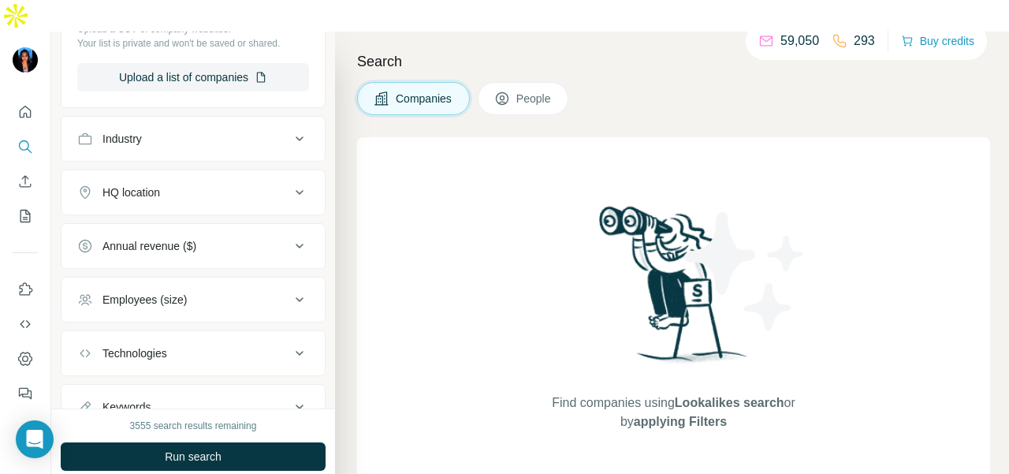
scroll to position [394, 0]
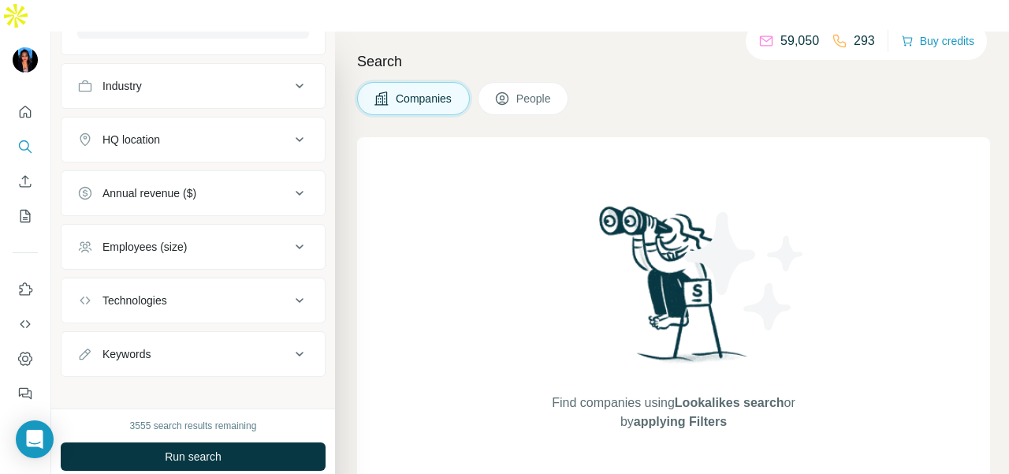
click at [516, 82] on button "People" at bounding box center [523, 98] width 91 height 33
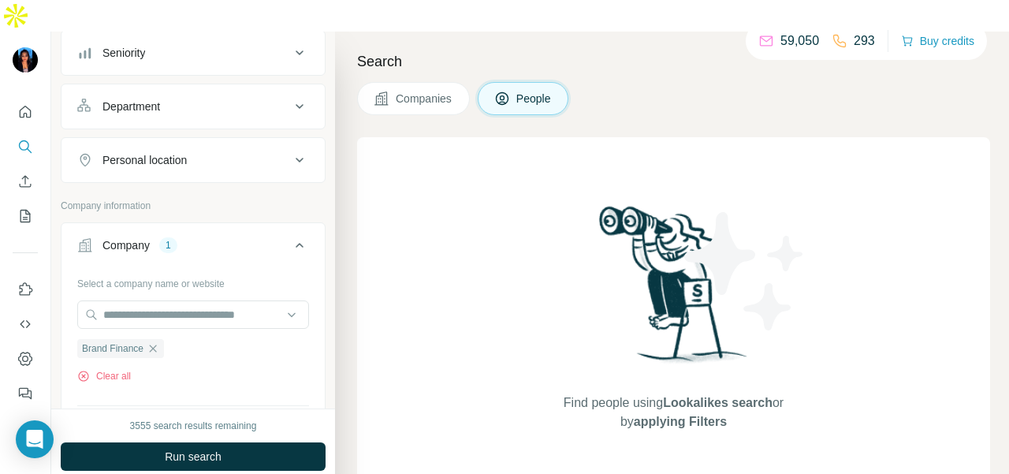
scroll to position [158, 0]
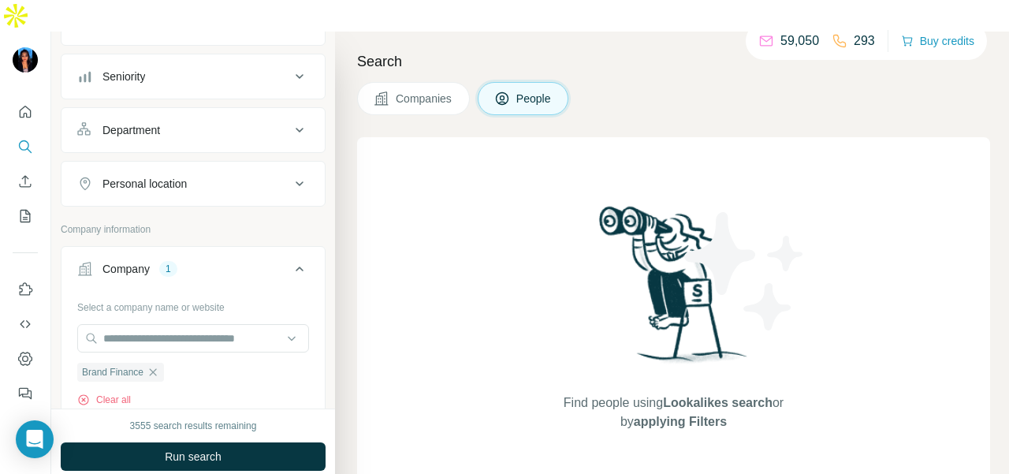
click at [235, 165] on button "Personal location" at bounding box center [193, 184] width 263 height 38
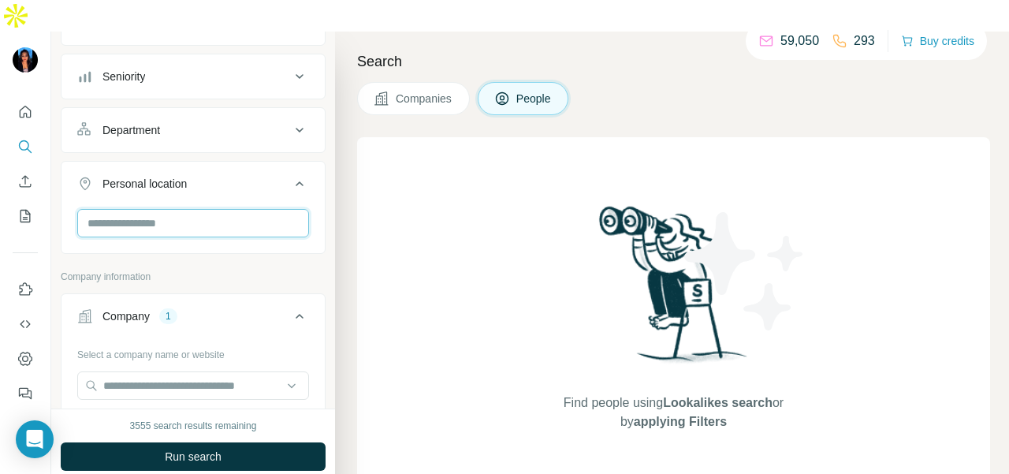
click at [231, 209] on input "text" at bounding box center [193, 223] width 232 height 28
type input "****"
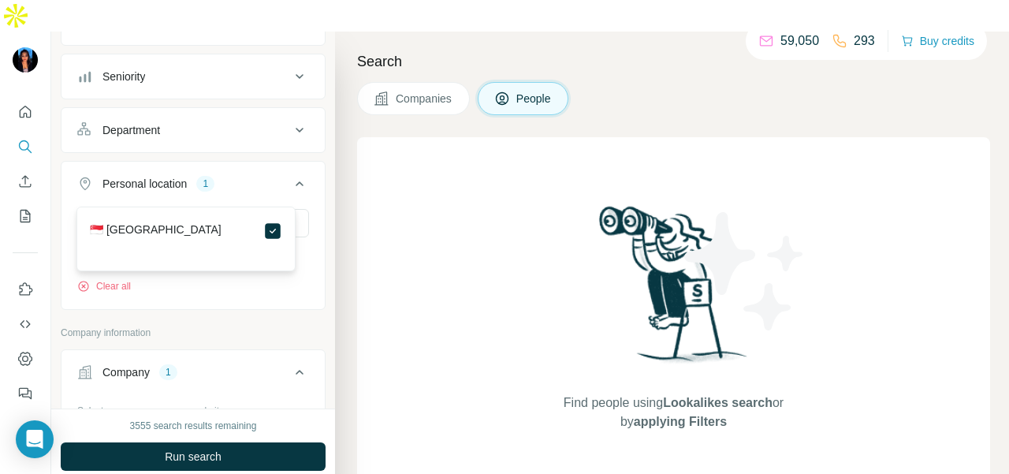
click at [262, 120] on ul "Job title Seniority Department Personal location 1 **** [GEOGRAPHIC_DATA] Clear…" at bounding box center [193, 155] width 265 height 310
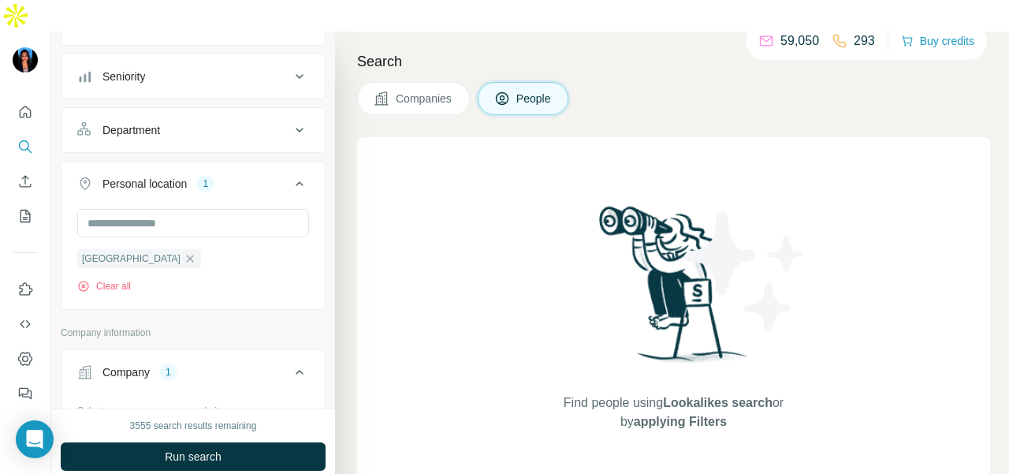
click at [263, 111] on button "Department" at bounding box center [193, 130] width 263 height 38
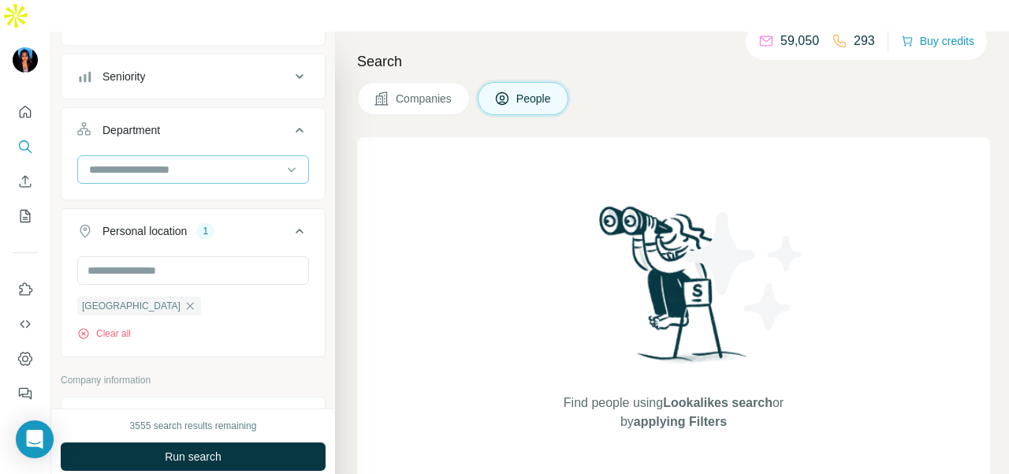
click at [248, 156] on div at bounding box center [185, 169] width 195 height 27
type input "***"
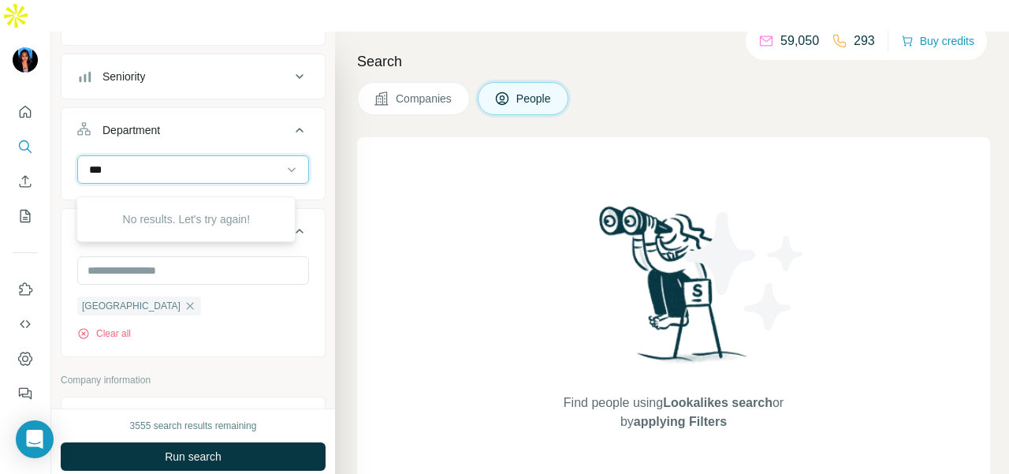
scroll to position [79, 0]
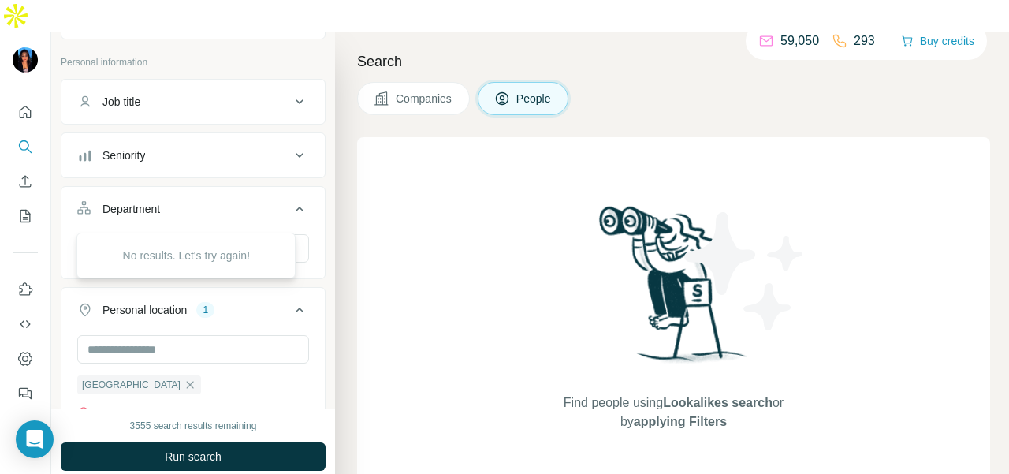
click at [228, 201] on div "Department" at bounding box center [183, 209] width 213 height 16
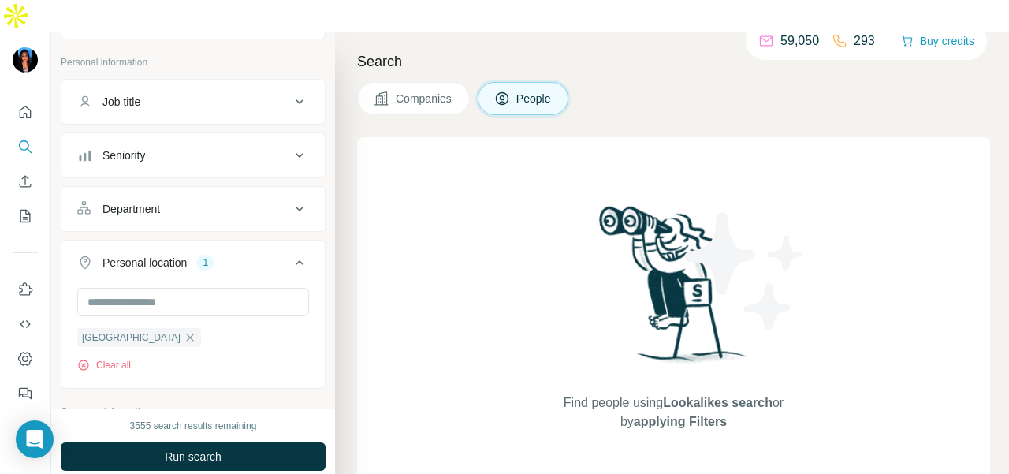
click at [229, 201] on div "Department" at bounding box center [183, 209] width 213 height 16
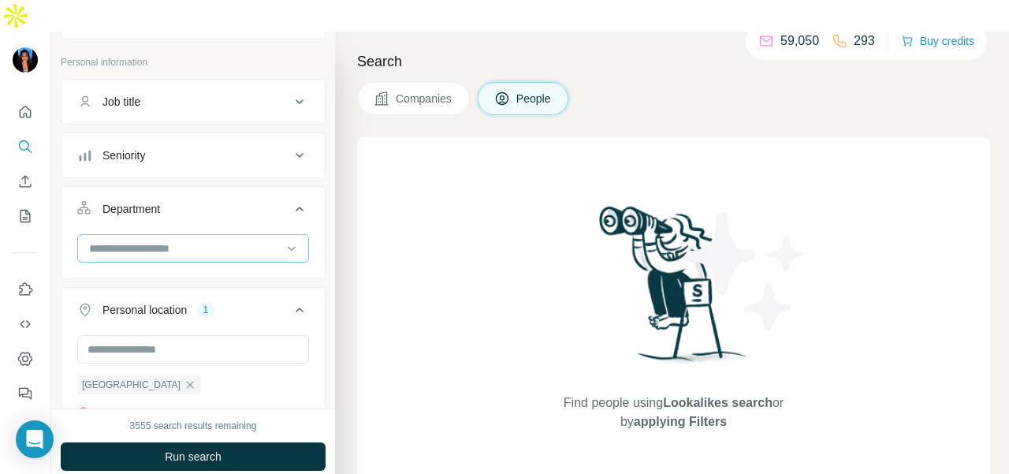
click at [198, 235] on div at bounding box center [185, 248] width 195 height 27
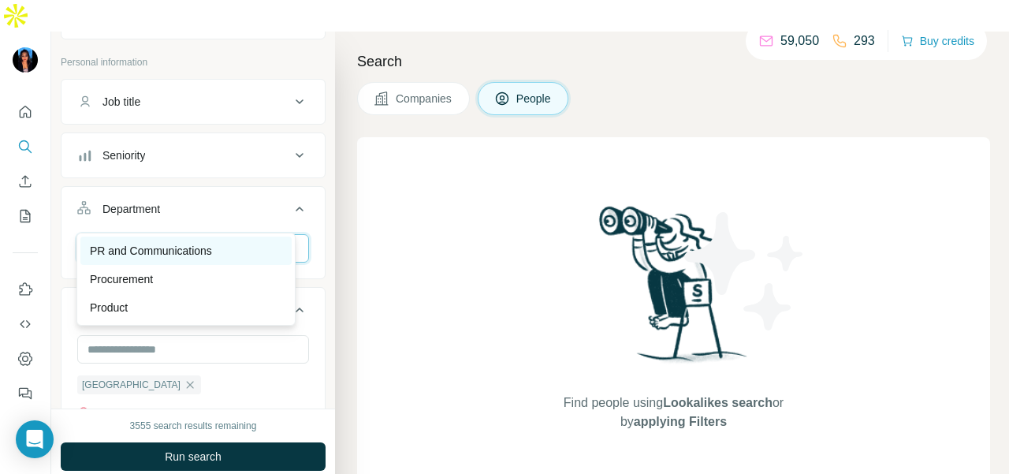
type input "**"
click at [212, 243] on p "PR and Communications" at bounding box center [151, 251] width 122 height 16
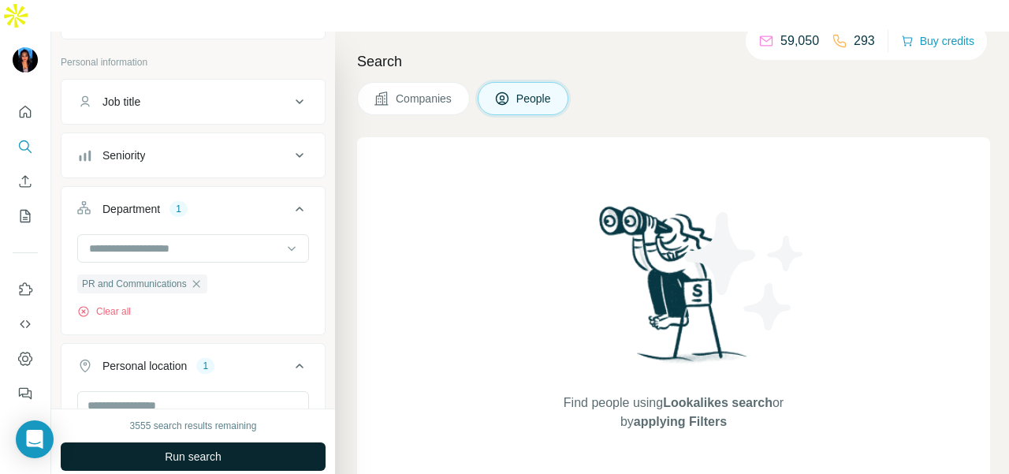
click at [240, 442] on button "Run search" at bounding box center [193, 456] width 265 height 28
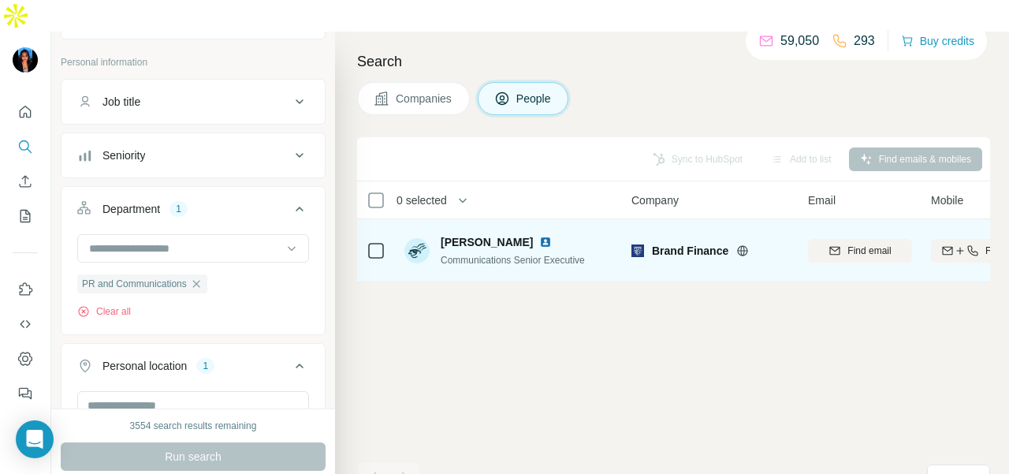
click at [539, 236] on img at bounding box center [545, 242] width 13 height 13
